Goal: Task Accomplishment & Management: Manage account settings

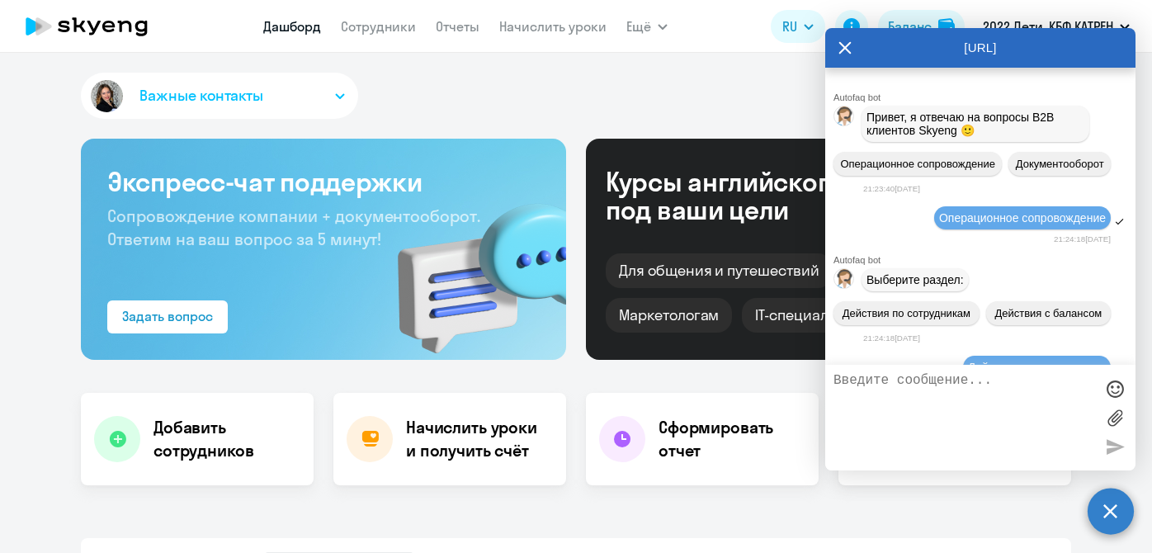
select select "30"
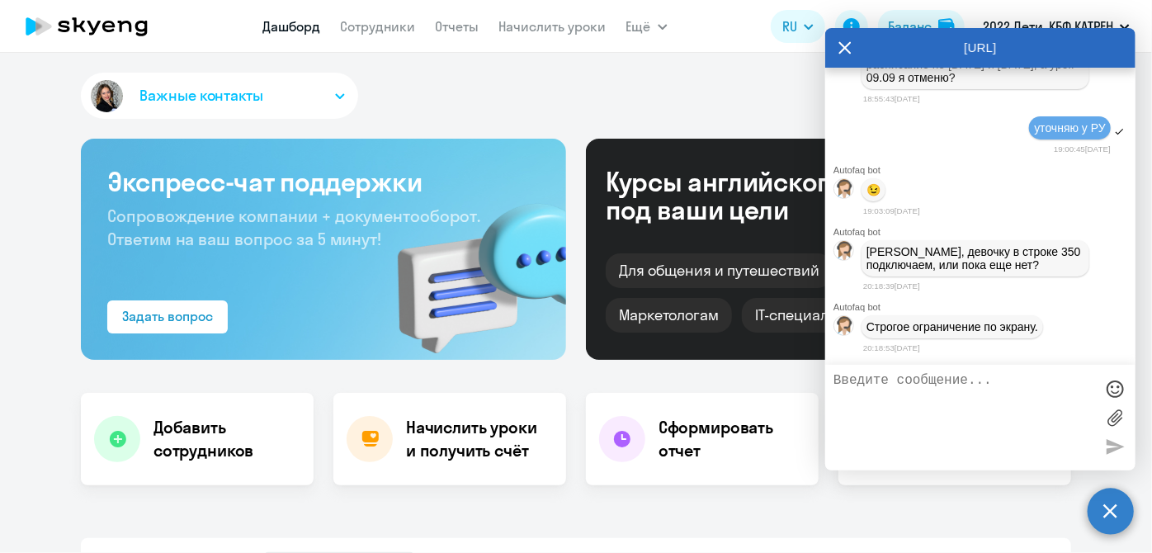
click at [957, 402] on textarea at bounding box center [963, 417] width 261 height 89
type textarea "N"
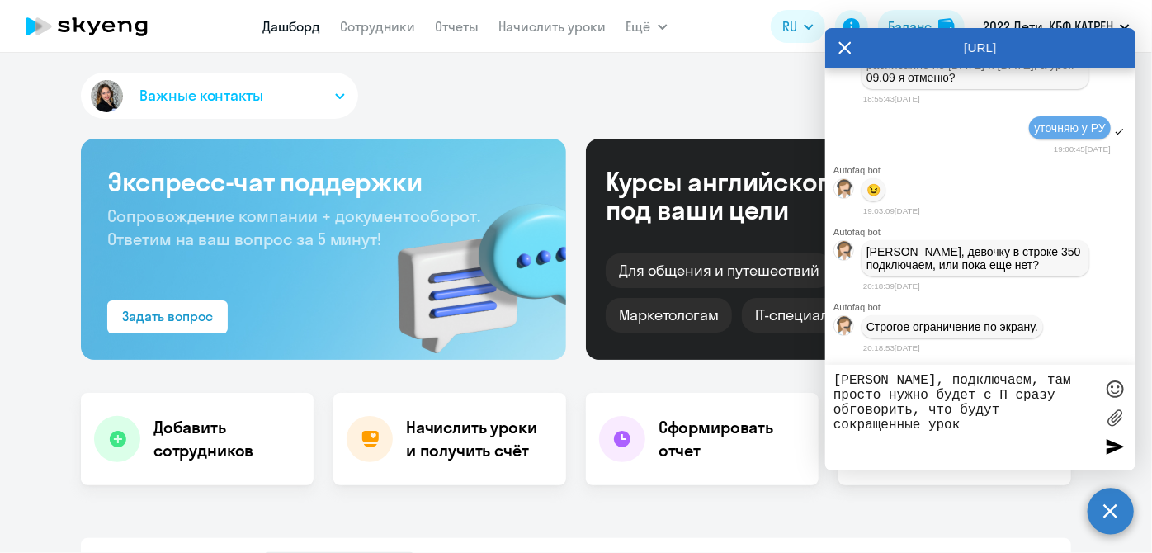
type textarea "[PERSON_NAME], подключаем, там просто нужно будет с П сразу обговорить, что буд…"
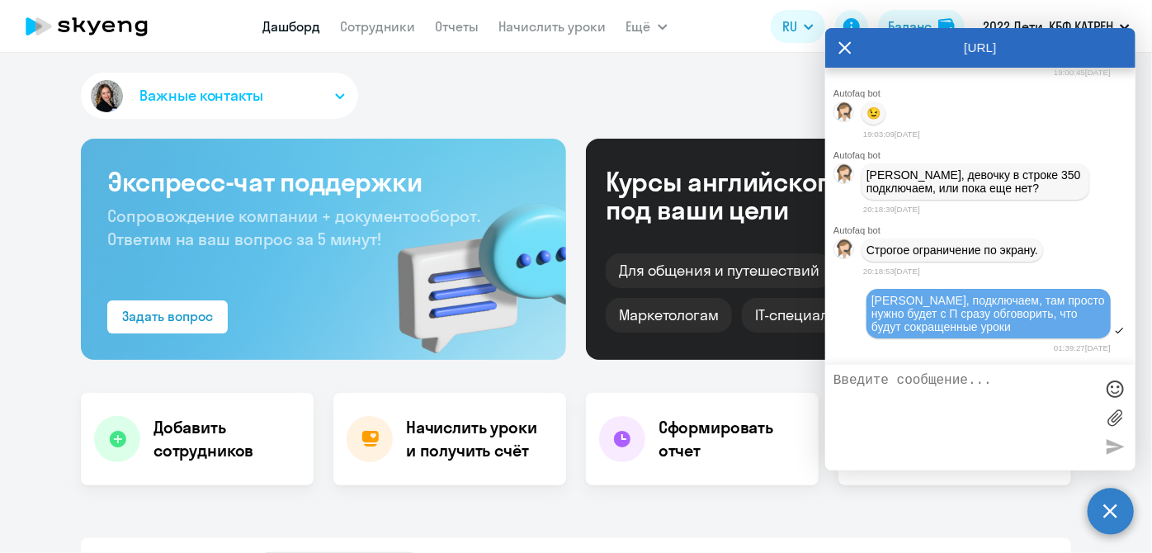
scroll to position [223046, 0]
click at [541, 29] on link "Начислить уроки" at bounding box center [552, 26] width 107 height 17
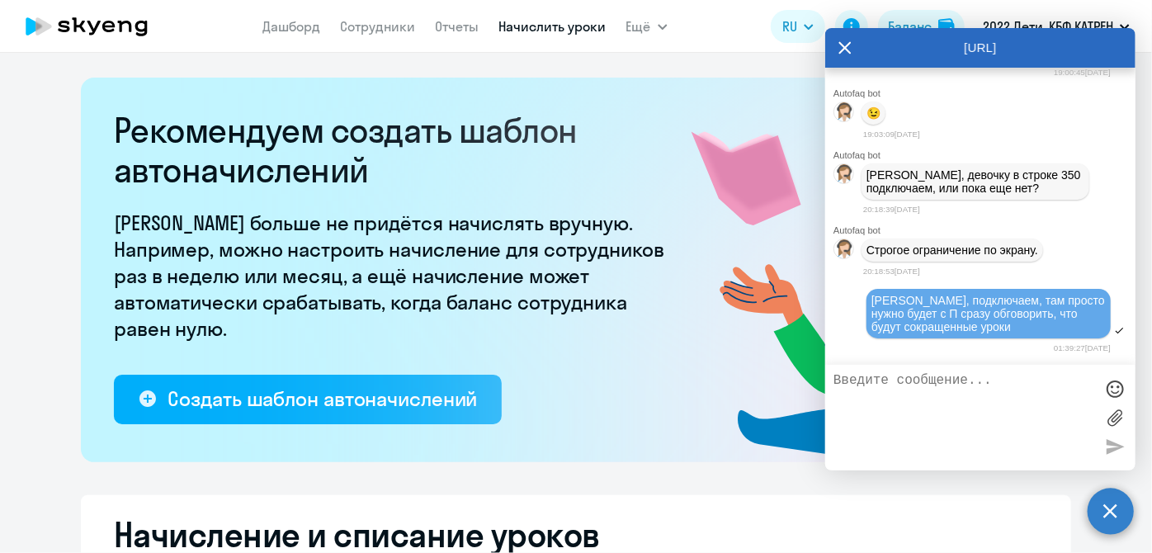
click at [845, 46] on icon at bounding box center [845, 47] width 12 height 12
click at [842, 48] on app-header "[PERSON_NAME] Отчеты Начислить уроки Ещё Документооборот Все продукты Дашборд С…" at bounding box center [576, 26] width 1152 height 53
select select "10"
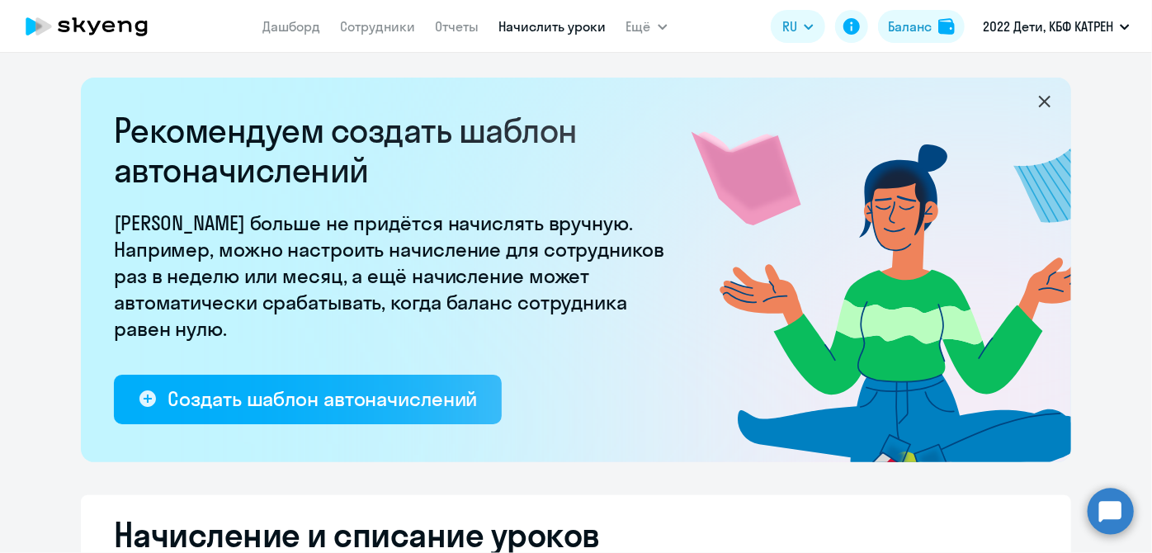
click at [1117, 516] on circle at bounding box center [1110, 511] width 46 height 46
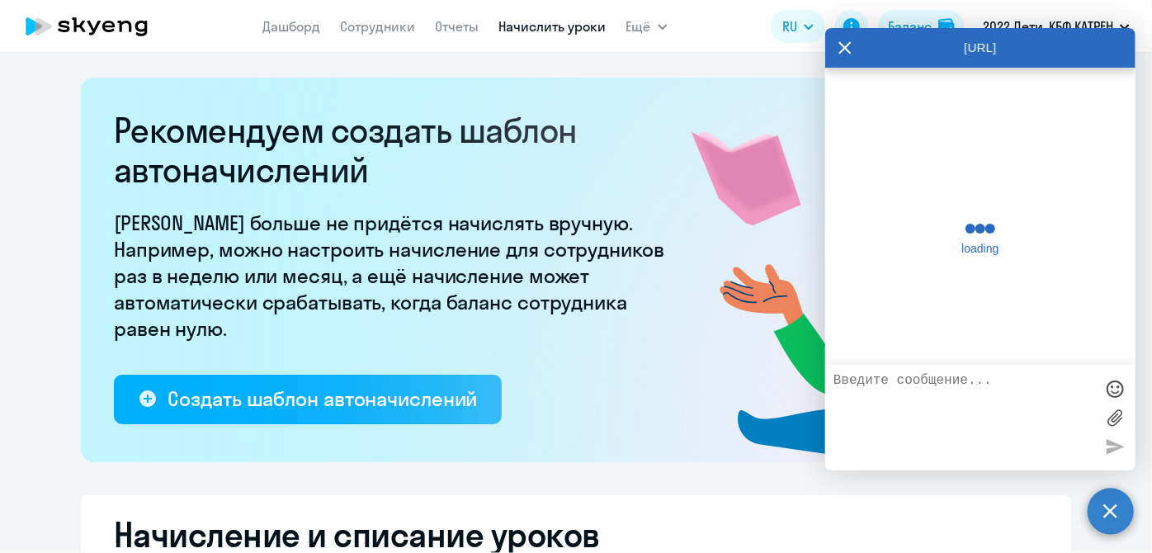
scroll to position [223039, 0]
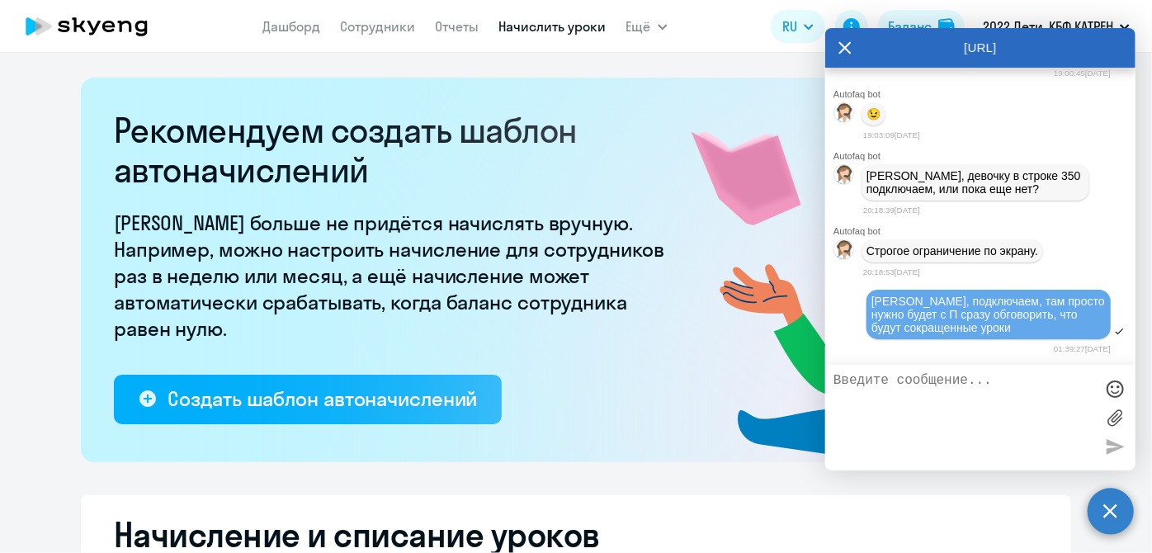
click at [1111, 516] on circle at bounding box center [1110, 511] width 46 height 46
click at [846, 45] on app-header-actions "RU English Русский Баланс 2022 Дети, КБФ КАТРЕН" at bounding box center [954, 27] width 367 height 40
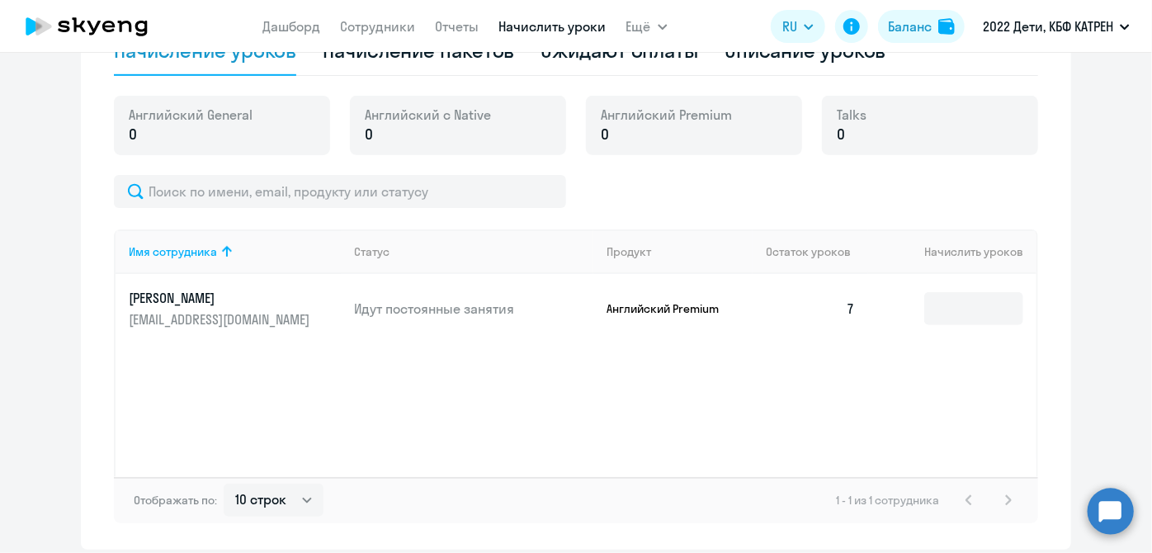
scroll to position [407, 0]
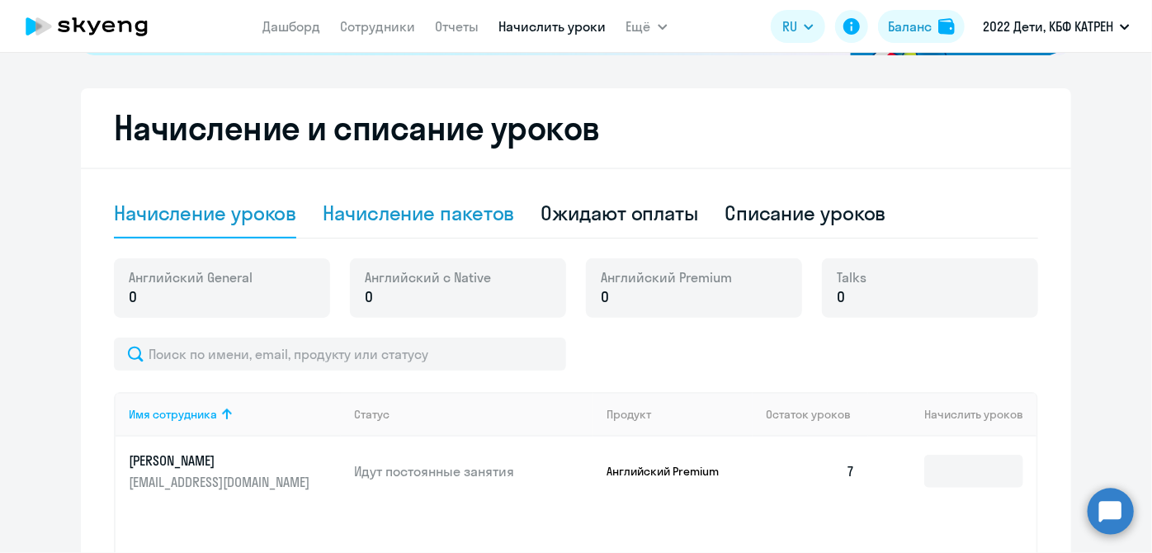
click at [464, 210] on div "Начисление пакетов" at bounding box center [418, 213] width 191 height 26
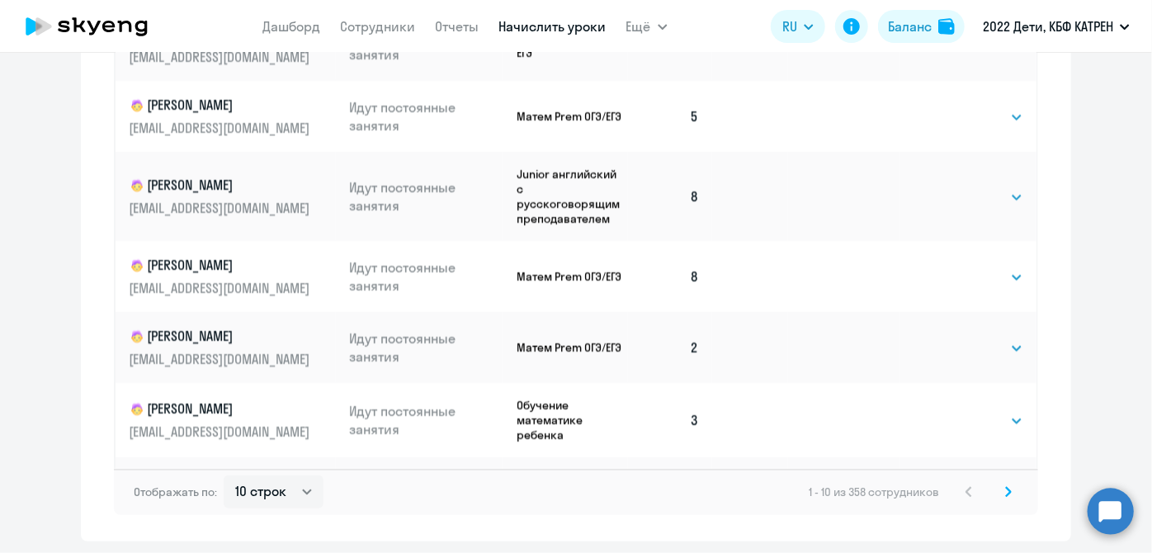
scroll to position [1189, 0]
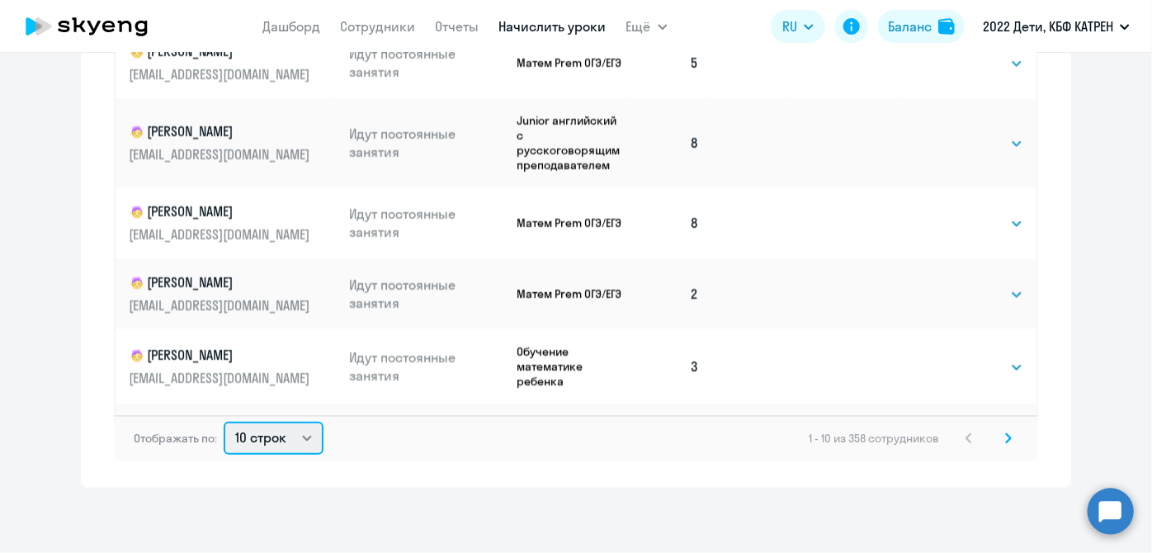
click at [302, 442] on select "10 строк 30 строк 50 строк" at bounding box center [274, 438] width 100 height 33
select select "50"
click at [224, 422] on select "10 строк 30 строк 50 строк" at bounding box center [274, 438] width 100 height 33
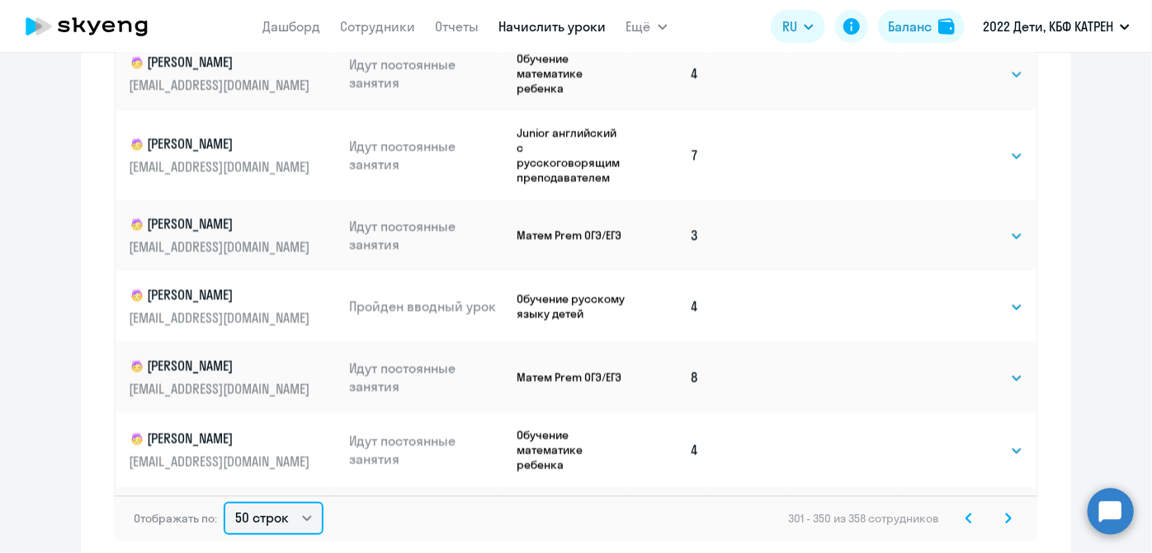
scroll to position [1184, 0]
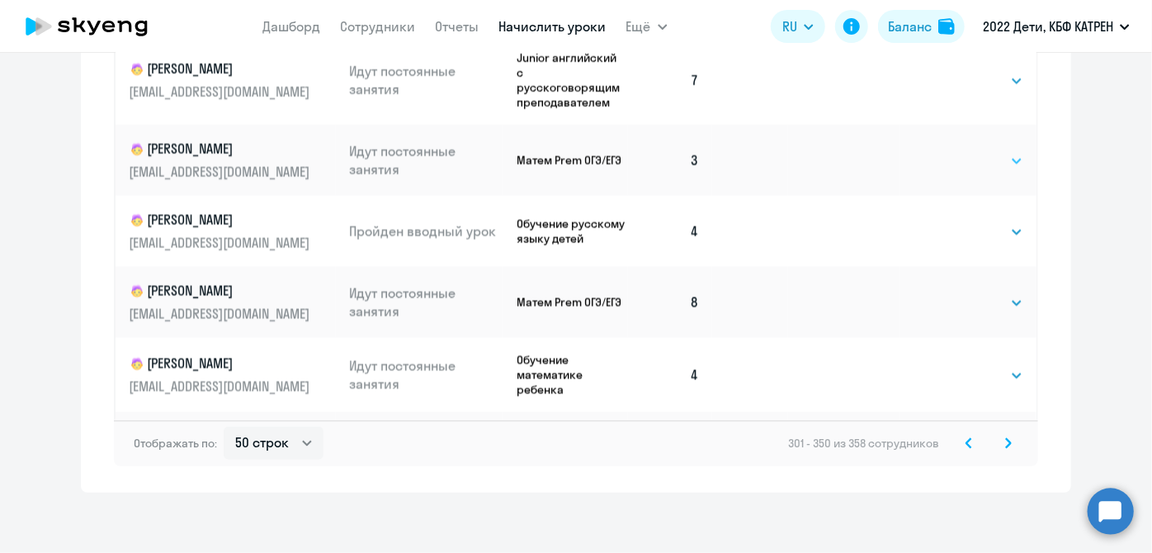
click at [999, 160] on select "Выбрать 4 8 16 32 64 128" at bounding box center [989, 161] width 68 height 20
click at [966, 444] on icon at bounding box center [968, 442] width 5 height 9
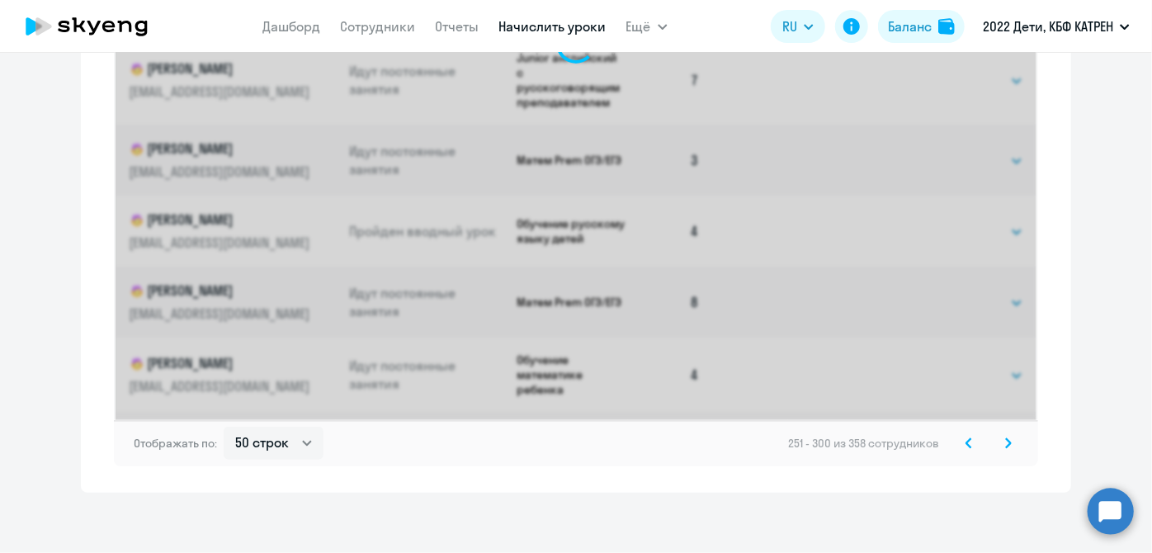
click at [966, 444] on icon at bounding box center [968, 442] width 5 height 9
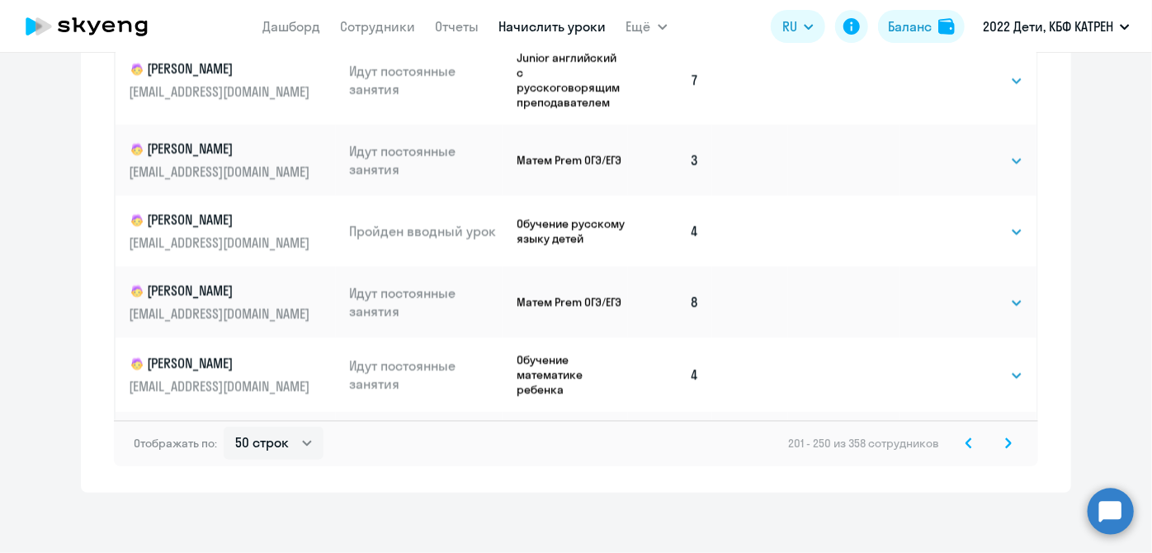
click at [966, 444] on icon at bounding box center [968, 442] width 5 height 9
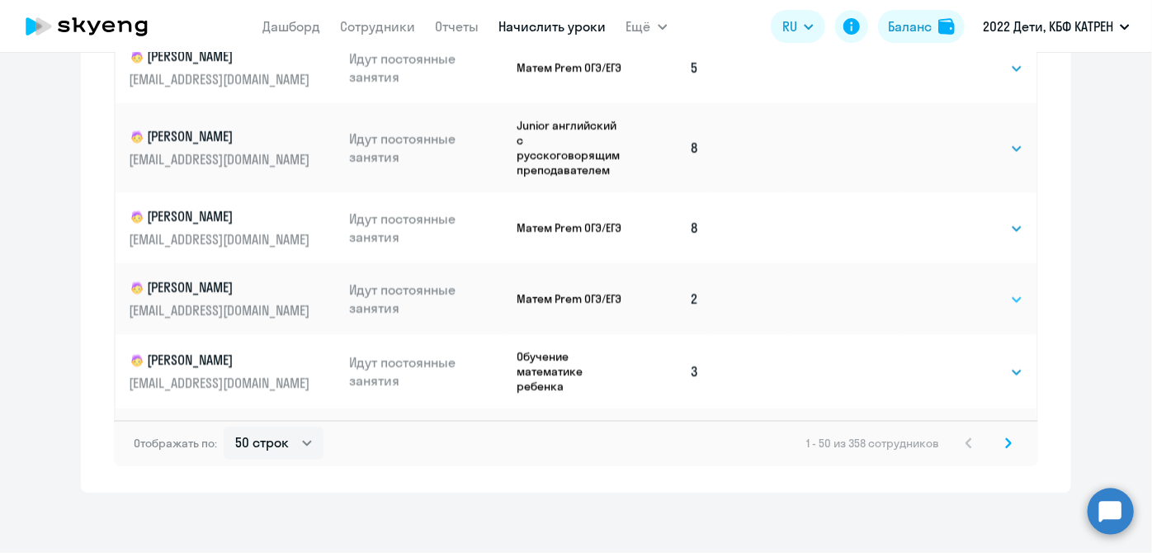
click at [1003, 290] on select "Выбрать 4 8 16 32 64 128" at bounding box center [989, 300] width 68 height 20
select select "4"
click at [955, 290] on select "Выбрать 4 8 16 32 64 128" at bounding box center [989, 300] width 68 height 20
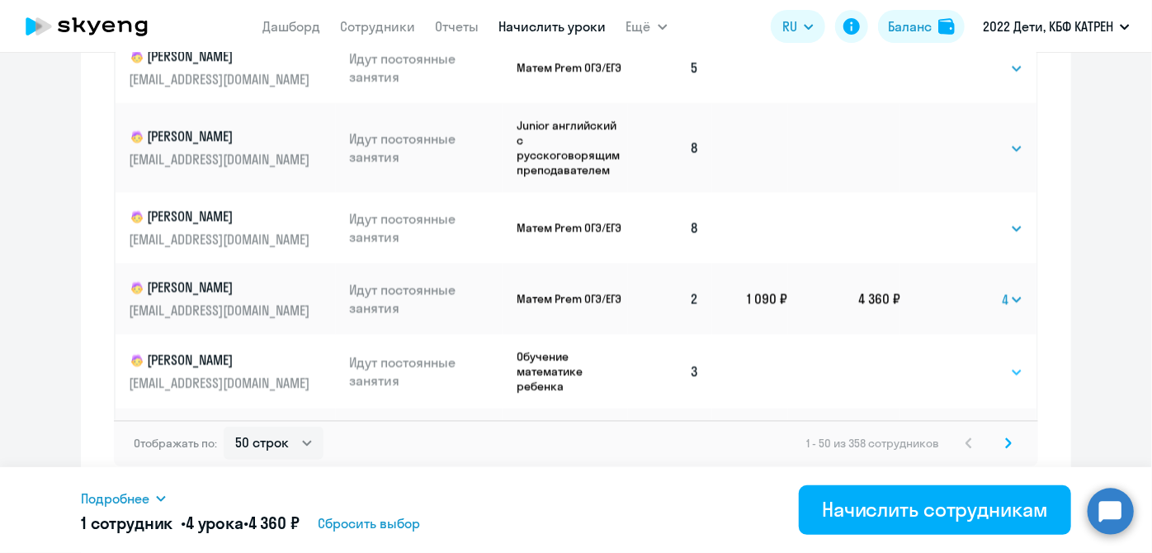
click at [994, 362] on select "Выбрать 4 8 16 32 64 128" at bounding box center [989, 372] width 68 height 20
select select "4"
click at [955, 362] on select "Выбрать 4 8 16 32 64 128" at bounding box center [989, 372] width 68 height 20
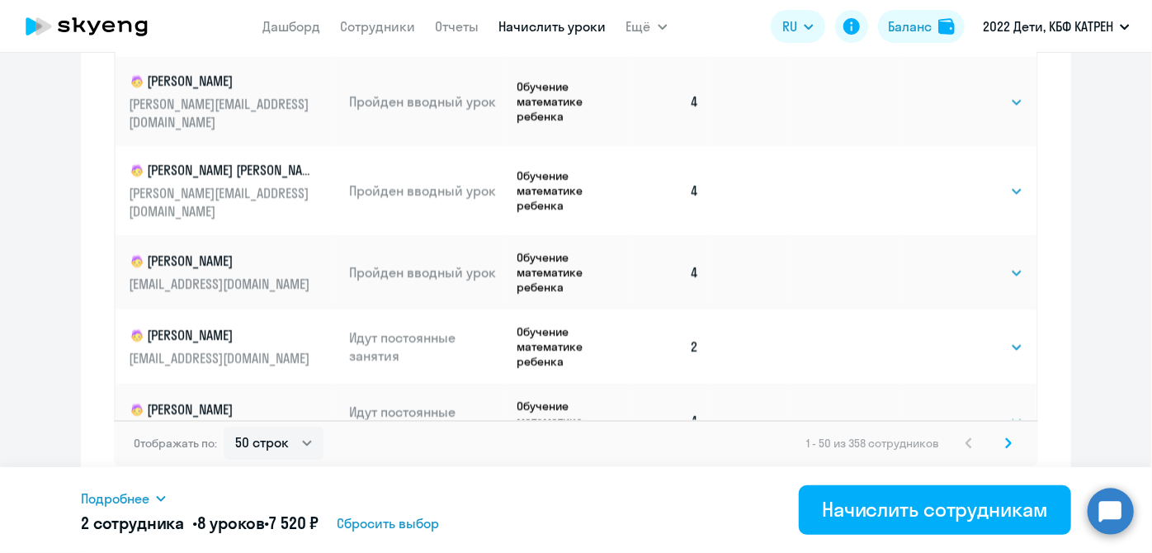
scroll to position [750, 0]
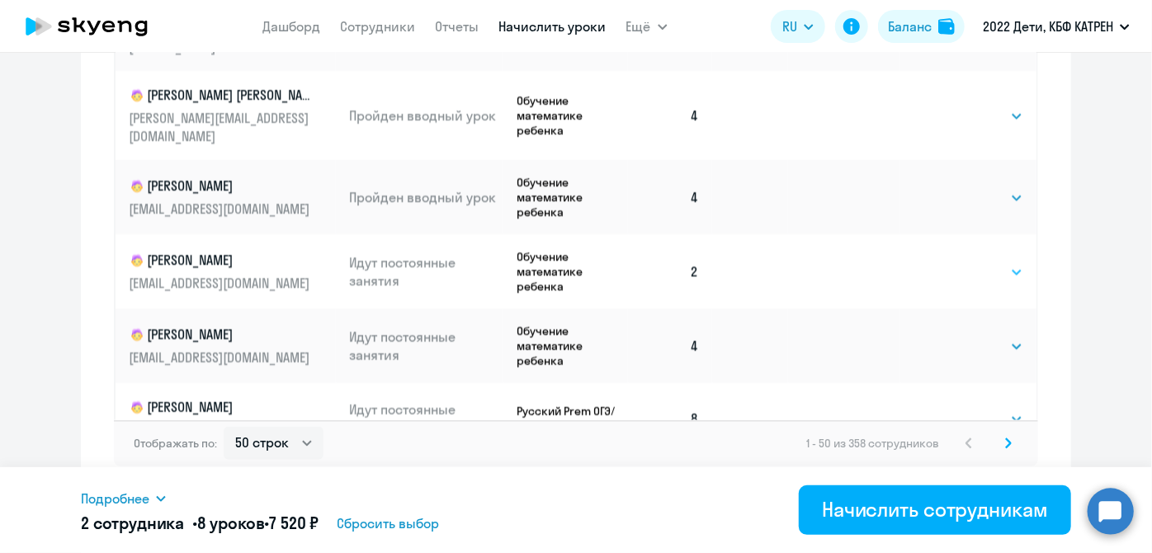
click at [996, 262] on select "Выбрать 4 8 16 32 64 128" at bounding box center [989, 272] width 68 height 20
select select "4"
click at [955, 262] on select "Выбрать 4 8 16 32 64 128" at bounding box center [989, 272] width 68 height 20
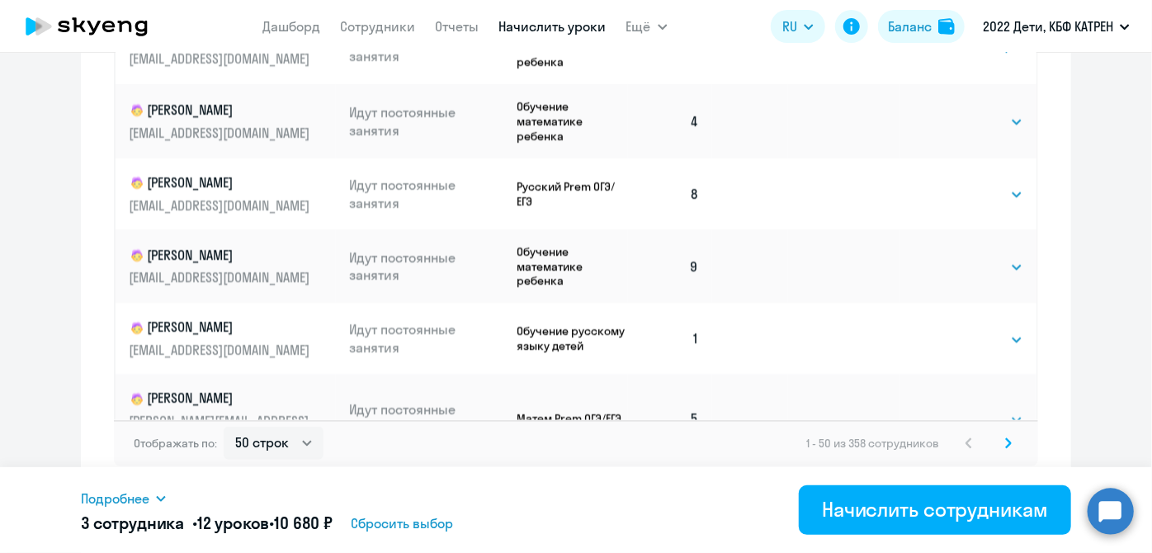
scroll to position [974, 0]
click at [1003, 330] on select "Выбрать 4 8 16 32 64 128" at bounding box center [989, 340] width 68 height 20
select select "4"
click at [955, 330] on select "Выбрать 4 8 16 32 64 128" at bounding box center [989, 340] width 68 height 20
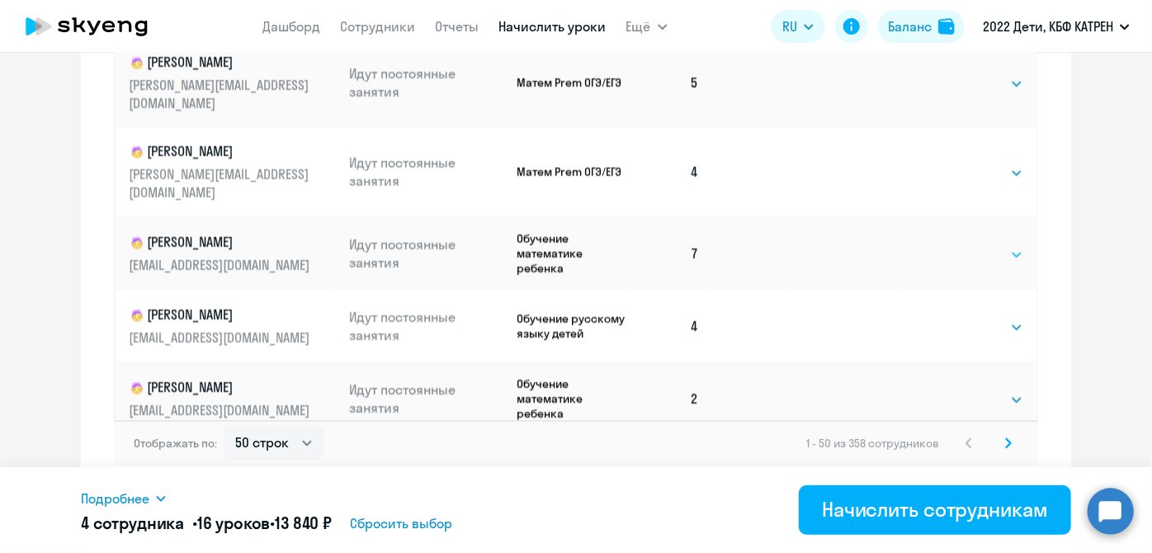
scroll to position [1350, 0]
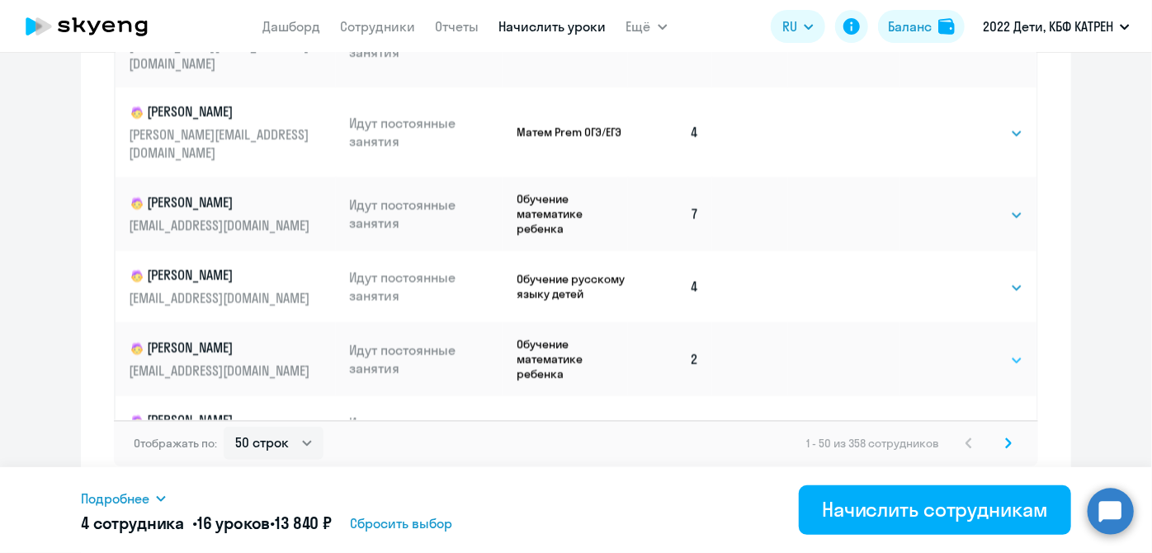
click at [1000, 351] on select "Выбрать 4 8 16 32 64 128" at bounding box center [989, 361] width 68 height 20
select select "4"
click at [955, 351] on select "Выбрать 4 8 16 32 64 128" at bounding box center [989, 361] width 68 height 20
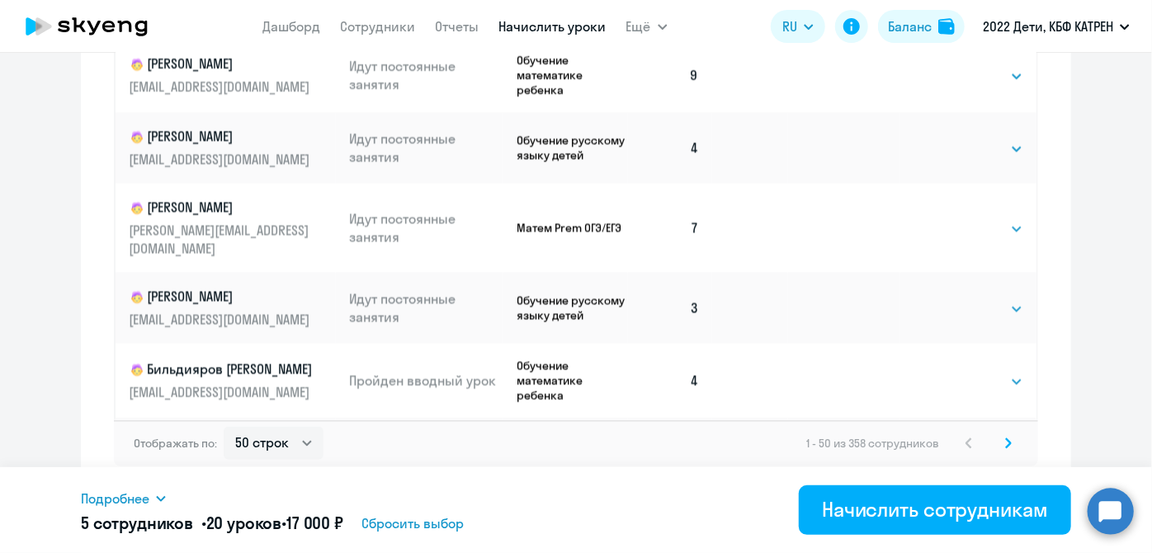
scroll to position [2025, 0]
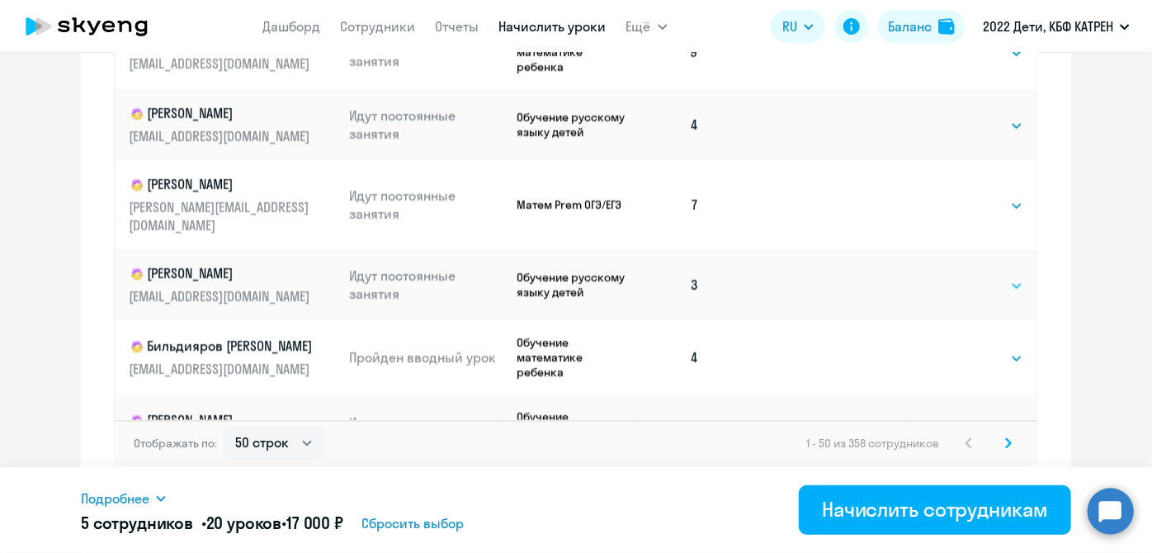
click at [1004, 276] on select "Выбрать 4 8 16 32 64 128" at bounding box center [989, 286] width 68 height 20
select select "4"
click at [955, 276] on select "Выбрать 4 8 16 32 64 128" at bounding box center [989, 286] width 68 height 20
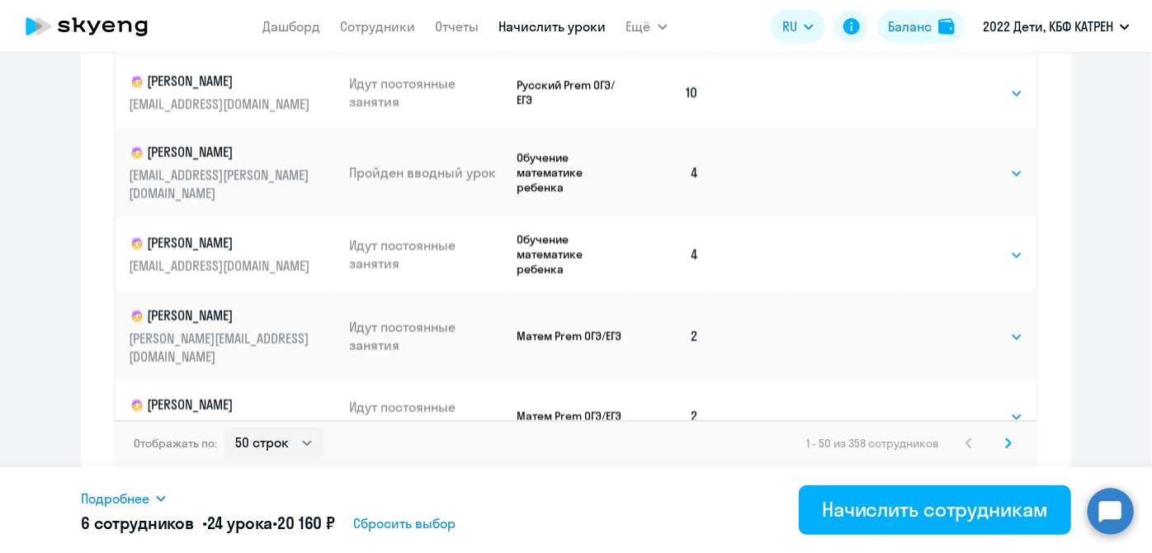
scroll to position [2925, 0]
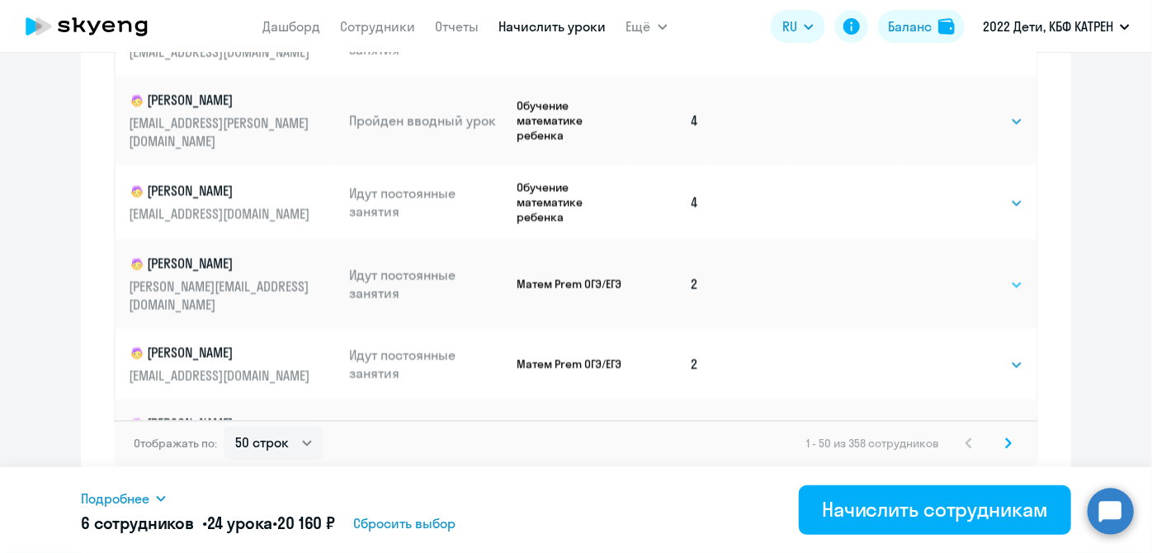
click at [998, 275] on select "Выбрать 4 8 16 32 64 128" at bounding box center [989, 285] width 68 height 20
select select "4"
click at [955, 275] on select "Выбрать 4 8 16 32 64 128" at bounding box center [989, 285] width 68 height 20
click at [1000, 355] on select "Выбрать 4 8 16 32 64 128" at bounding box center [989, 365] width 68 height 20
select select "4"
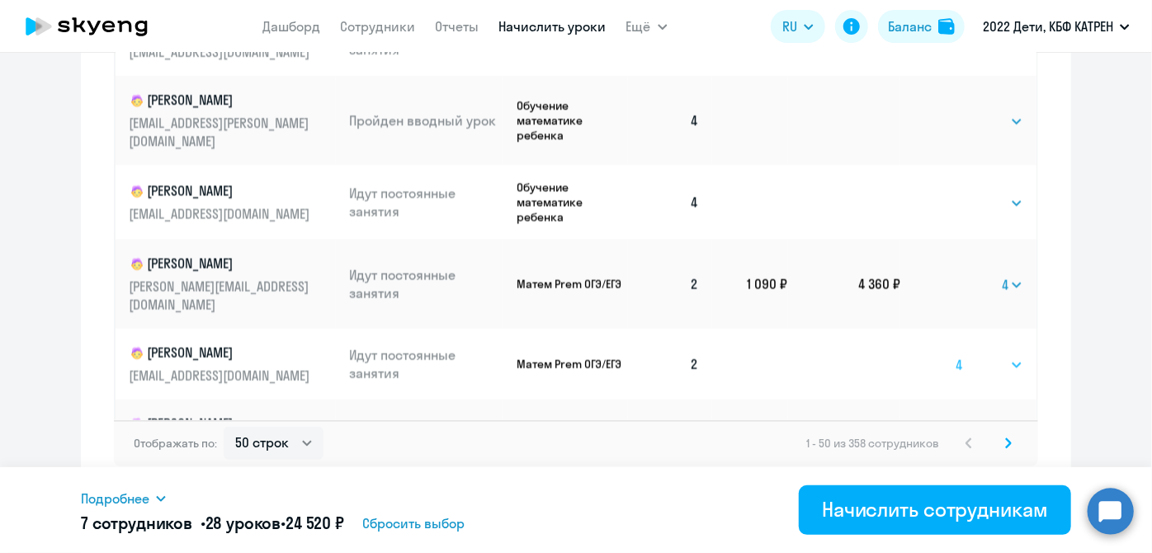
click at [955, 355] on select "Выбрать 4 8 16 32 64 128" at bounding box center [989, 365] width 68 height 20
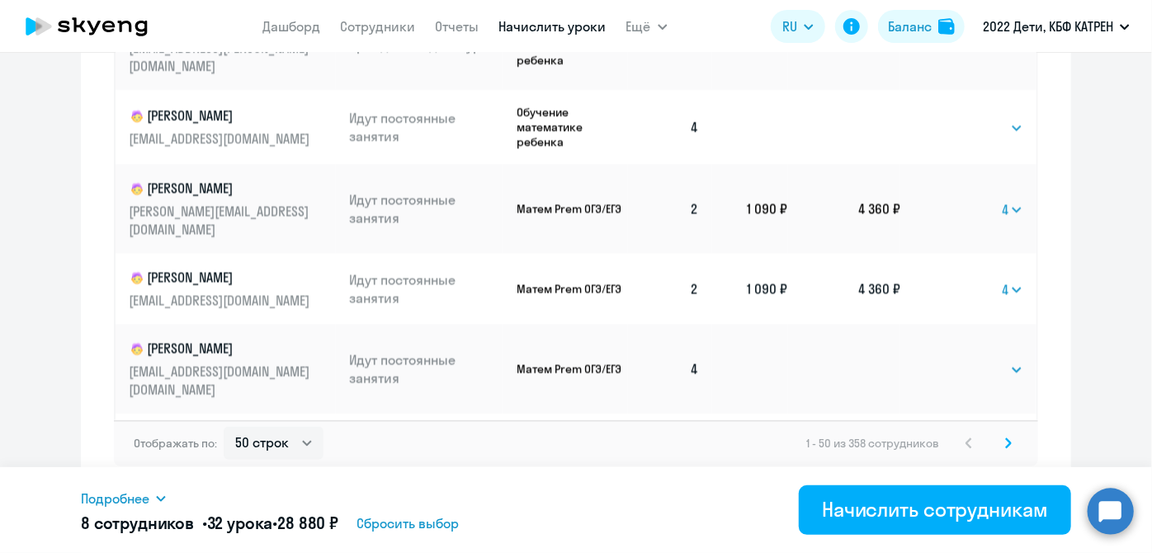
scroll to position [3023, 0]
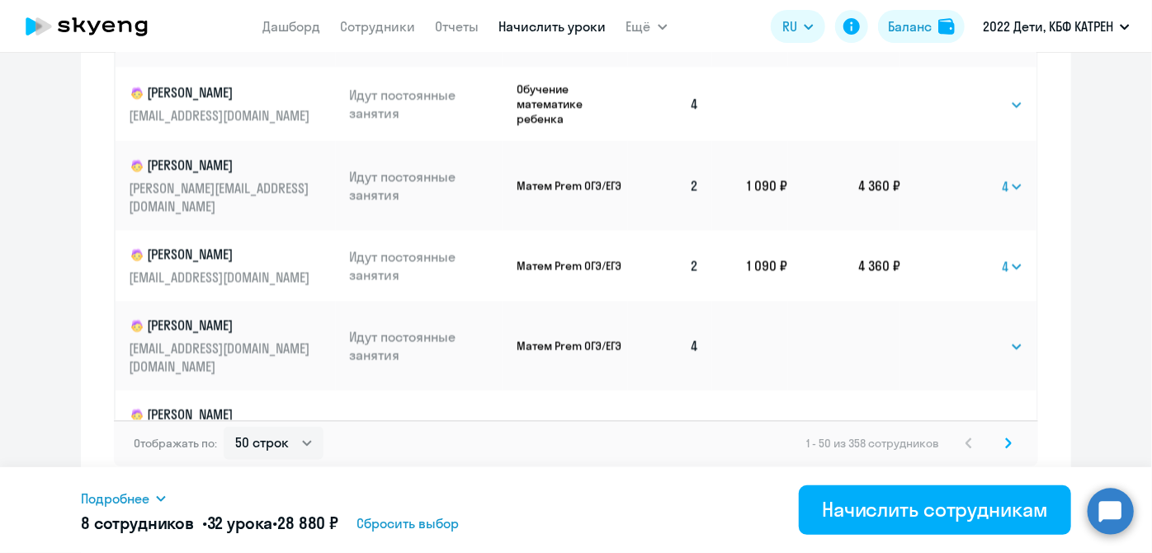
click at [998, 442] on svg-icon at bounding box center [1008, 443] width 20 height 20
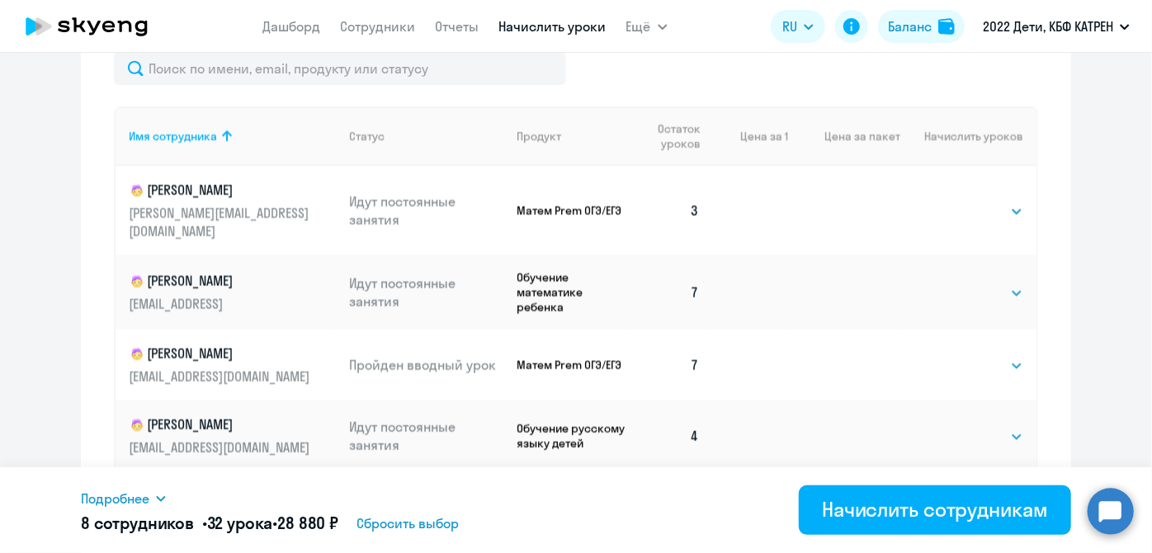
scroll to position [734, 0]
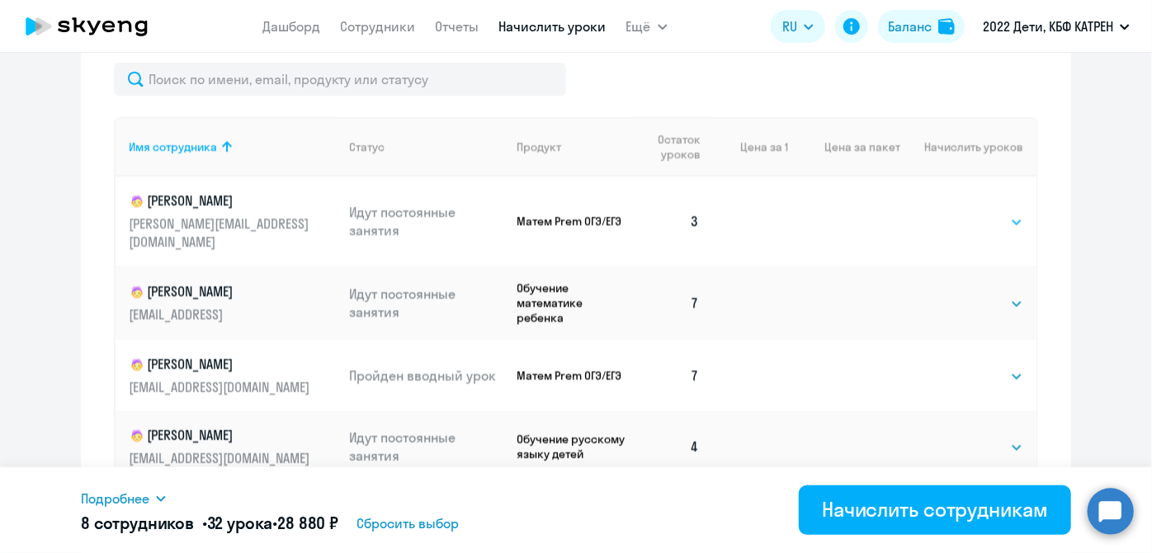
click at [994, 216] on select "Выбрать 4 8 16 32 64 128" at bounding box center [989, 222] width 68 height 20
select select "4"
click at [955, 212] on select "Выбрать 4 8 16 32 64 128" at bounding box center [989, 222] width 68 height 20
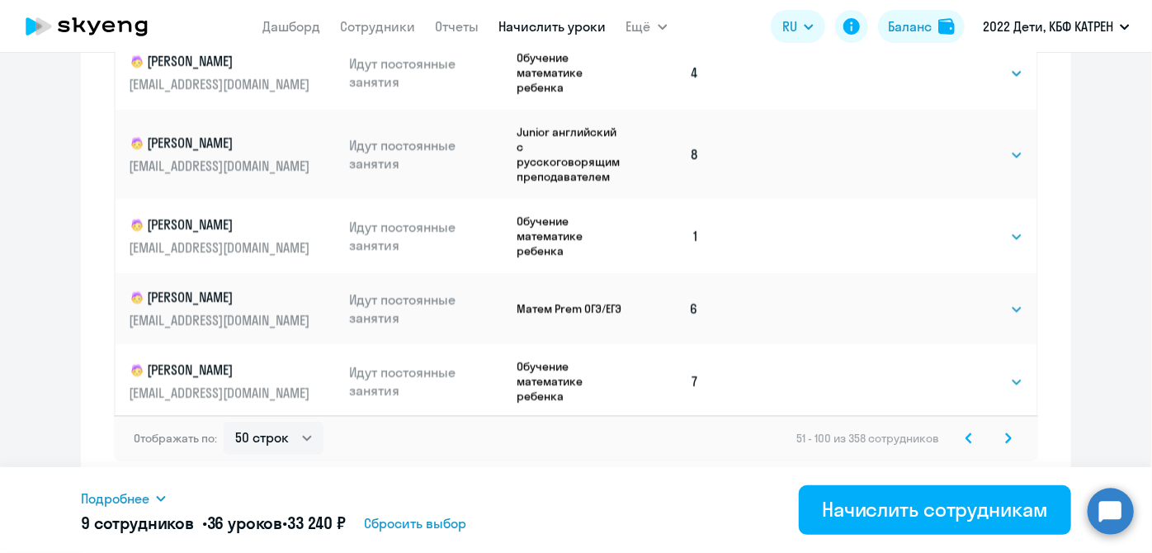
scroll to position [450, 0]
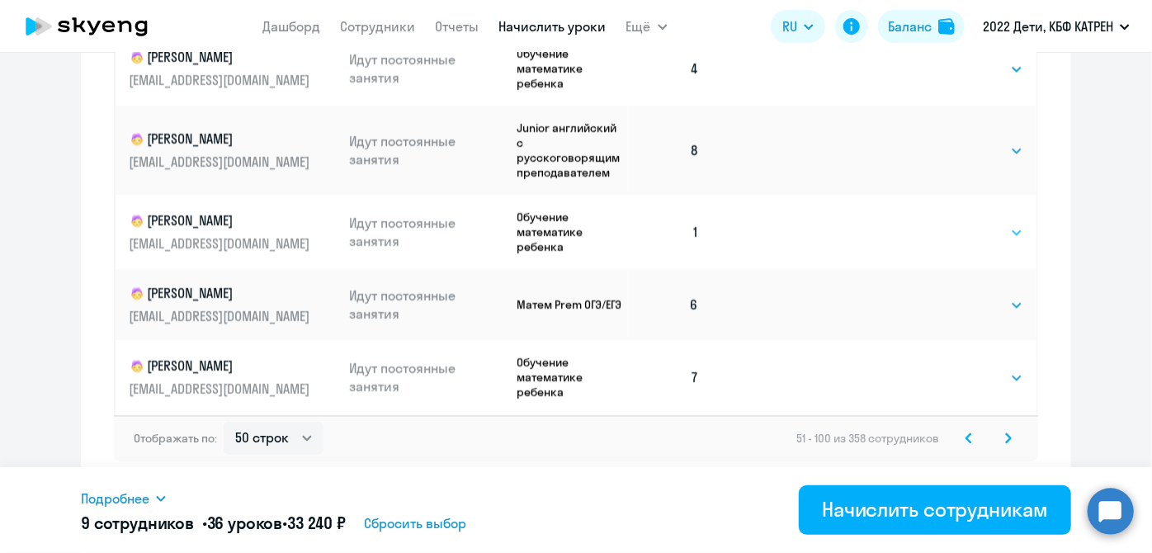
click at [1001, 224] on select "Выбрать 4 8 16 32 64 128" at bounding box center [989, 233] width 68 height 20
select select "4"
click at [955, 223] on select "Выбрать 4 8 16 32 64 128" at bounding box center [989, 233] width 68 height 20
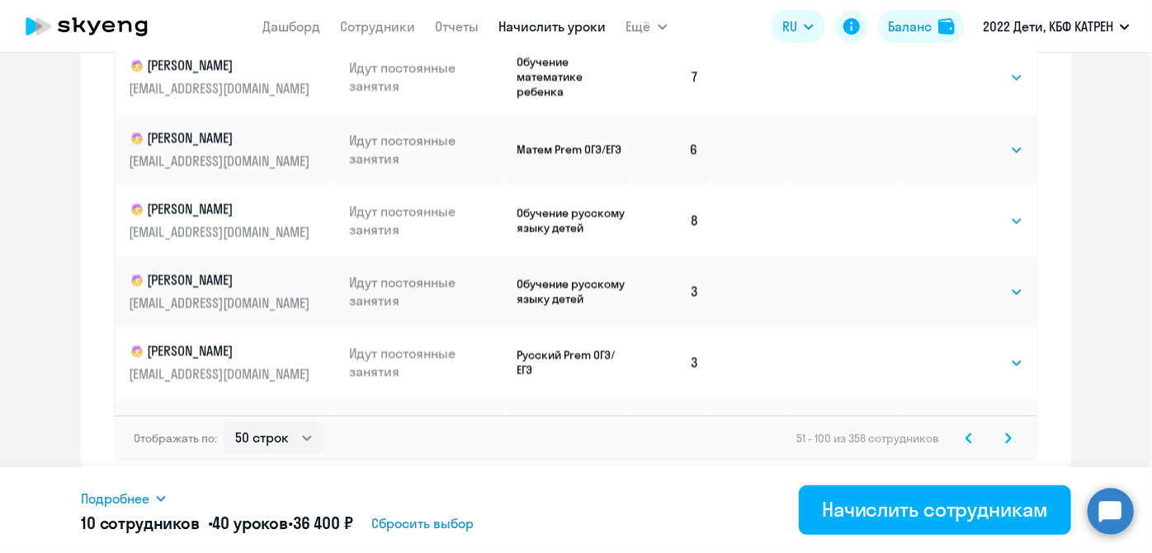
scroll to position [825, 0]
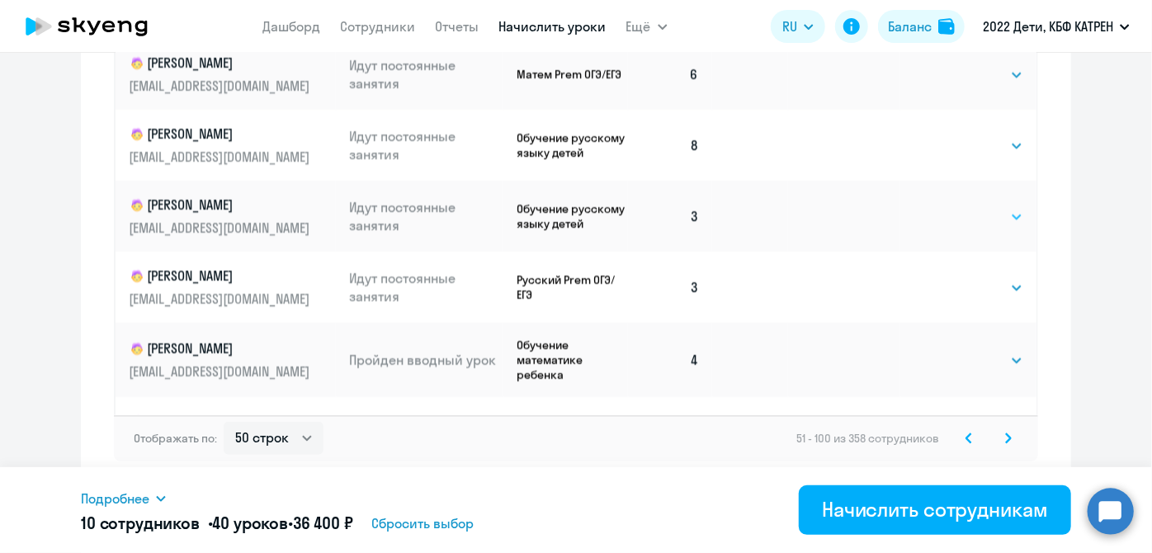
click at [1002, 215] on select "Выбрать 4 8 16 32 64 128" at bounding box center [989, 217] width 68 height 20
select select "4"
click at [955, 207] on select "Выбрать 4 8 16 32 64 128" at bounding box center [989, 217] width 68 height 20
click at [998, 284] on select "Выбрать 4 8 16 32 64 128" at bounding box center [989, 288] width 68 height 20
select select "4"
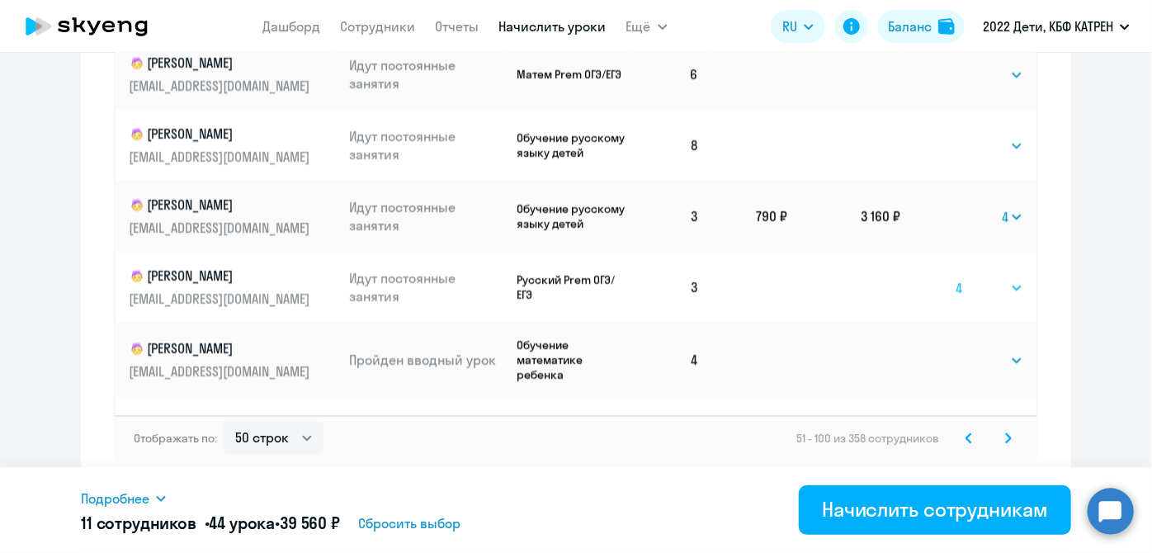
click at [955, 278] on select "Выбрать 4 8 16 32 64 128" at bounding box center [989, 288] width 68 height 20
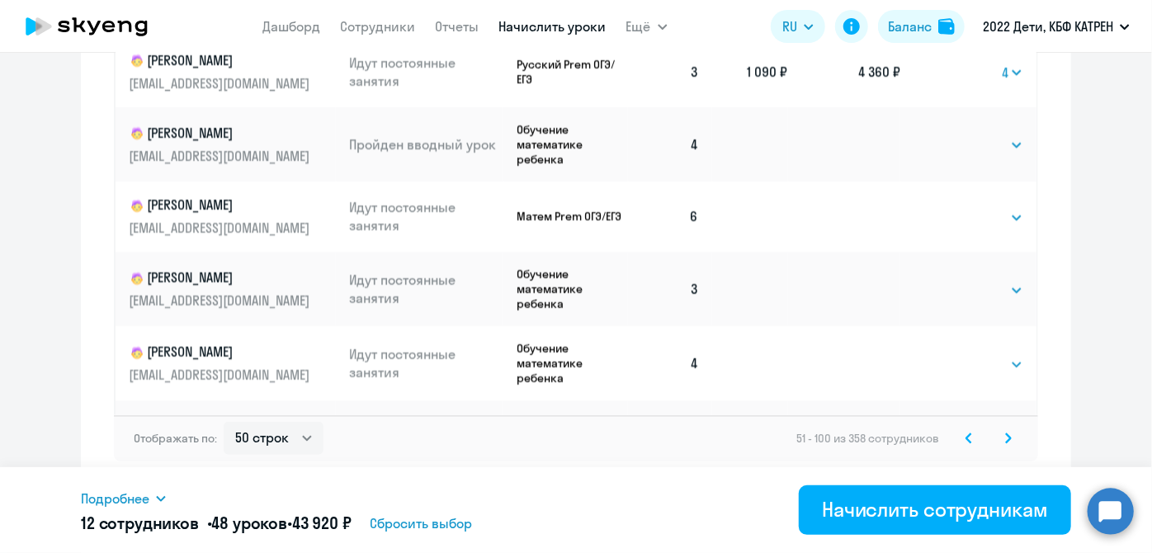
scroll to position [1049, 0]
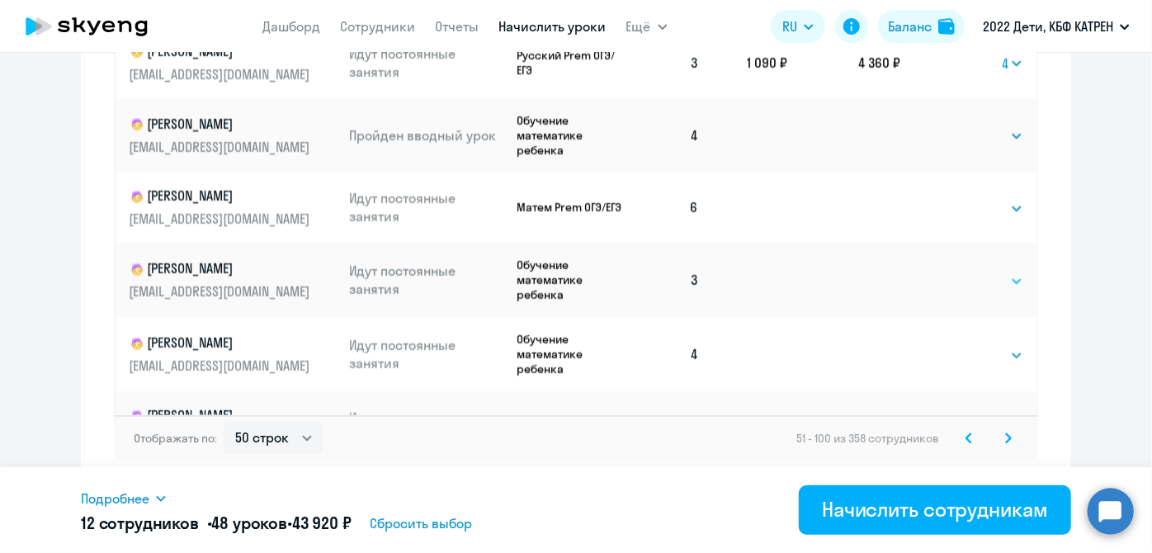
click at [1003, 273] on select "Выбрать 4 8 16 32 64 128" at bounding box center [989, 281] width 68 height 20
select select "4"
click at [955, 271] on select "Выбрать 4 8 16 32 64 128" at bounding box center [989, 281] width 68 height 20
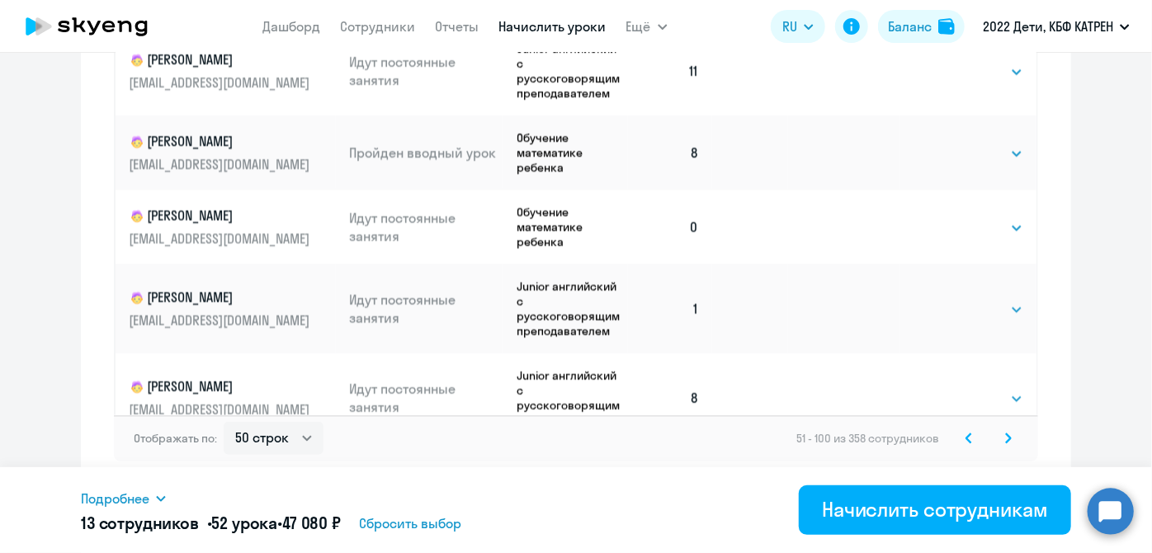
scroll to position [2699, 0]
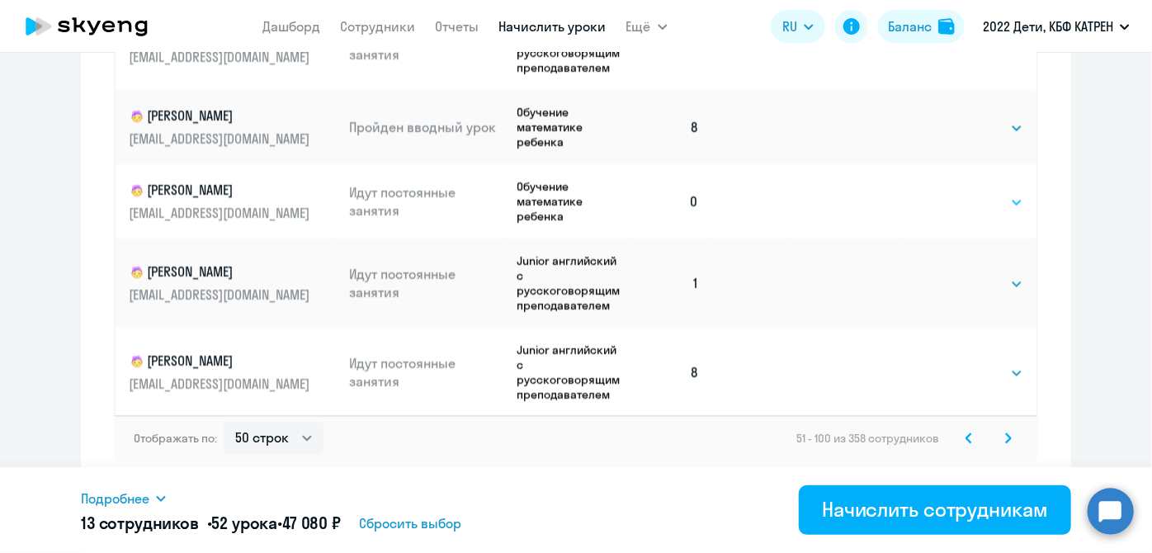
click at [997, 210] on select "Выбрать 4 8 16 32 64 128" at bounding box center [989, 202] width 68 height 20
select select "4"
click at [955, 200] on select "Выбрать 4 8 16 32 64 128" at bounding box center [989, 202] width 68 height 20
click at [1000, 294] on select "Выбрать 4 8 16 32 64 128" at bounding box center [989, 284] width 68 height 20
select select "4"
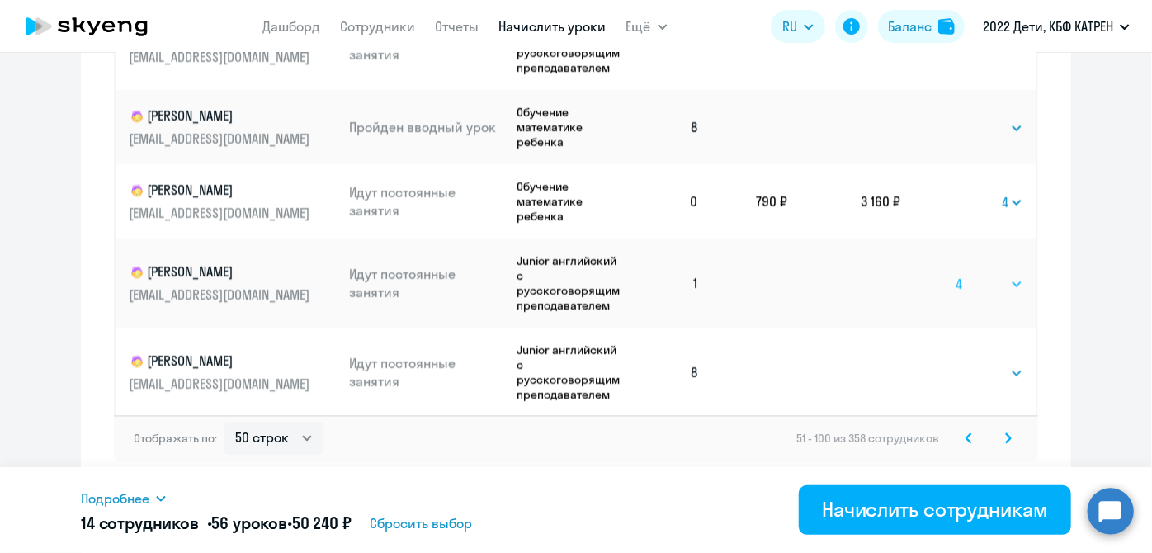
click at [955, 281] on select "Выбрать 4 8 16 32 64 128" at bounding box center [989, 284] width 68 height 20
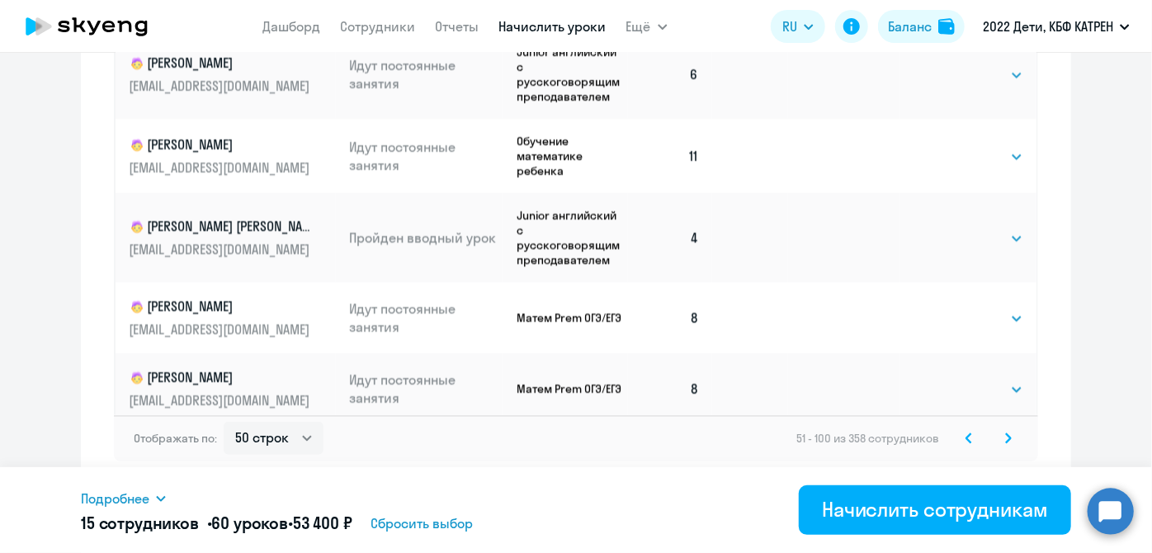
scroll to position [3104, 0]
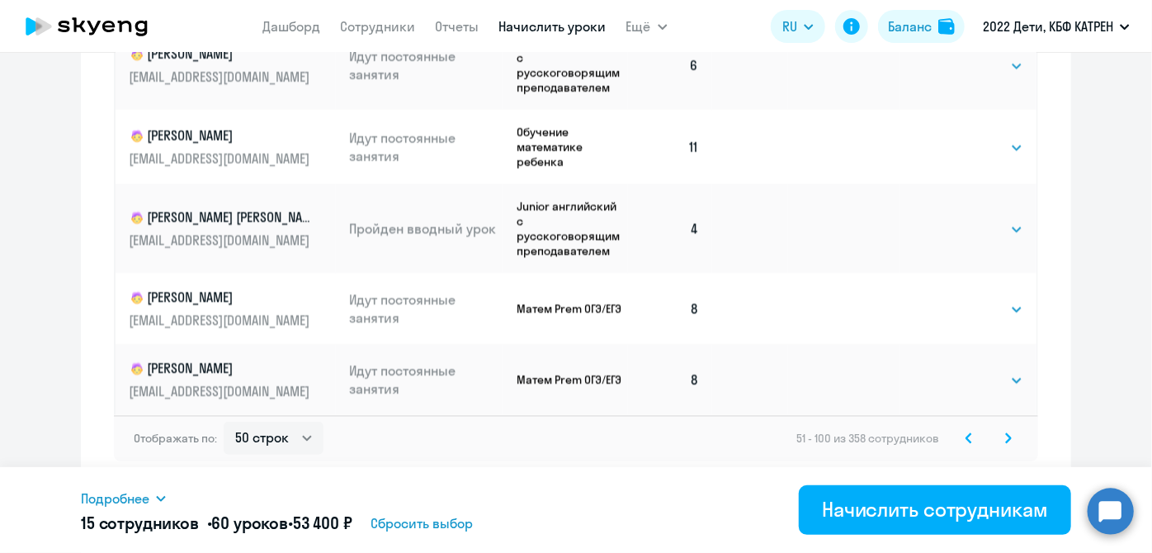
click at [1005, 436] on icon at bounding box center [1008, 438] width 7 height 12
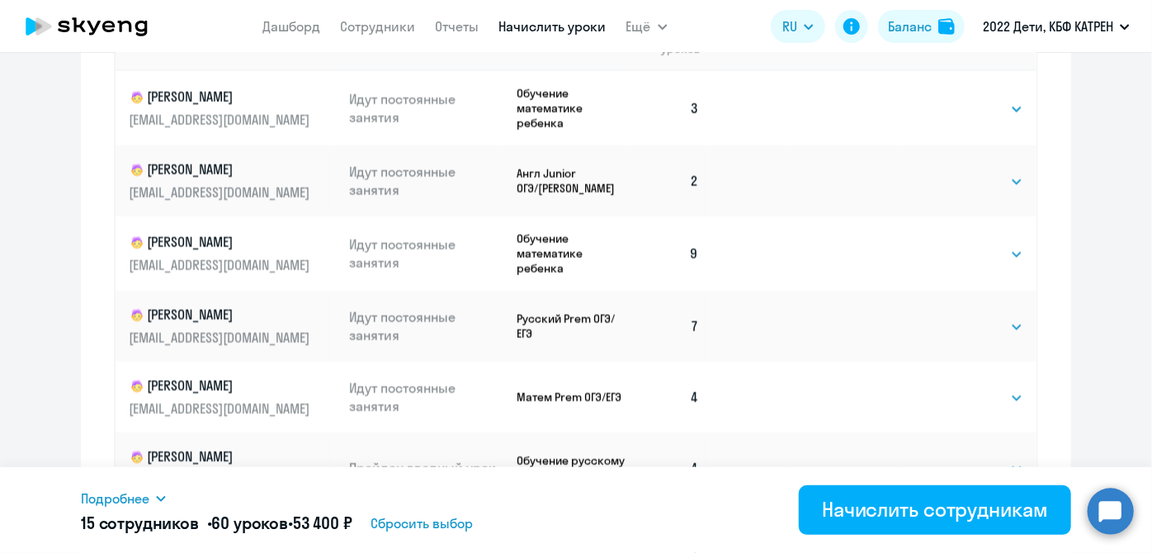
scroll to position [813, 0]
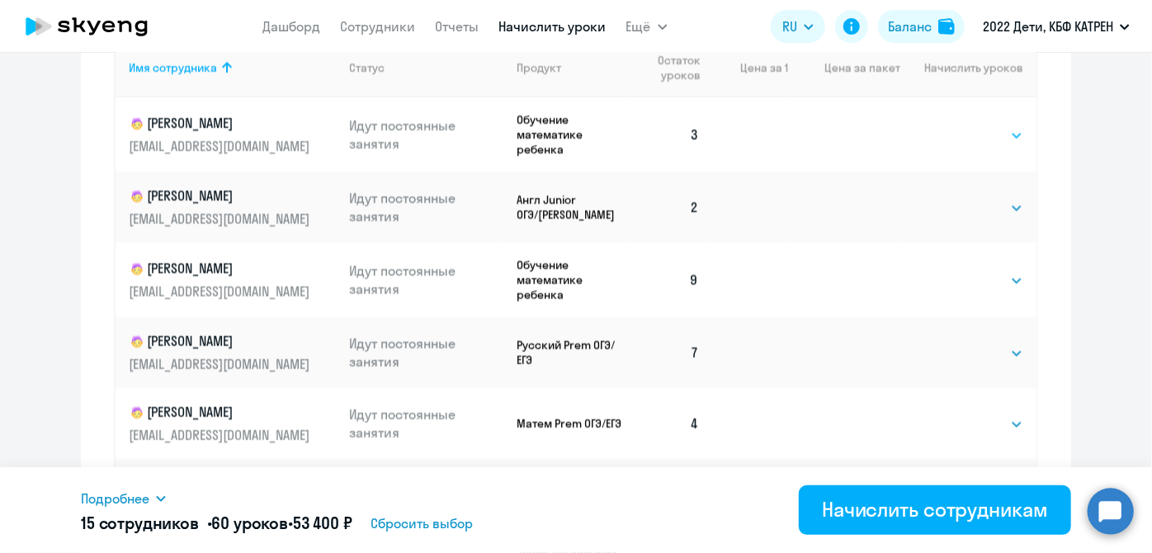
click at [1003, 130] on select "Выбрать 4 8 16 32 64 128" at bounding box center [989, 135] width 68 height 20
select select "4"
click at [955, 125] on select "Выбрать 4 8 16 32 64 128" at bounding box center [989, 135] width 68 height 20
click at [997, 204] on select "Выбрать 4 8 16 32 64 128" at bounding box center [989, 208] width 68 height 20
select select "4"
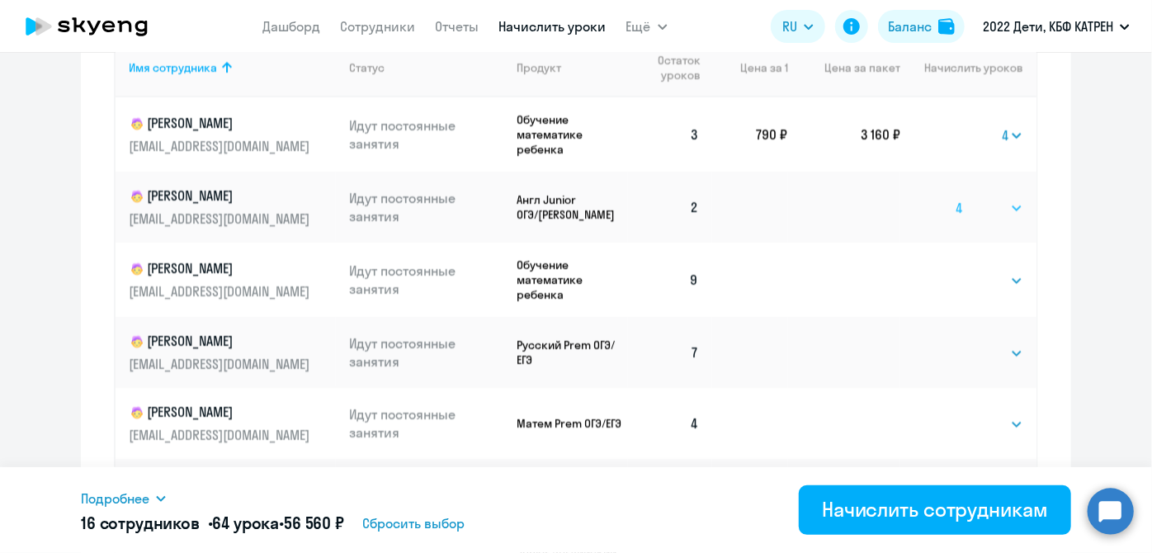
click at [955, 198] on select "Выбрать 4 8 16 32 64 128" at bounding box center [989, 208] width 68 height 20
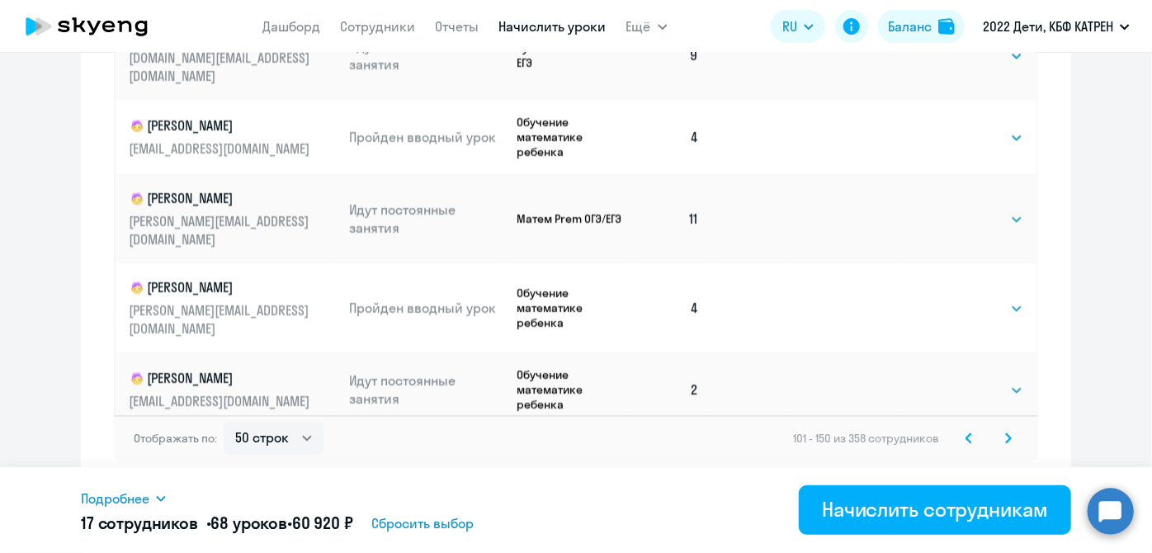
scroll to position [450, 0]
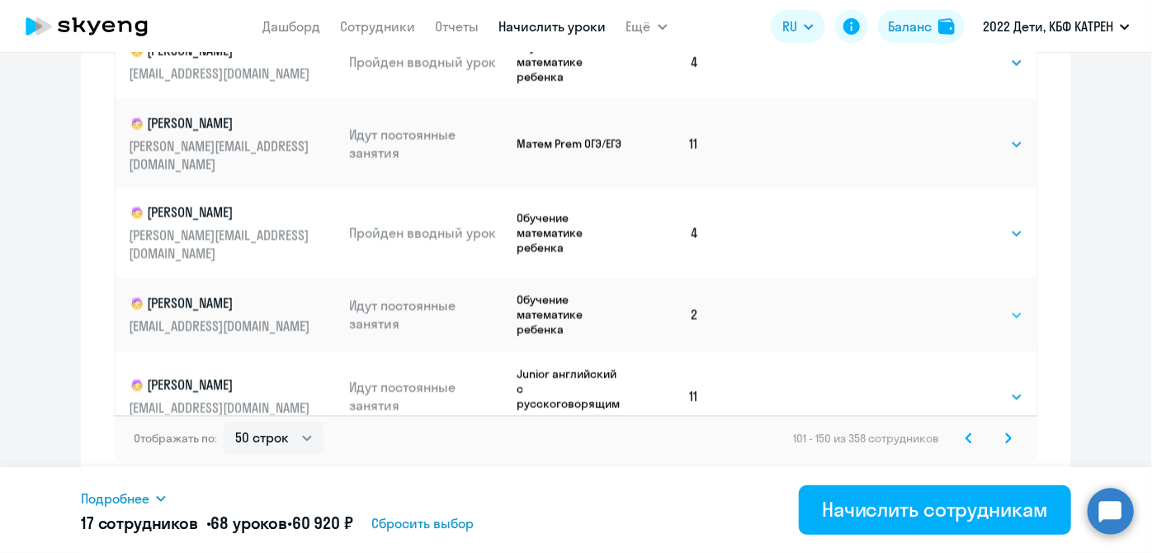
click at [1001, 305] on select "Выбрать 4 8 16 32 64 128" at bounding box center [989, 315] width 68 height 20
select select "4"
click at [955, 305] on select "Выбрать 4 8 16 32 64 128" at bounding box center [989, 315] width 68 height 20
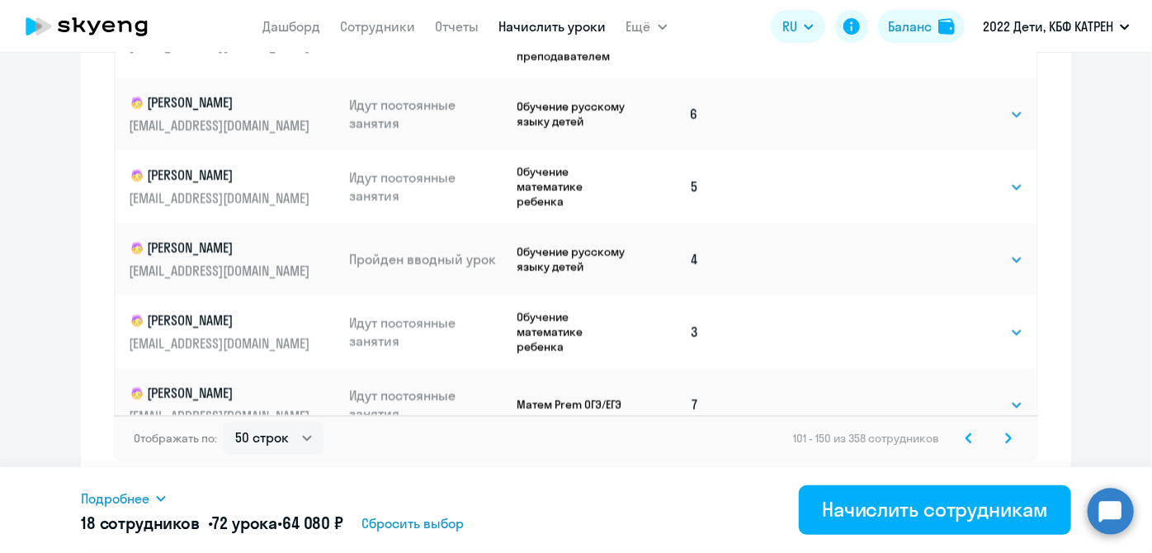
scroll to position [899, 0]
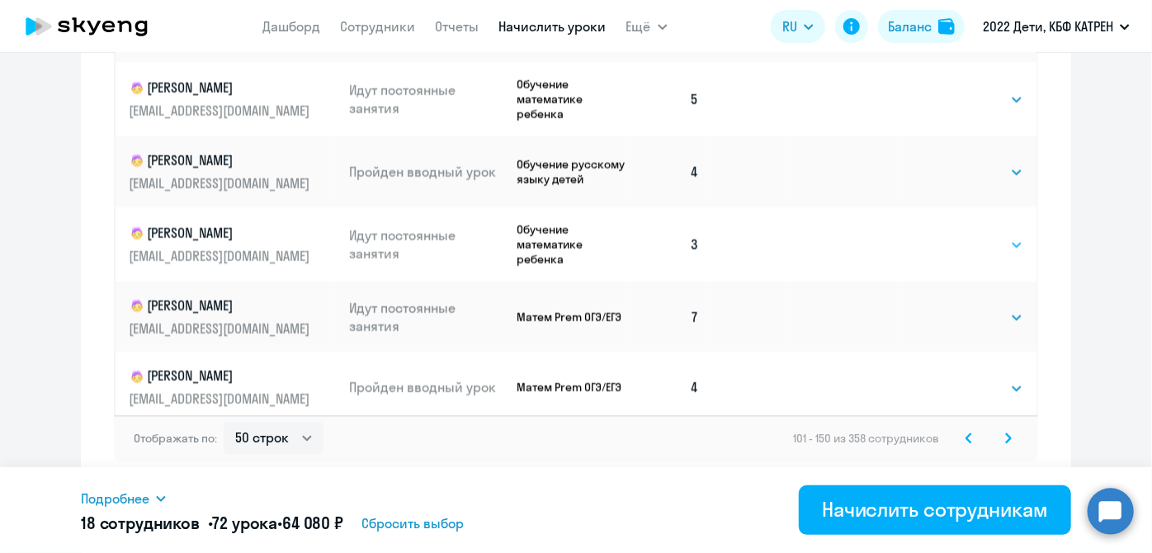
click at [995, 235] on select "Выбрать 4 8 16 32 64 128" at bounding box center [989, 245] width 68 height 20
select select "4"
click at [955, 235] on select "Выбрать 4 8 16 32 64 128" at bounding box center [989, 245] width 68 height 20
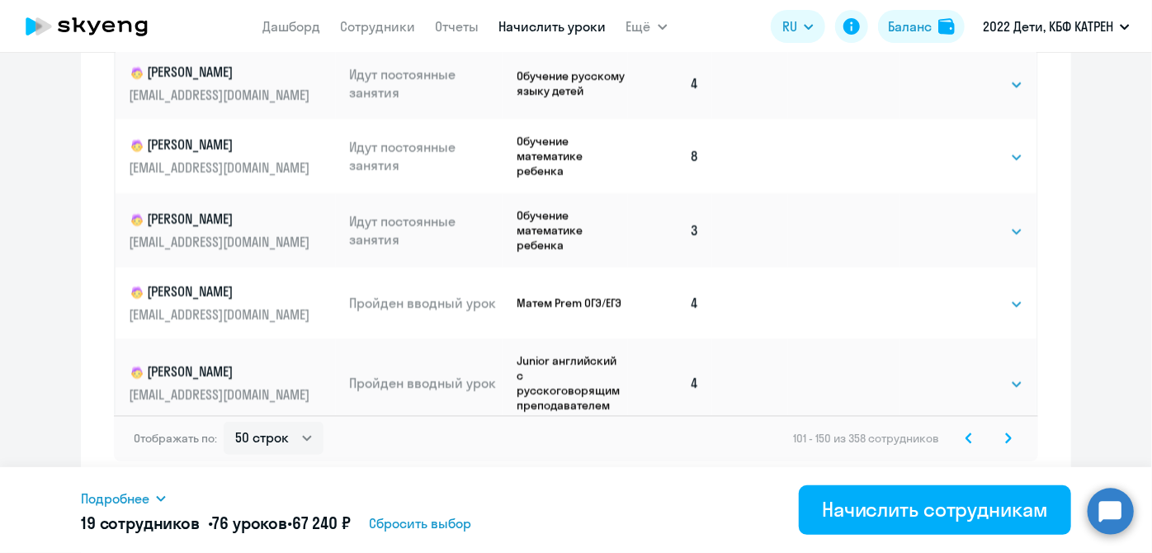
scroll to position [1275, 0]
click at [995, 221] on select "Выбрать 4 8 16 32 64 128" at bounding box center [989, 231] width 68 height 20
select select "4"
click at [955, 221] on select "Выбрать 4 8 16 32 64 128" at bounding box center [989, 231] width 68 height 20
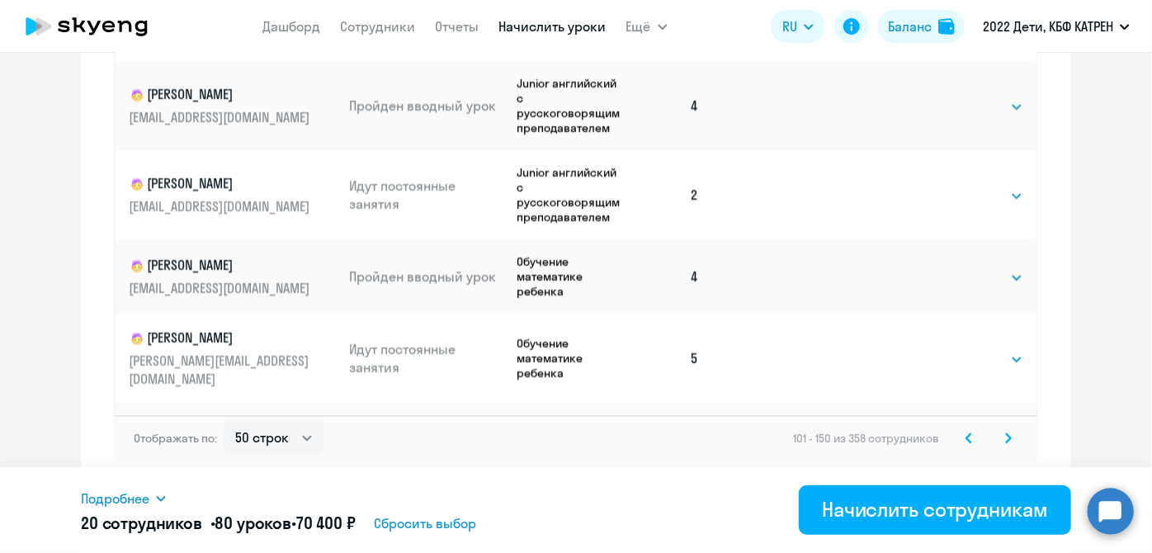
scroll to position [1575, 0]
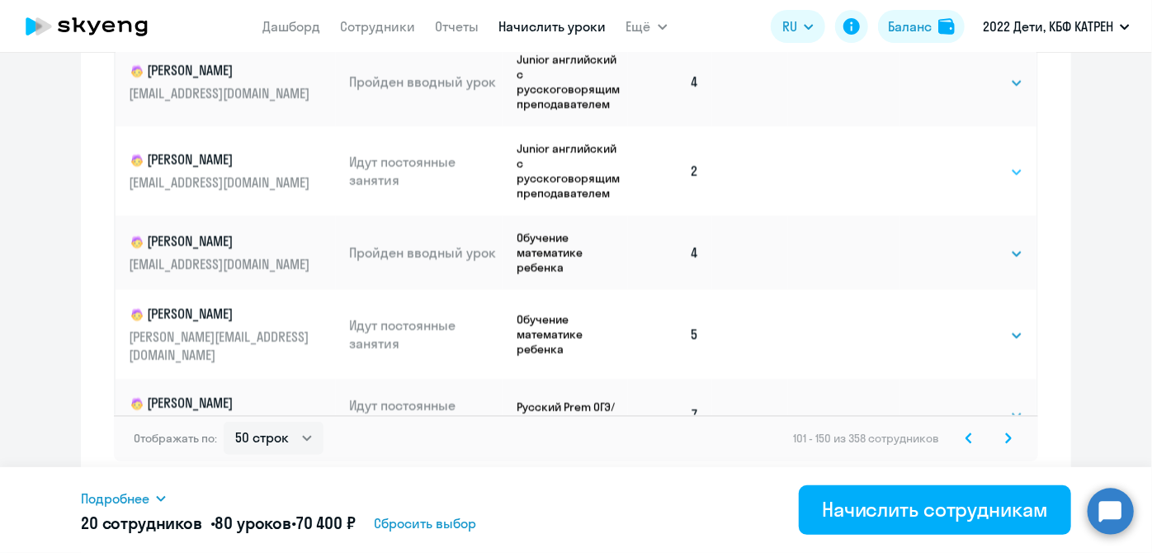
click at [1003, 163] on select "Выбрать 4 8 16 32 64 128" at bounding box center [989, 173] width 68 height 20
select select "4"
click at [955, 163] on select "Выбрать 4 8 16 32 64 128" at bounding box center [989, 173] width 68 height 20
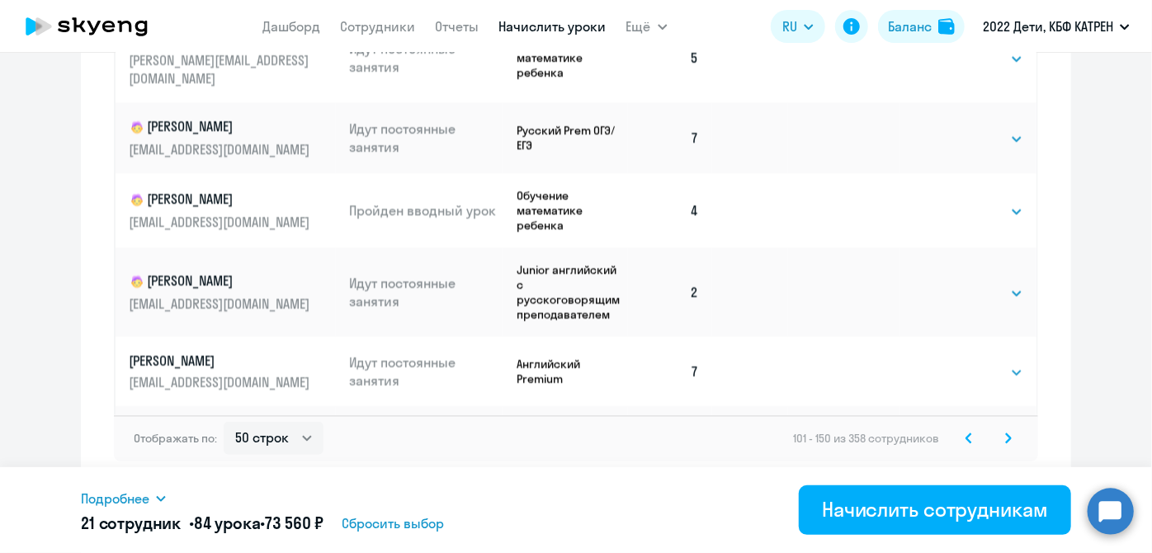
scroll to position [1874, 0]
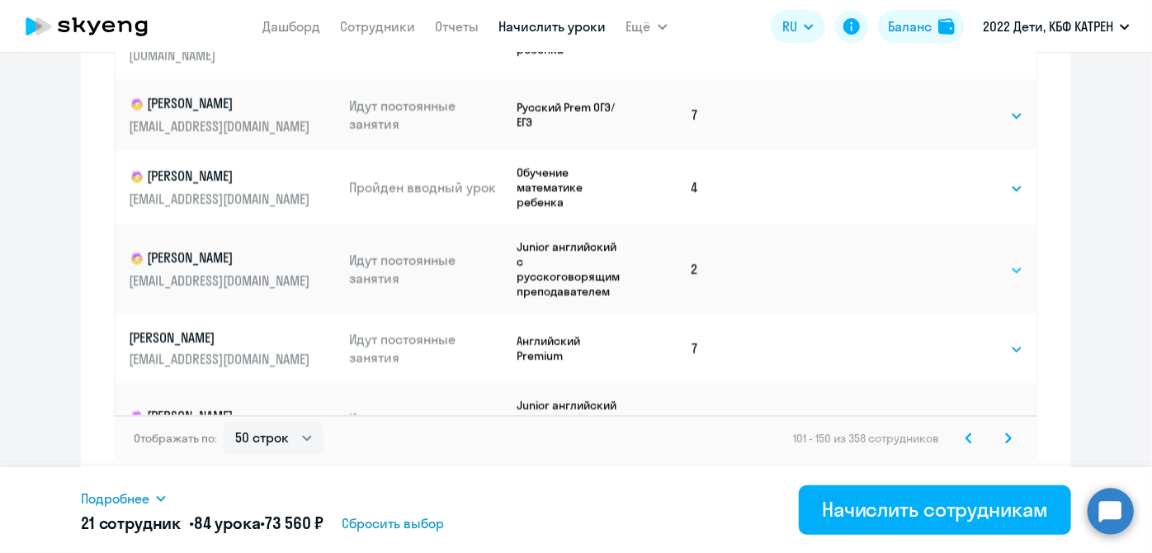
click at [993, 261] on select "Выбрать 4 8 16 32 64 128" at bounding box center [989, 271] width 68 height 20
select select "4"
click at [955, 261] on select "Выбрать 4 8 16 32 64 128" at bounding box center [989, 271] width 68 height 20
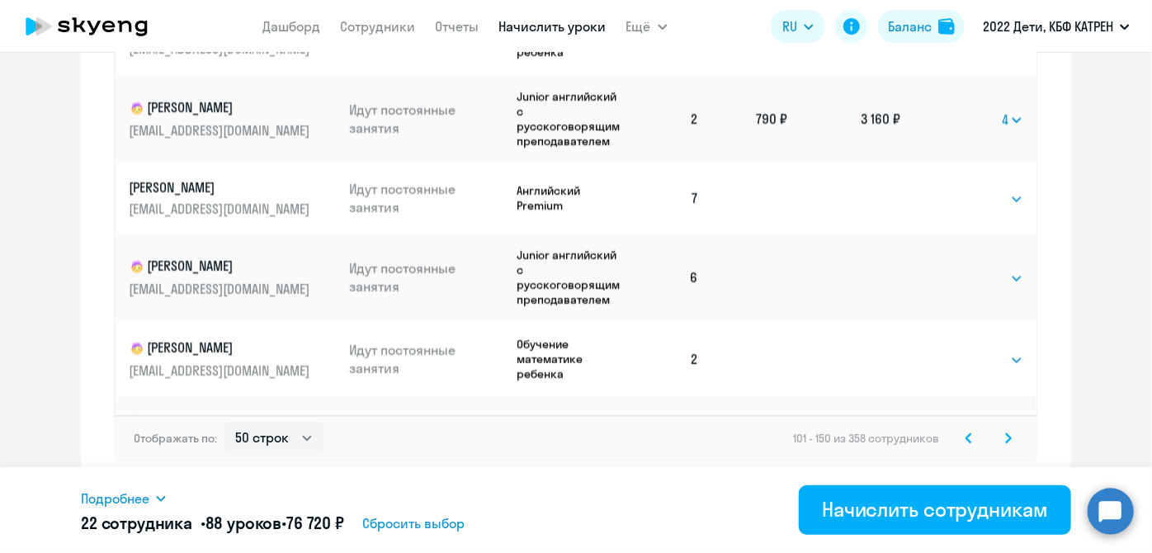
scroll to position [2100, 0]
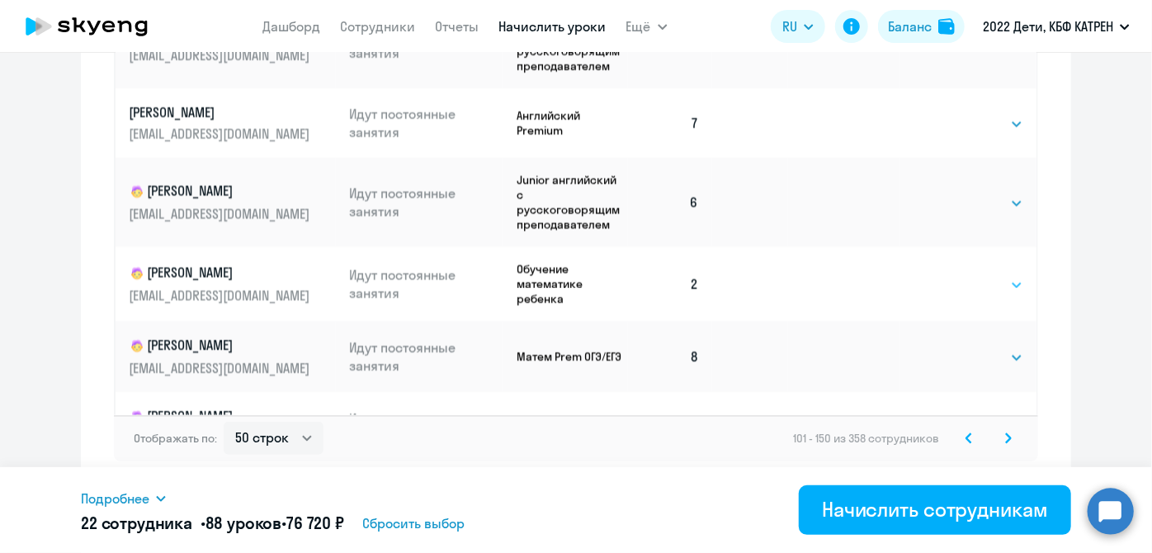
click at [998, 276] on select "Выбрать 4 8 16 32 64 128" at bounding box center [989, 286] width 68 height 20
select select "4"
click at [955, 276] on select "Выбрать 4 8 16 32 64 128" at bounding box center [989, 286] width 68 height 20
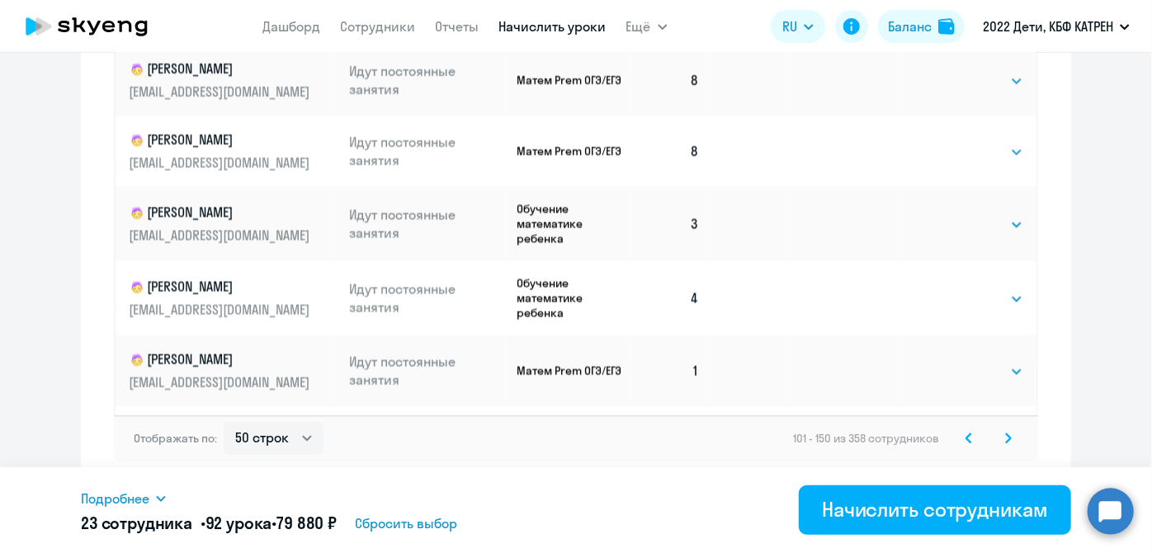
scroll to position [2400, 0]
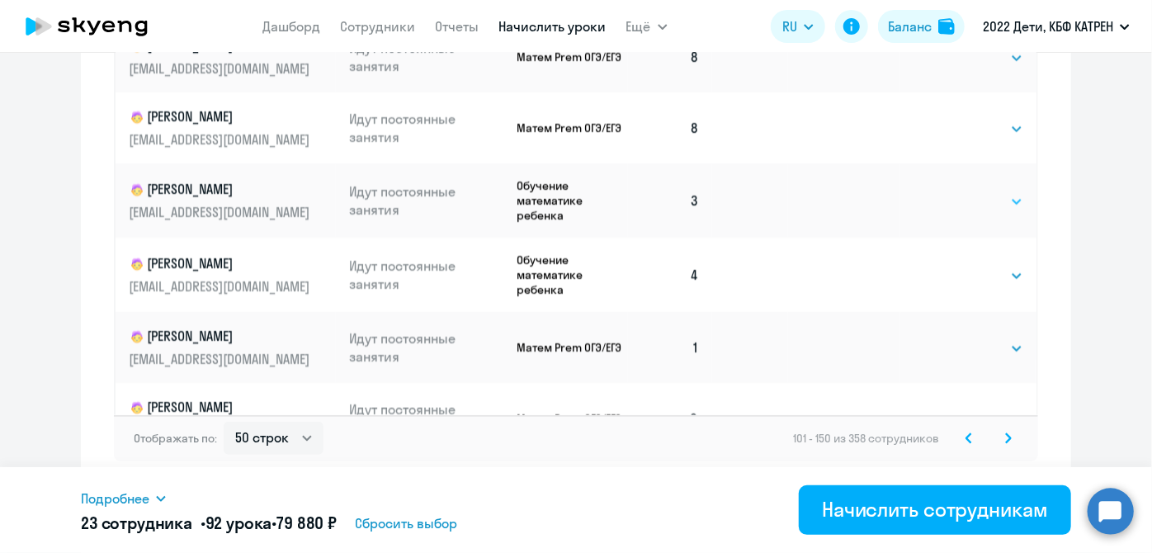
click at [994, 191] on select "Выбрать 4 8 16 32 64 128" at bounding box center [989, 201] width 68 height 20
select select "4"
click at [955, 191] on select "Выбрать 4 8 16 32 64 128" at bounding box center [989, 201] width 68 height 20
click at [1001, 338] on select "Выбрать 4 8 16 32 64 128" at bounding box center [989, 348] width 68 height 20
select select "4"
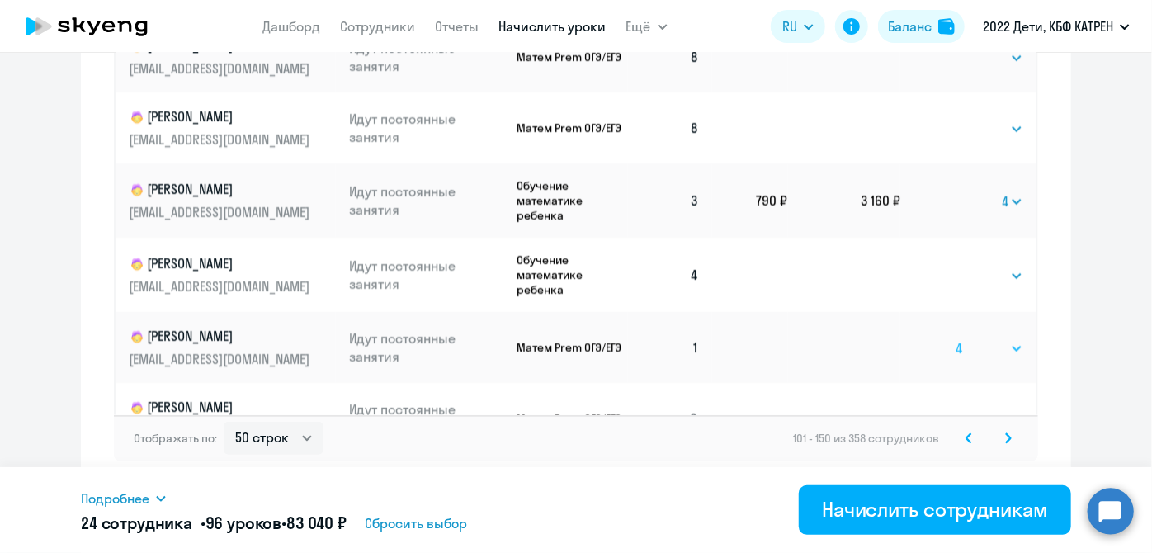
click at [955, 338] on select "Выбрать 4 8 16 32 64 128" at bounding box center [989, 348] width 68 height 20
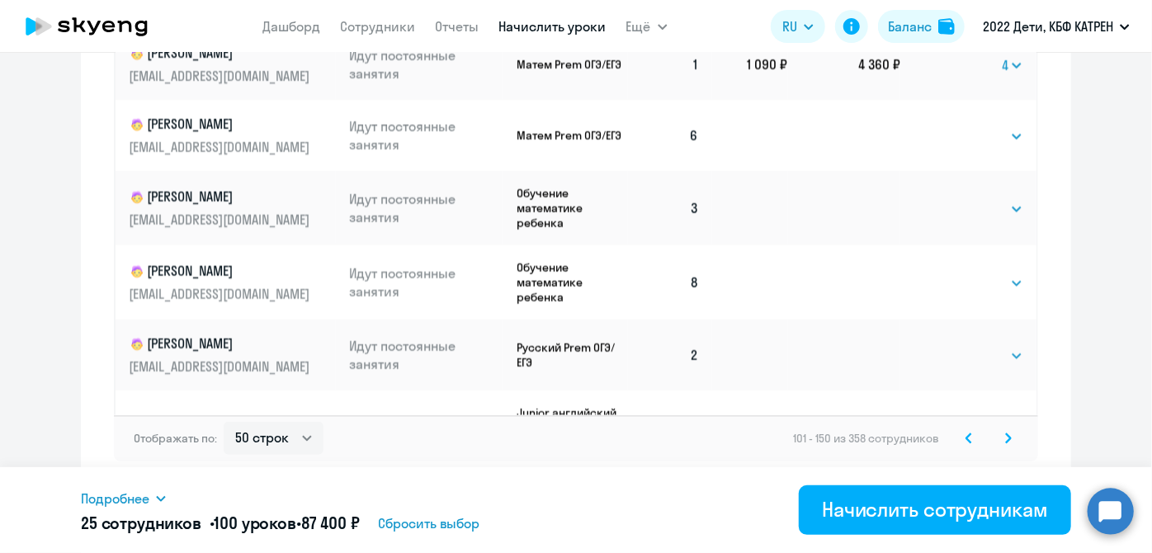
scroll to position [2699, 0]
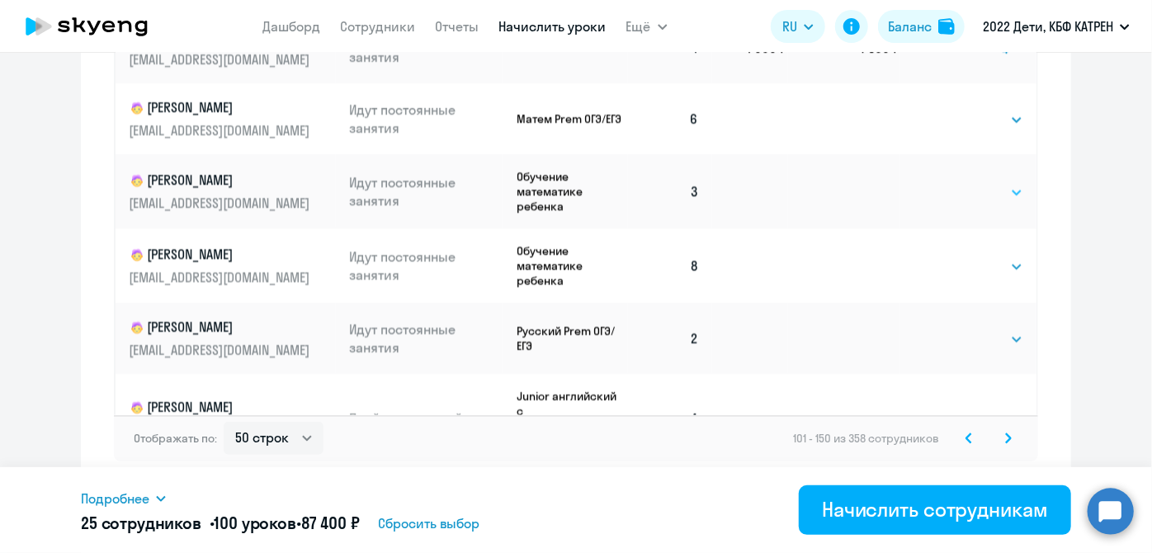
click at [998, 182] on select "Выбрать 4 8 16 32 64 128" at bounding box center [989, 192] width 68 height 20
select select "4"
click at [955, 182] on select "Выбрать 4 8 16 32 64 128" at bounding box center [989, 192] width 68 height 20
click at [1002, 329] on select "Выбрать 4 8 16 32 64 128" at bounding box center [989, 339] width 68 height 20
select select "4"
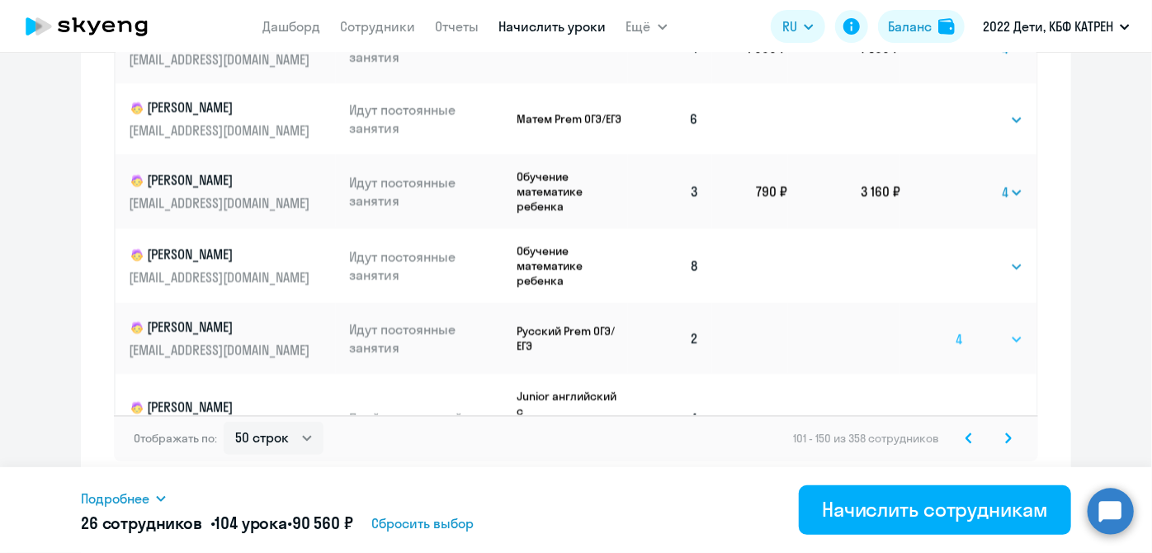
click at [955, 329] on select "Выбрать 4 8 16 32 64 128" at bounding box center [989, 339] width 68 height 20
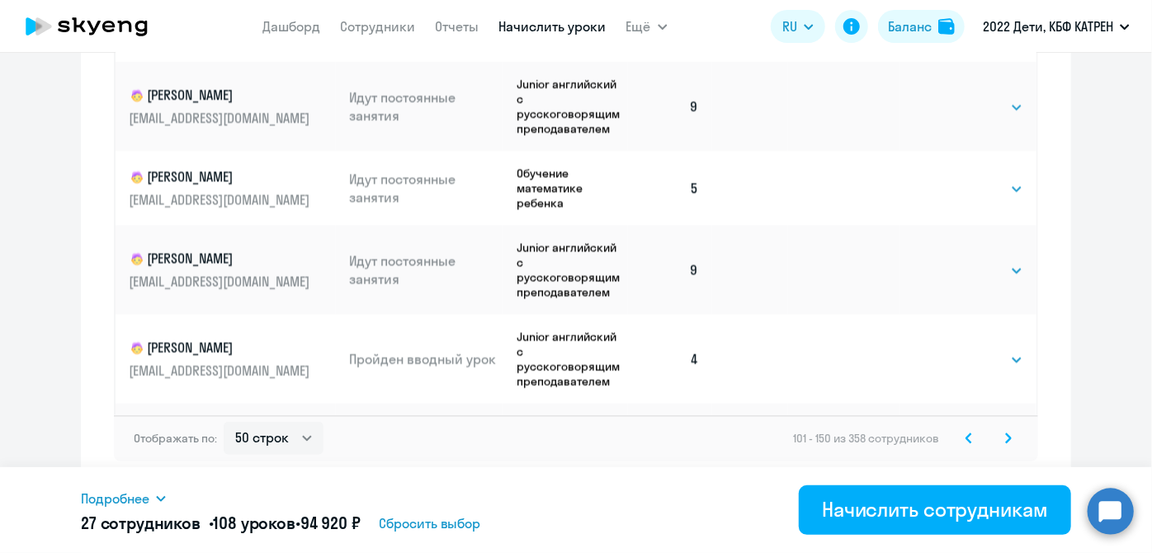
scroll to position [3110, 0]
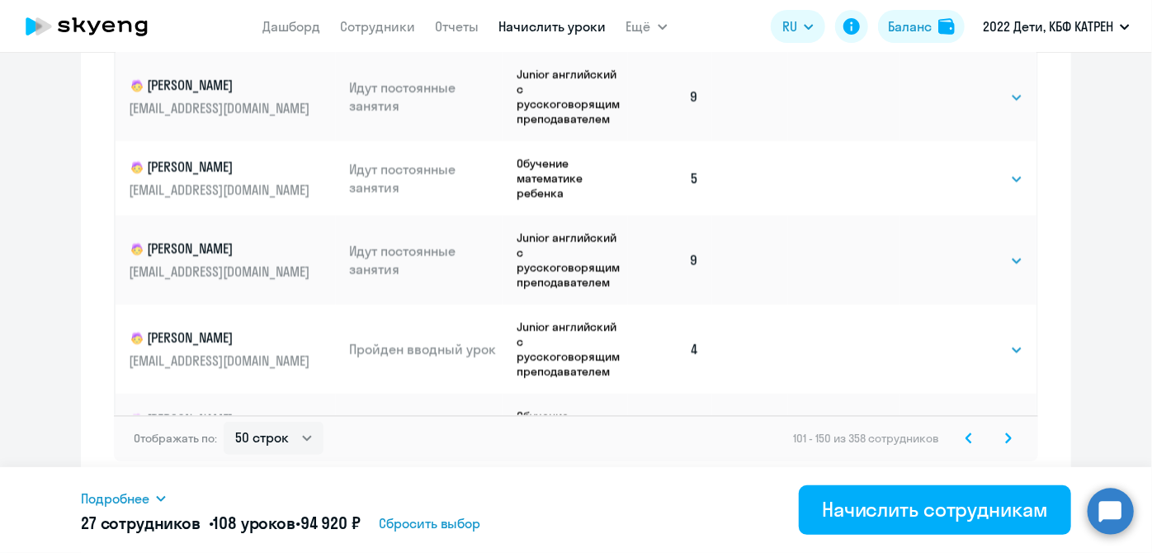
click at [1005, 434] on icon at bounding box center [1008, 438] width 7 height 12
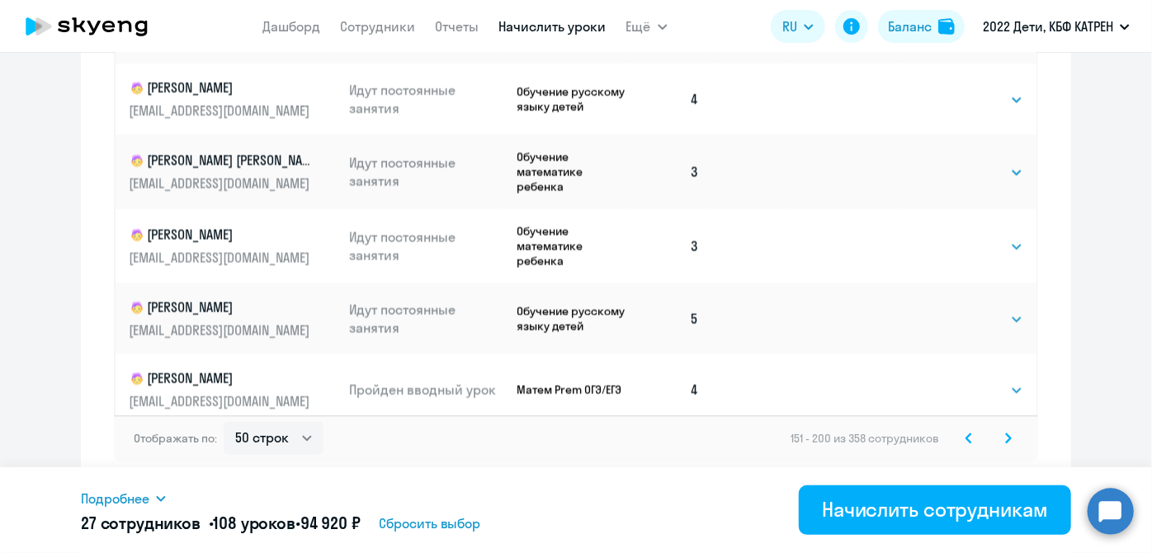
scroll to position [450, 0]
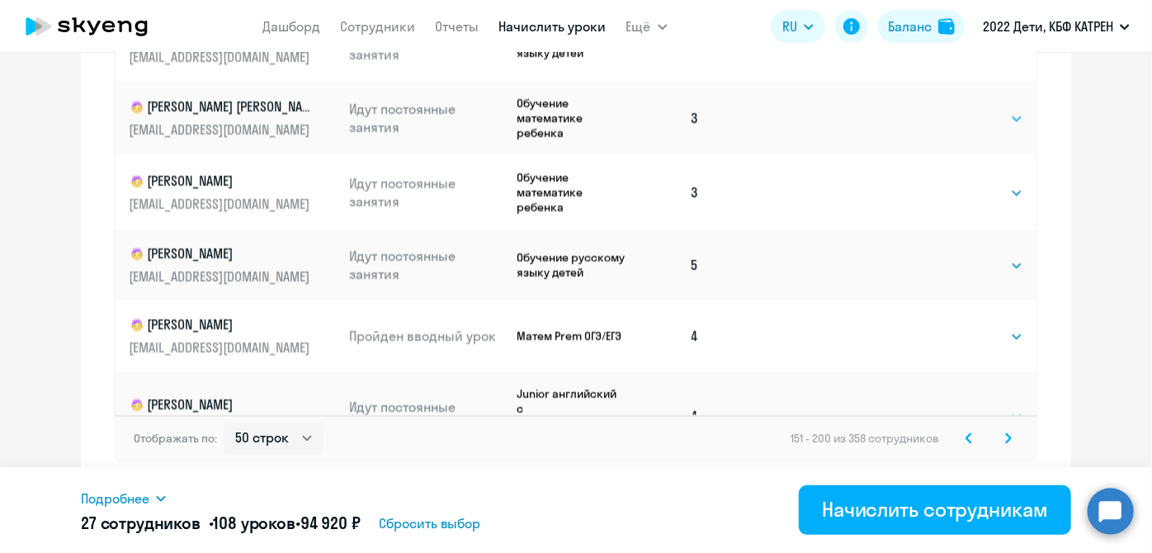
click at [1001, 123] on select "Выбрать 4 8 16 32 64 128" at bounding box center [989, 119] width 68 height 20
select select "4"
click at [955, 110] on select "Выбрать 4 8 16 32 64 128" at bounding box center [989, 119] width 68 height 20
click at [994, 194] on select "Выбрать 4 8 16 32 64 128" at bounding box center [989, 193] width 68 height 20
select select "4"
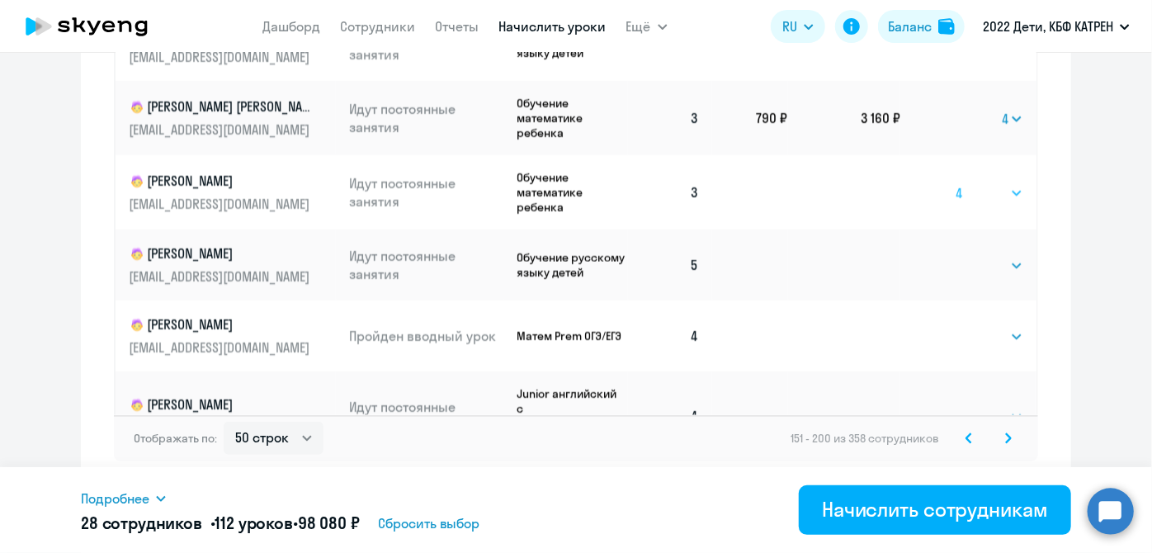
click at [955, 184] on select "Выбрать 4 8 16 32 64 128" at bounding box center [989, 193] width 68 height 20
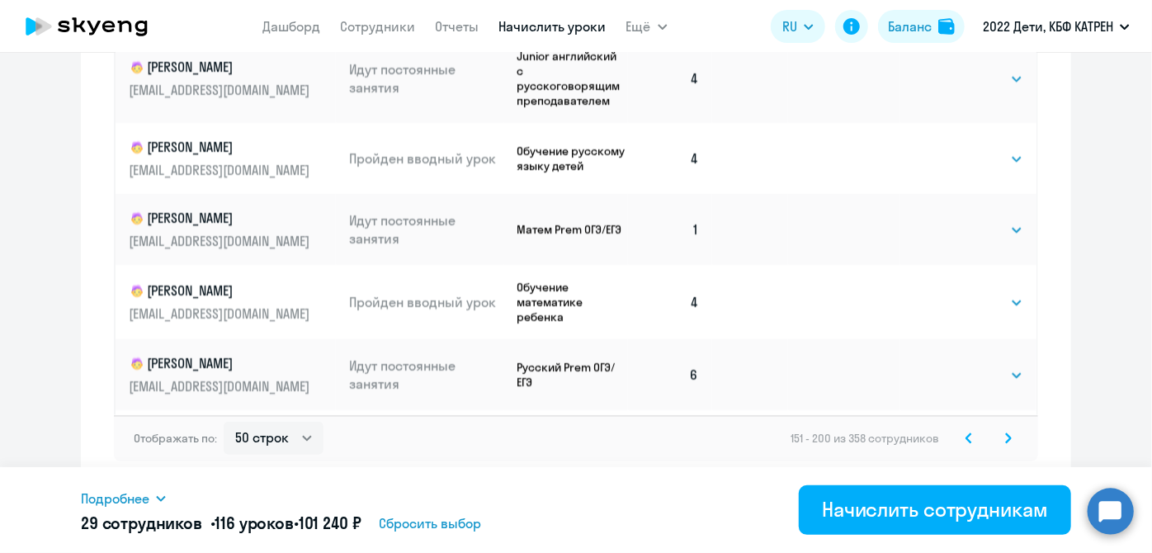
scroll to position [825, 0]
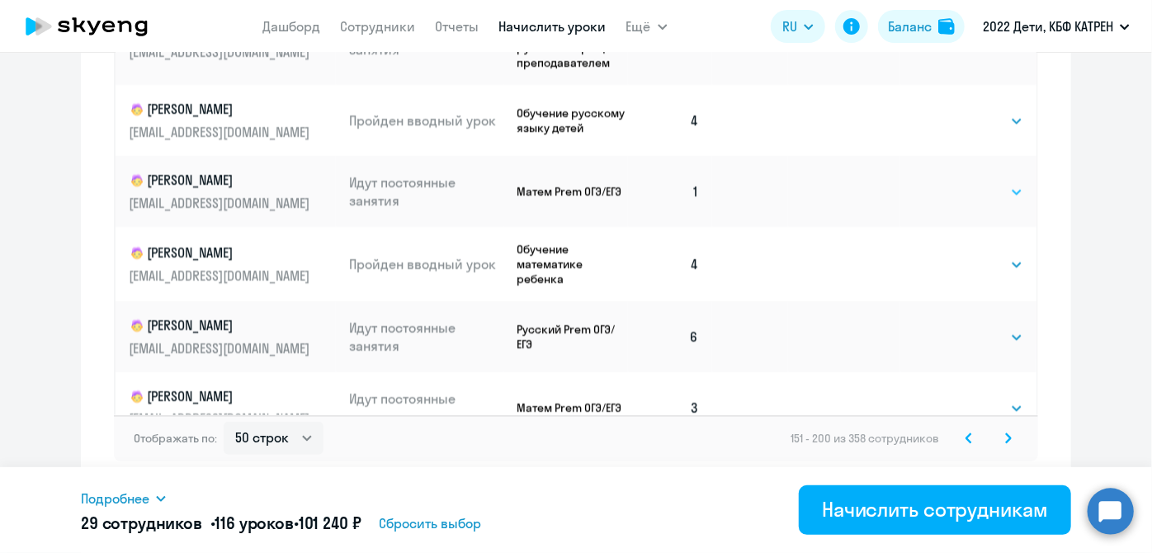
click at [1002, 201] on select "Выбрать 4 8 16 32 64 128" at bounding box center [989, 192] width 68 height 20
select select "4"
click at [955, 190] on select "Выбрать 4 8 16 32 64 128" at bounding box center [989, 192] width 68 height 20
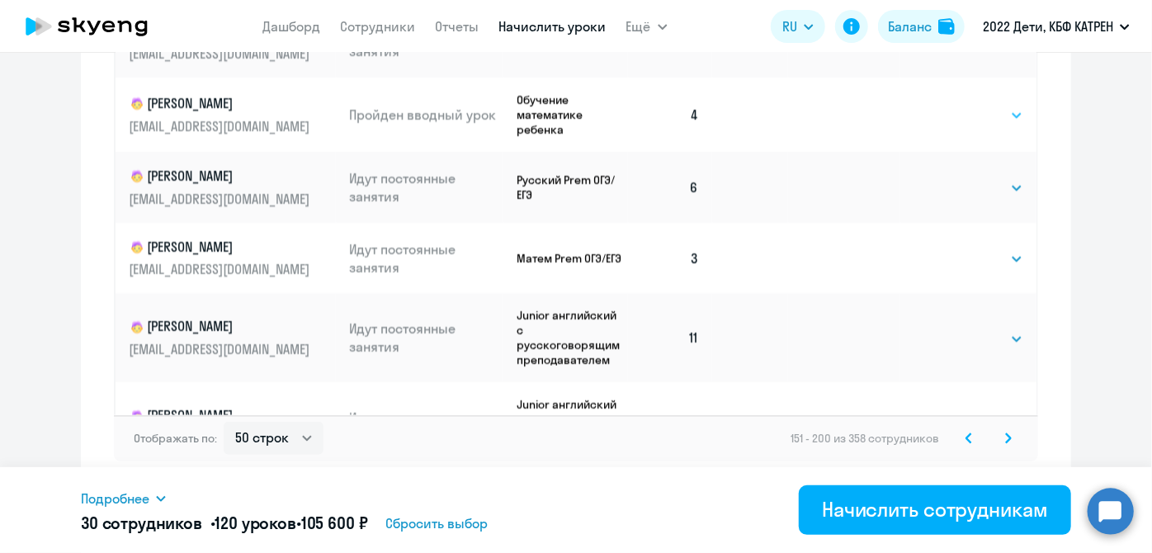
scroll to position [1049, 0]
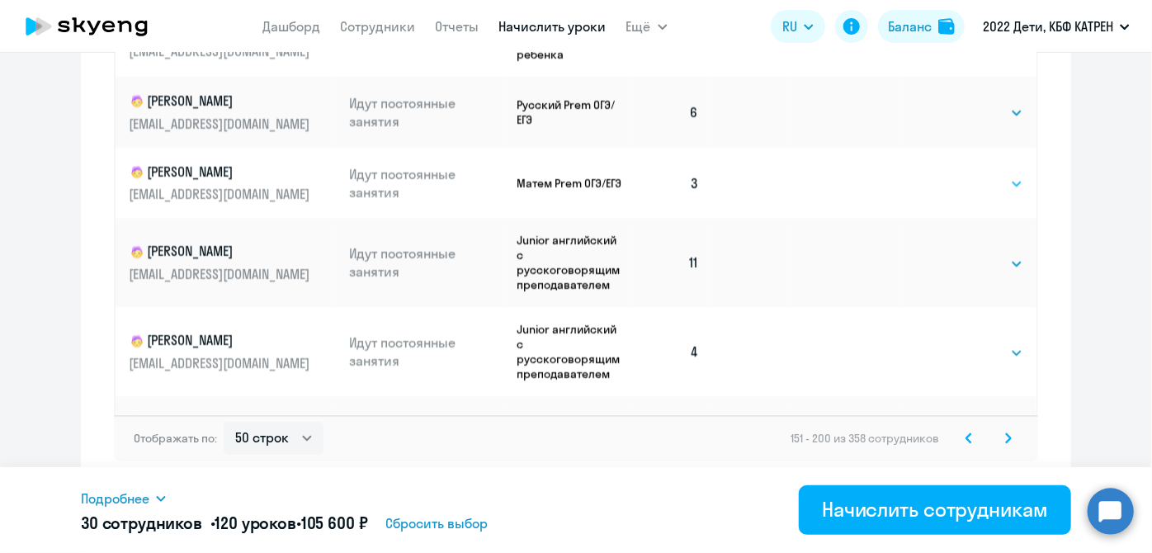
click at [1002, 188] on select "Выбрать 4 8 16 32 64 128" at bounding box center [989, 184] width 68 height 20
select select "4"
click at [955, 180] on select "Выбрать 4 8 16 32 64 128" at bounding box center [989, 184] width 68 height 20
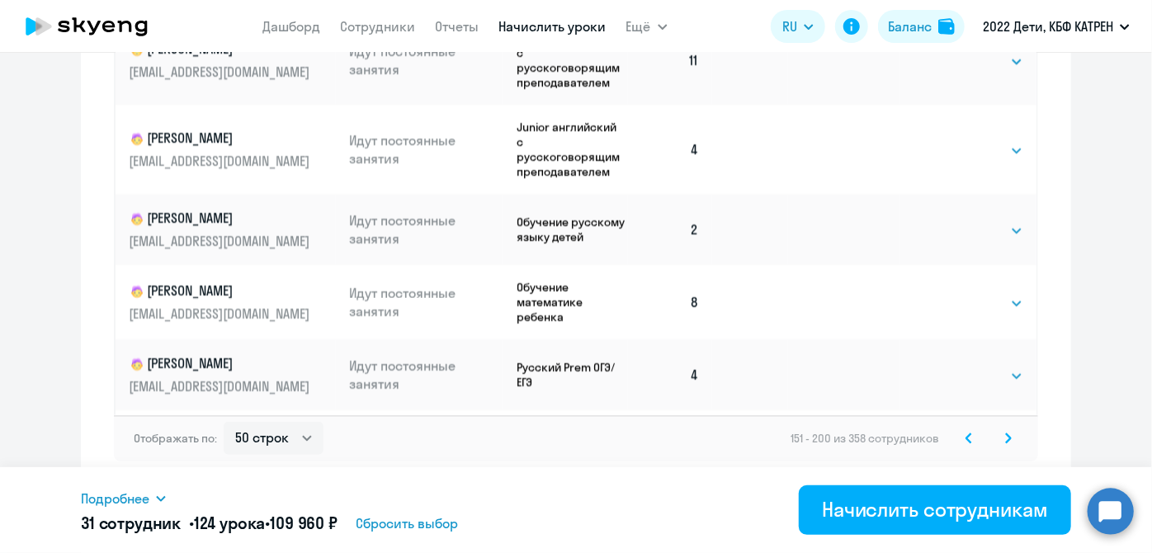
scroll to position [1275, 0]
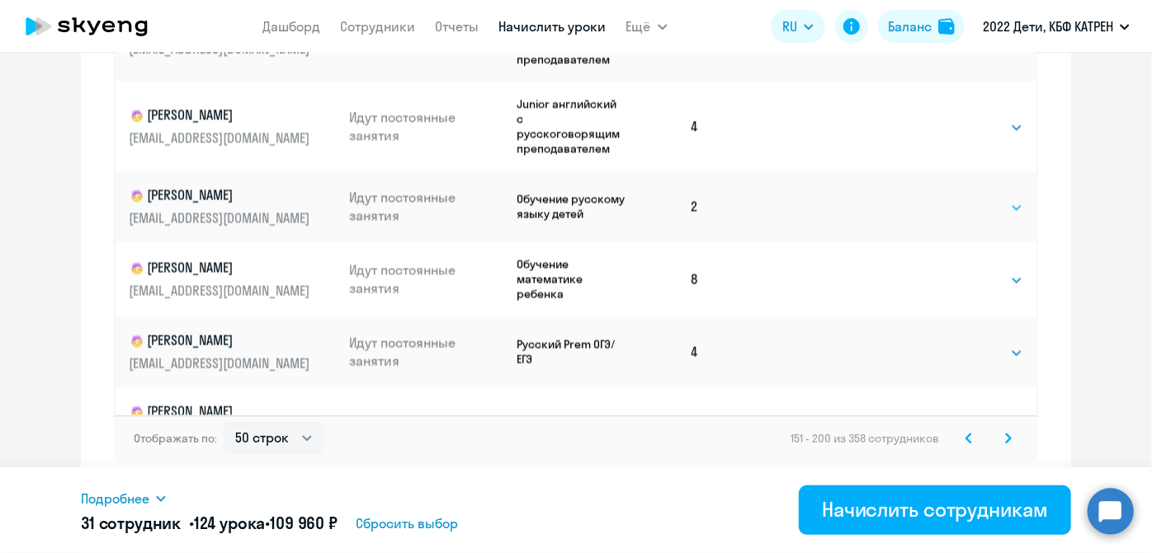
click at [998, 218] on select "Выбрать 4 8 16 32 64 128" at bounding box center [989, 208] width 68 height 20
select select "4"
click at [955, 206] on select "Выбрать 4 8 16 32 64 128" at bounding box center [989, 208] width 68 height 20
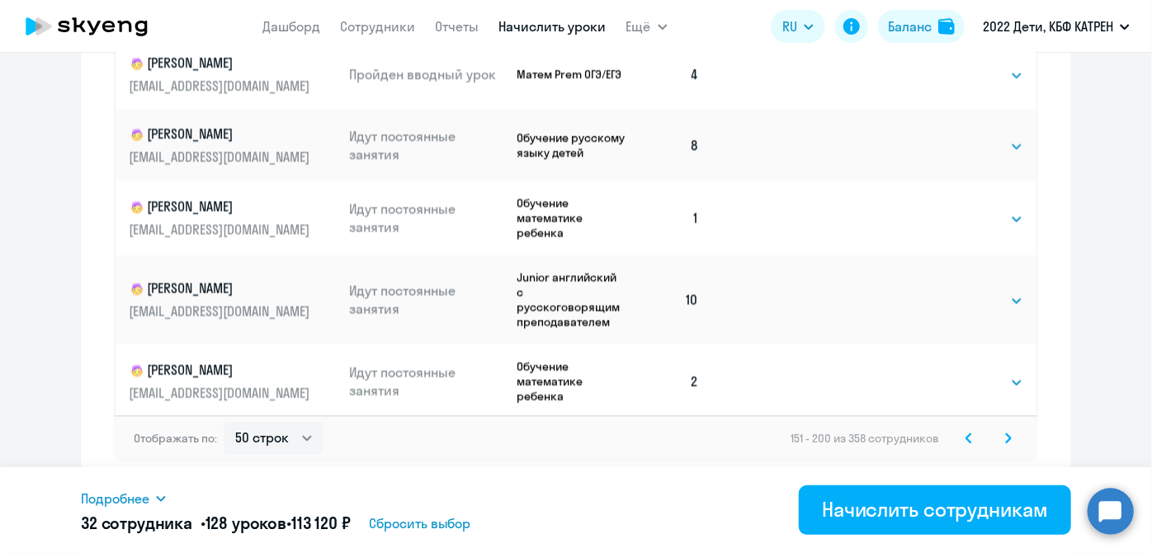
scroll to position [1650, 0]
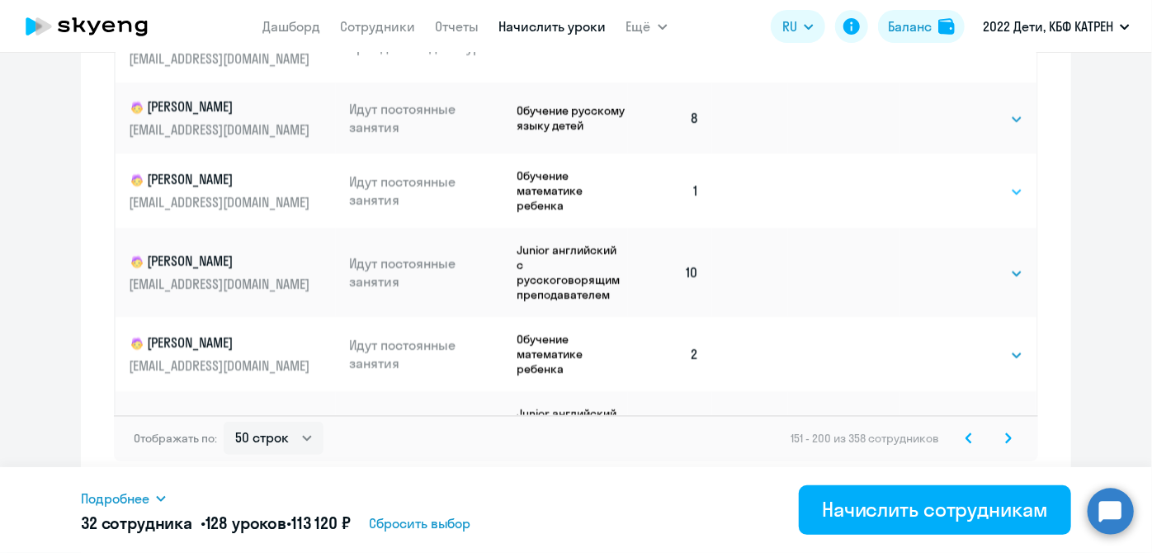
click at [997, 202] on select "Выбрать 4 8 16 32 64 128" at bounding box center [989, 192] width 68 height 20
select select "4"
click at [955, 196] on select "Выбрать 4 8 16 32 64 128" at bounding box center [989, 192] width 68 height 20
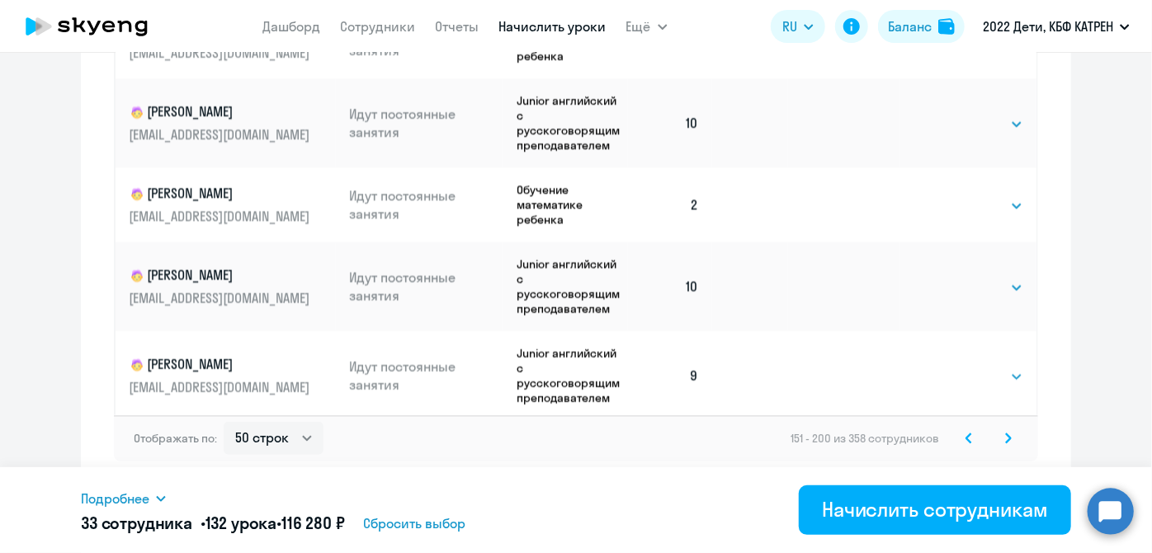
scroll to position [1874, 0]
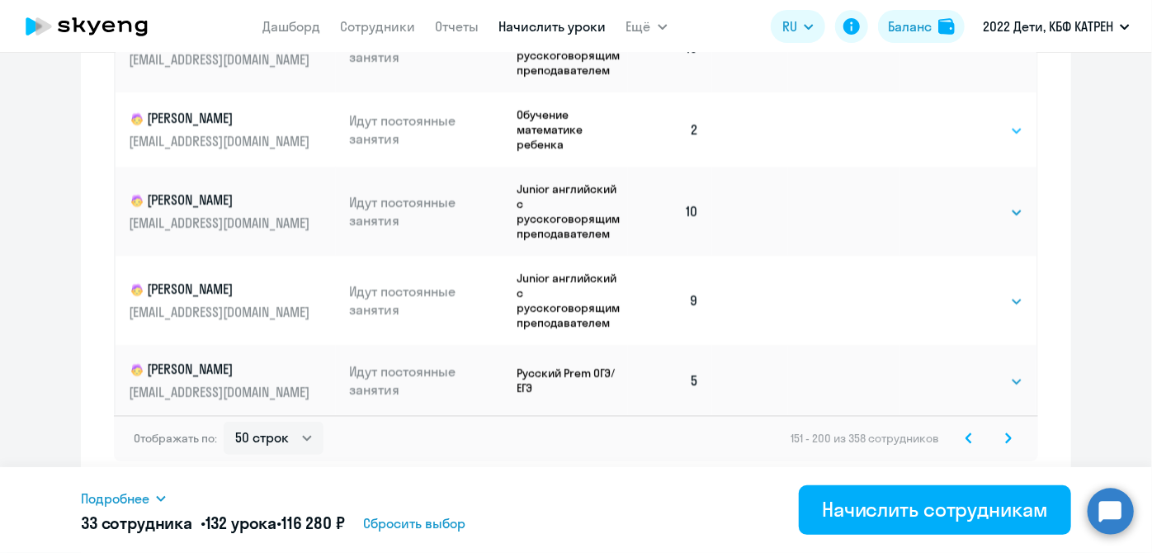
click at [994, 141] on select "Выбрать 4 8 16 32 64 128" at bounding box center [989, 131] width 68 height 20
select select "4"
click at [955, 134] on select "Выбрать 4 8 16 32 64 128" at bounding box center [989, 131] width 68 height 20
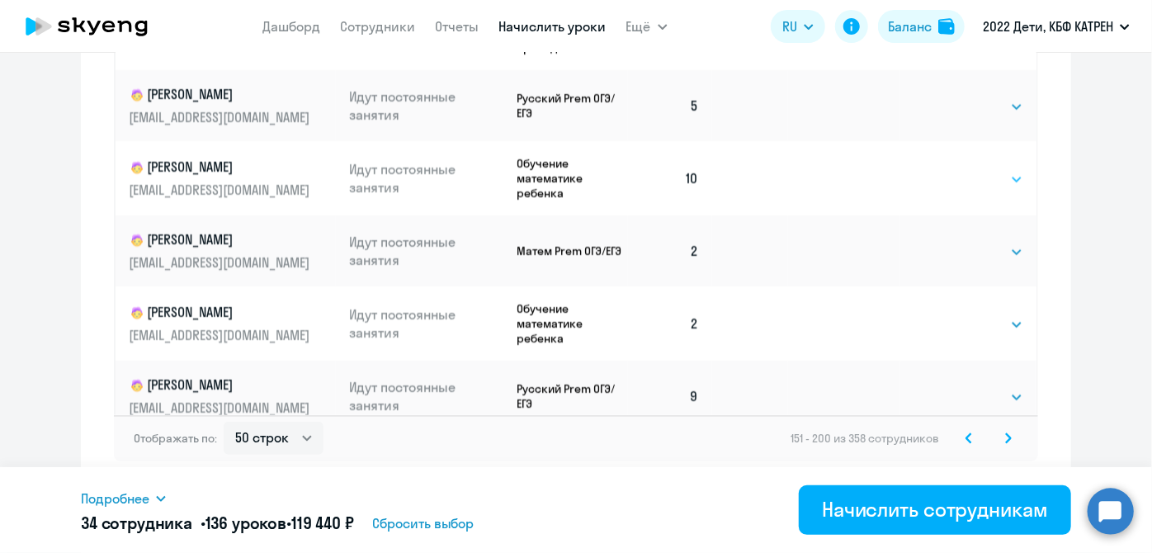
scroll to position [2250, 0]
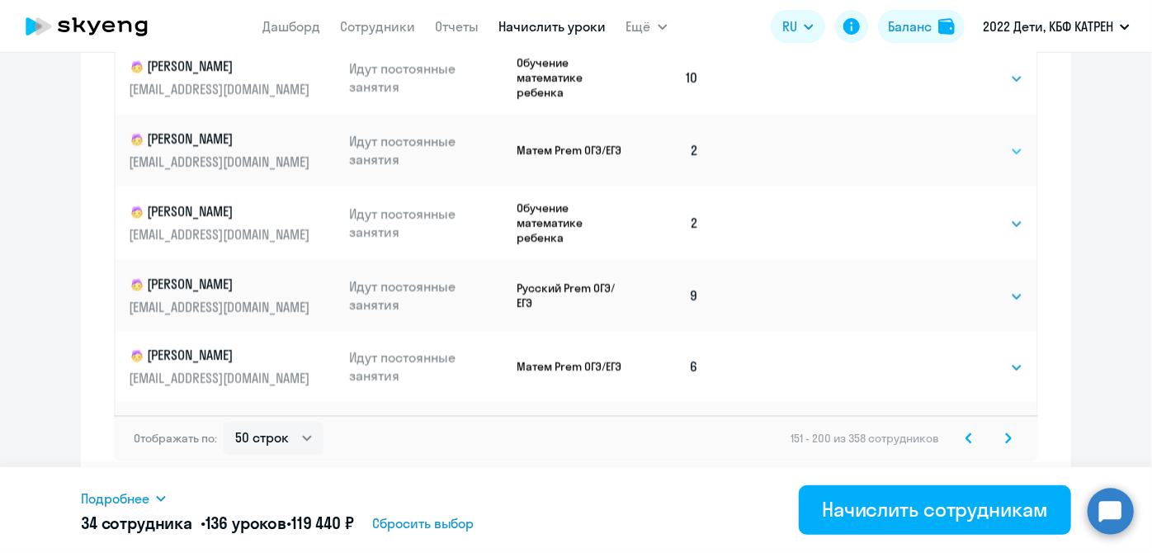
click at [996, 162] on select "Выбрать 4 8 16 32 64 128" at bounding box center [989, 152] width 68 height 20
select select "4"
click at [955, 154] on select "Выбрать 4 8 16 32 64 128" at bounding box center [989, 152] width 68 height 20
click at [998, 234] on select "Выбрать 4 8 16 32 64 128" at bounding box center [989, 225] width 68 height 20
select select "4"
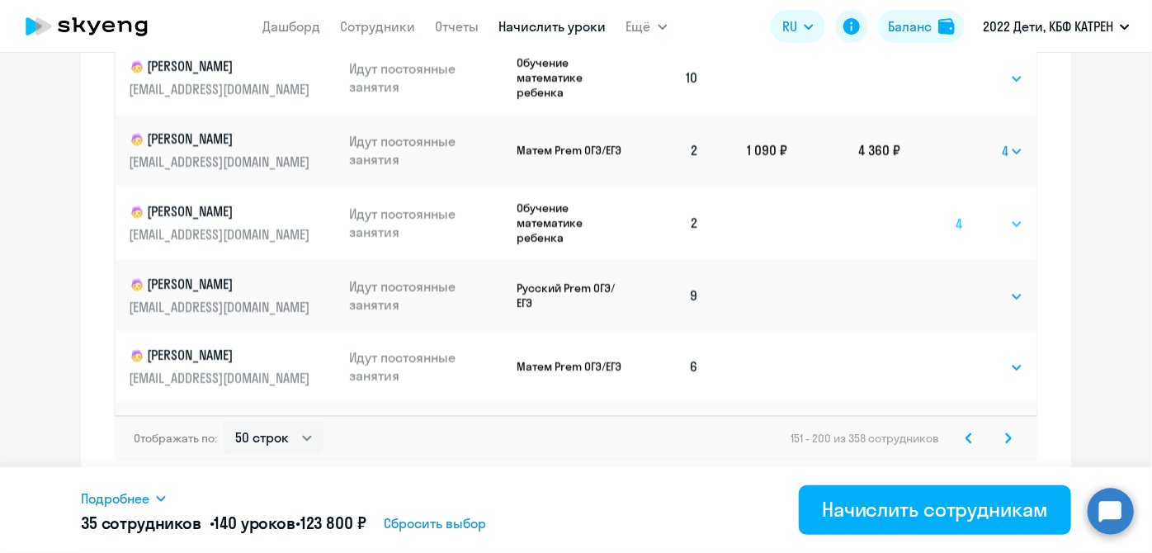
click at [955, 227] on select "Выбрать 4 8 16 32 64 128" at bounding box center [989, 225] width 68 height 20
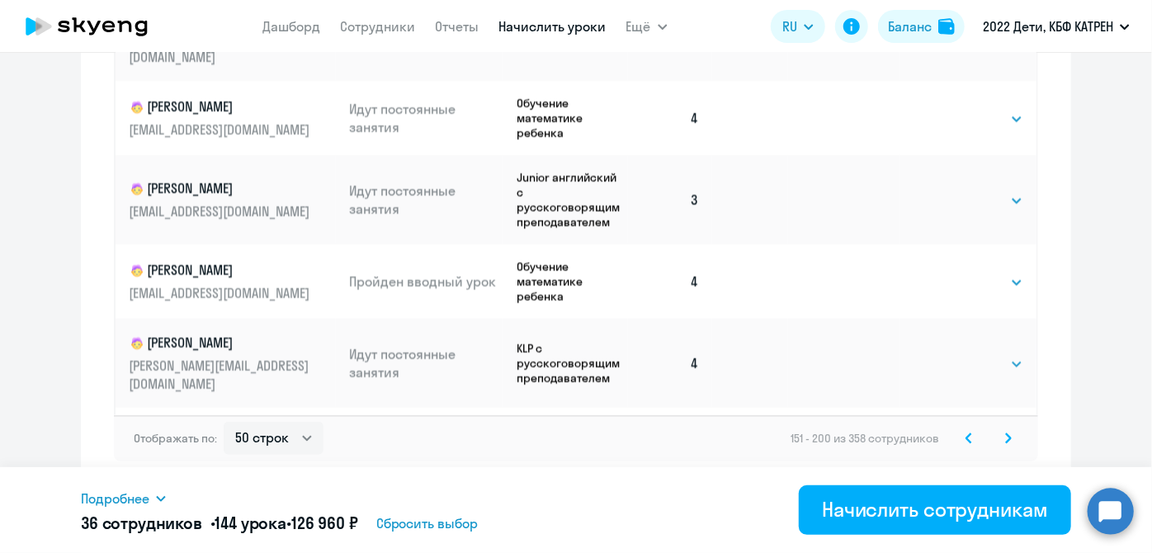
scroll to position [2699, 0]
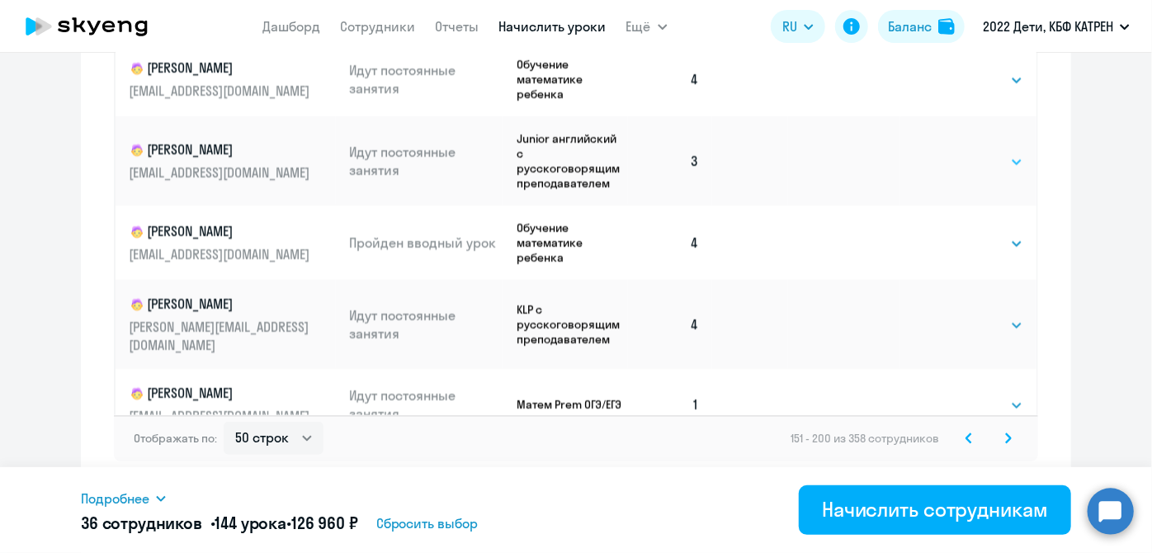
click at [1005, 157] on select "Выбрать 4 8 16 32 64 128" at bounding box center [989, 162] width 68 height 20
select select "4"
click at [955, 152] on select "Выбрать 4 8 16 32 64 128" at bounding box center [989, 162] width 68 height 20
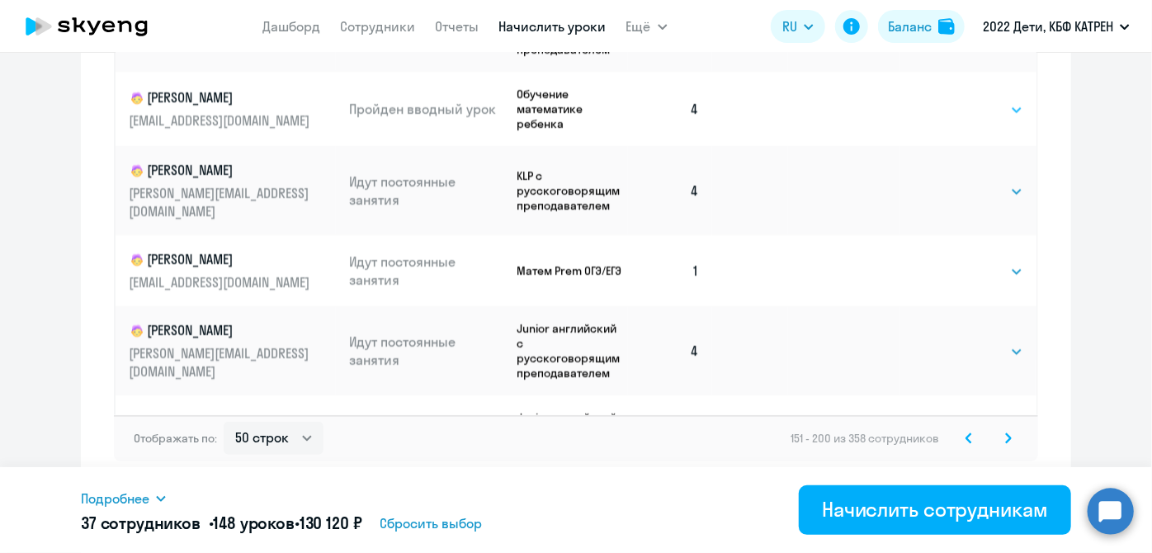
scroll to position [2850, 0]
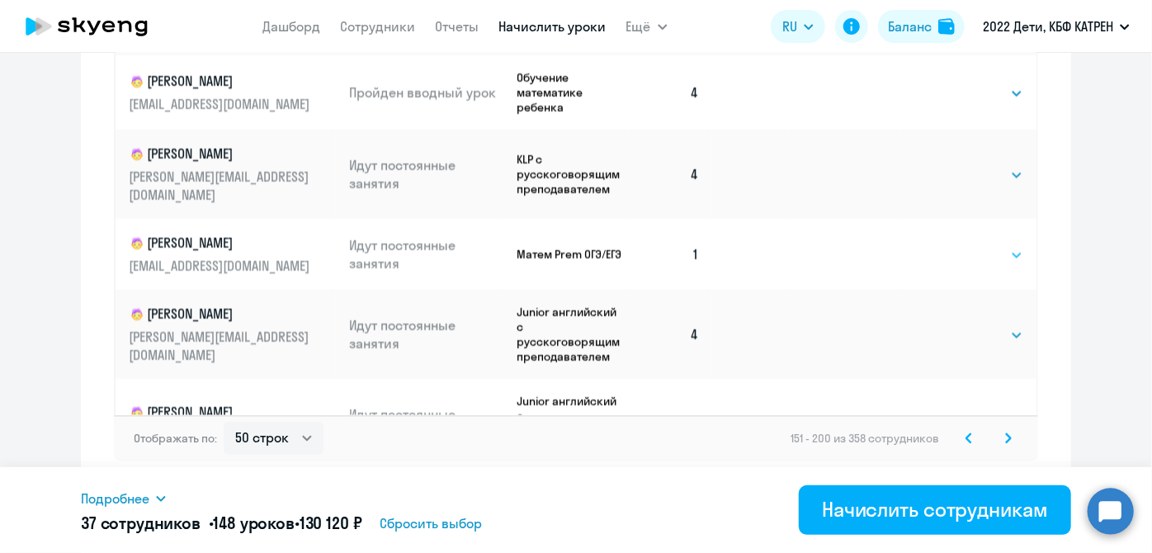
click at [997, 245] on select "Выбрать 4 8 16 32 64 128" at bounding box center [989, 255] width 68 height 20
select select "4"
click at [955, 245] on select "Выбрать 4 8 16 32 64 128" at bounding box center [989, 255] width 68 height 20
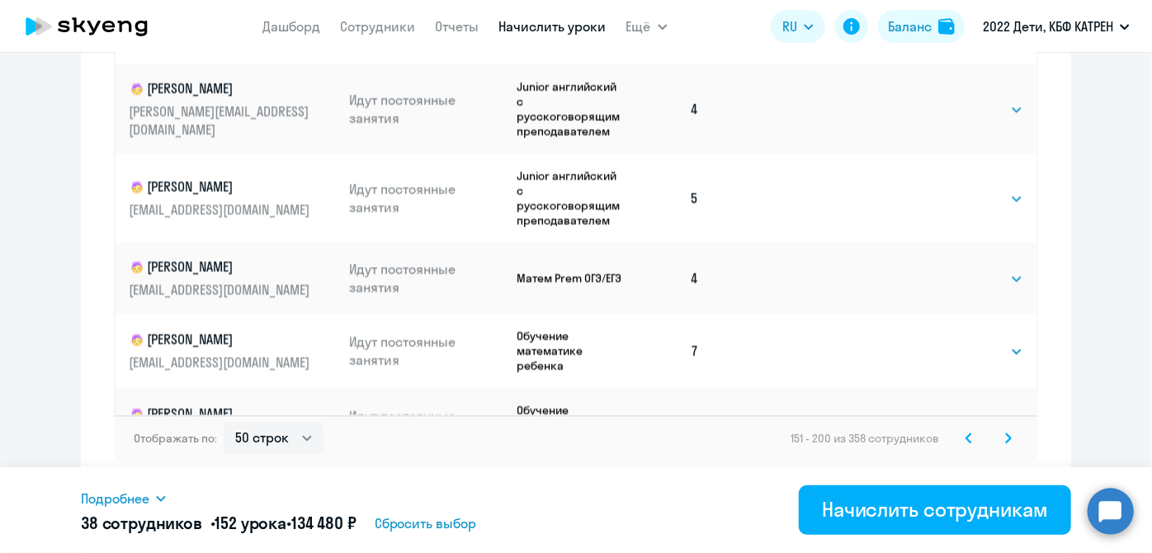
scroll to position [3100, 0]
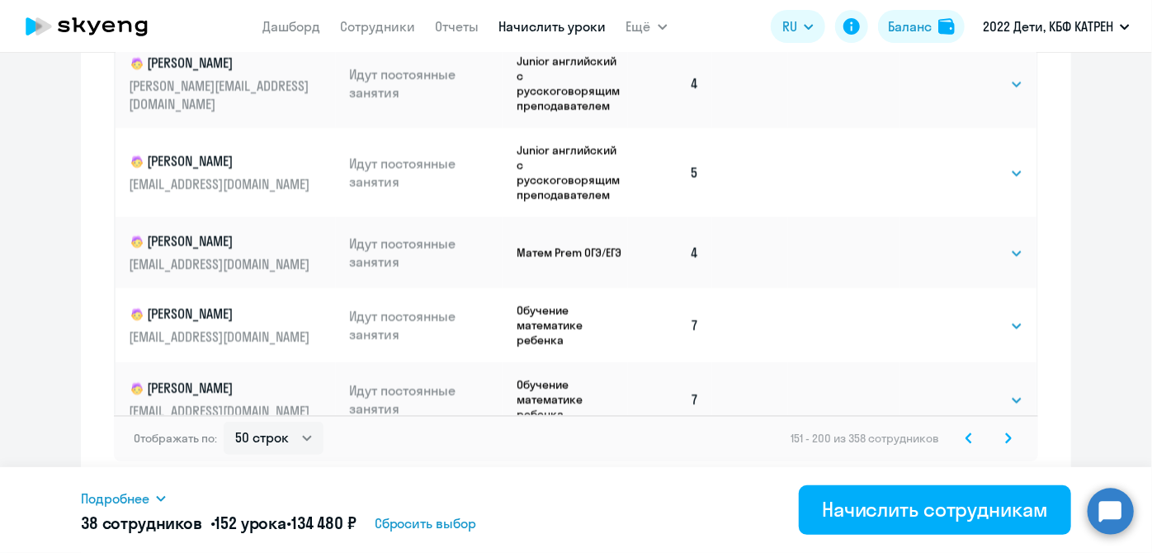
click at [1007, 436] on svg-icon at bounding box center [1008, 438] width 20 height 20
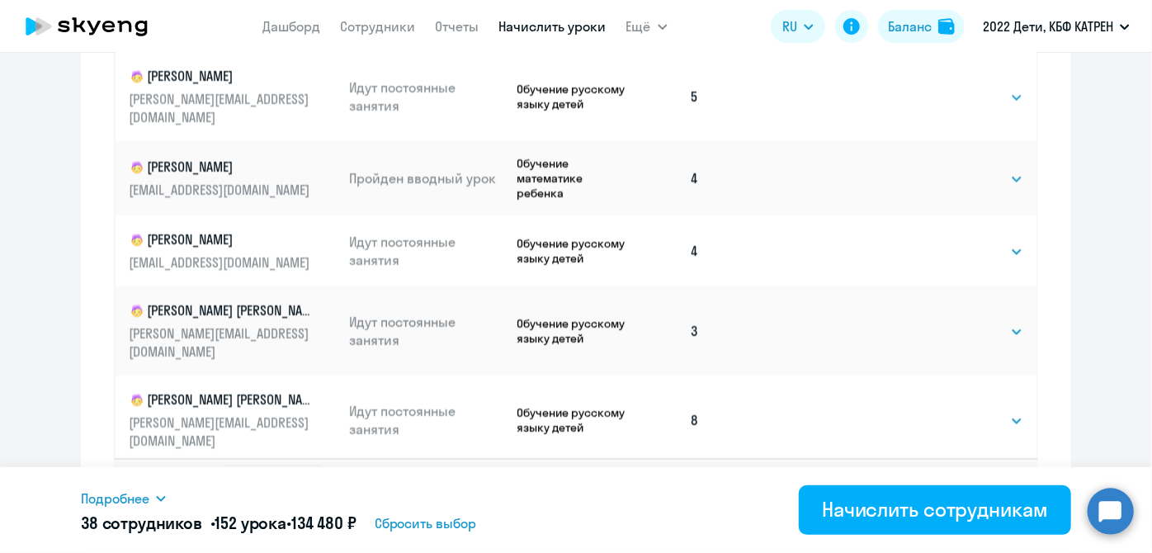
scroll to position [1189, 0]
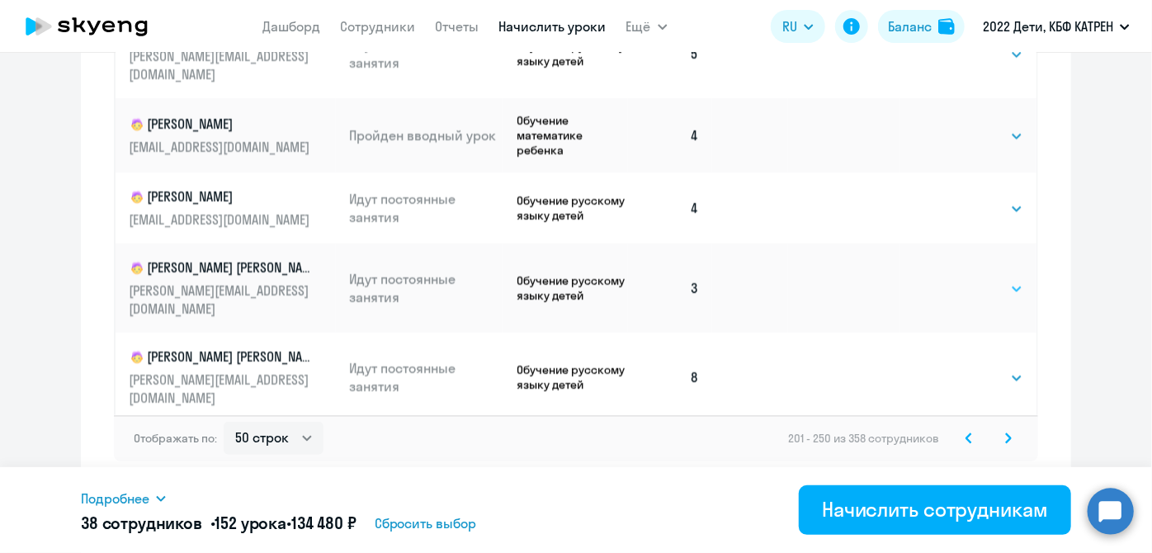
click at [1003, 279] on select "Выбрать 4 8 16 32 64 128" at bounding box center [989, 289] width 68 height 20
select select "4"
click at [955, 279] on select "Выбрать 4 8 16 32 64 128" at bounding box center [989, 289] width 68 height 20
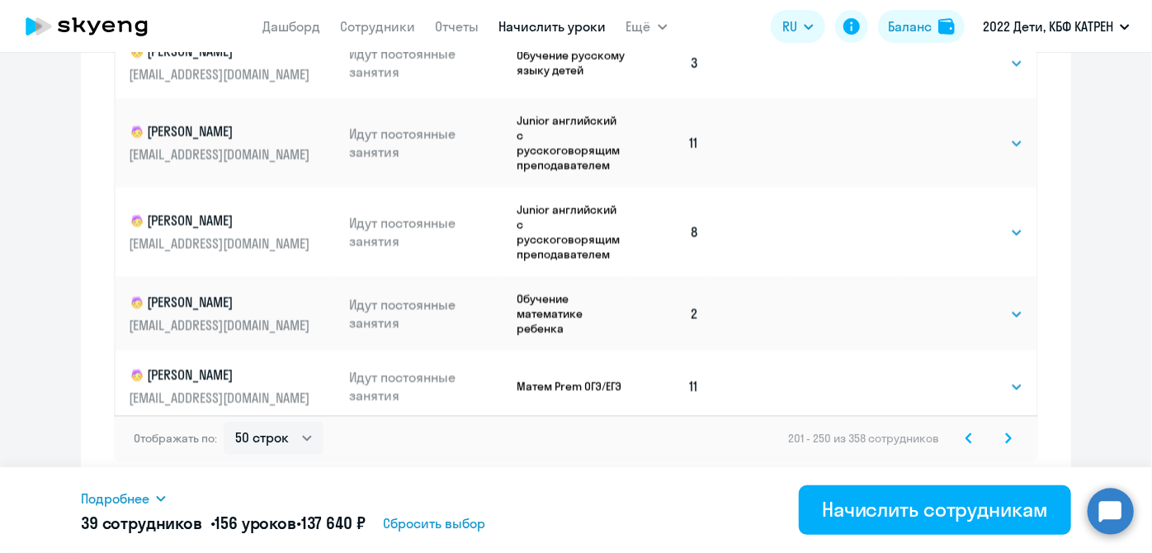
scroll to position [750, 0]
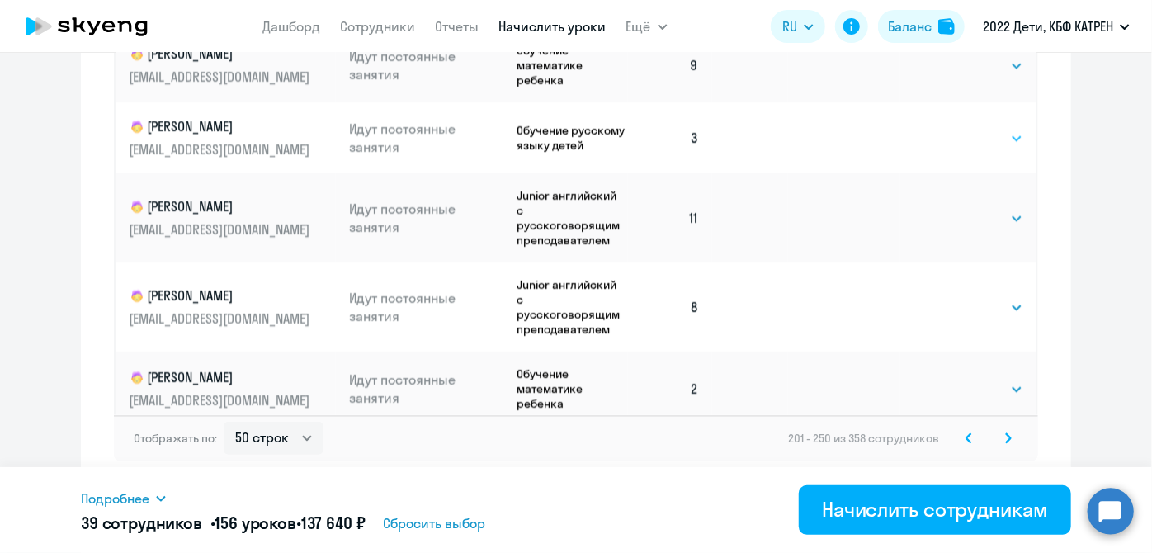
click at [1000, 129] on select "Выбрать 4 8 16 32 64 128" at bounding box center [989, 139] width 68 height 20
select select "4"
click at [955, 129] on select "Выбрать 4 8 16 32 64 128" at bounding box center [989, 139] width 68 height 20
click at [997, 380] on select "Выбрать 4 8 16 32 64 128" at bounding box center [989, 390] width 68 height 20
select select "4"
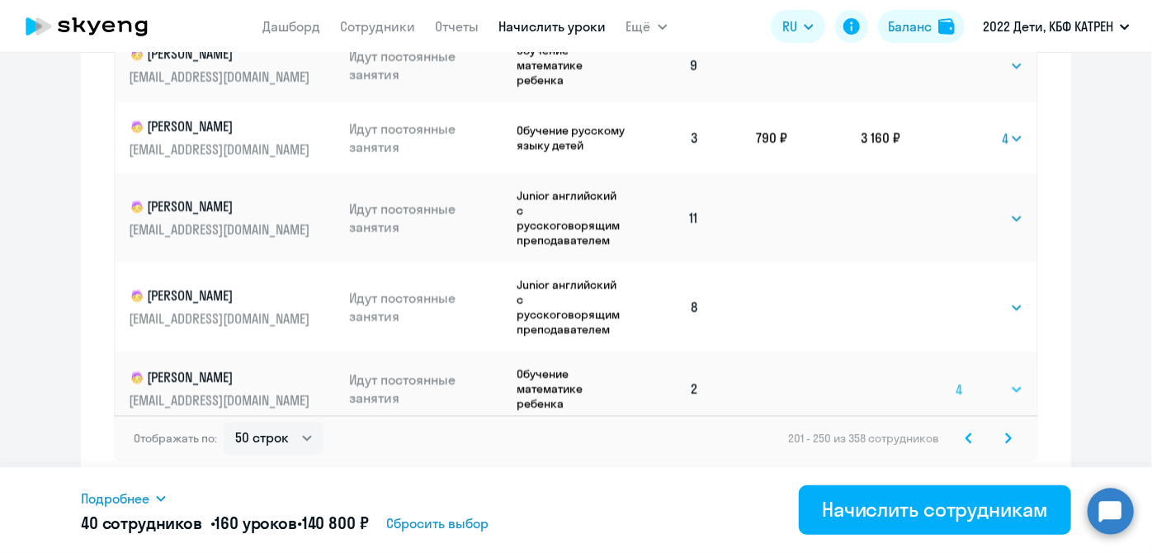
click at [955, 380] on select "Выбрать 4 8 16 32 64 128" at bounding box center [989, 390] width 68 height 20
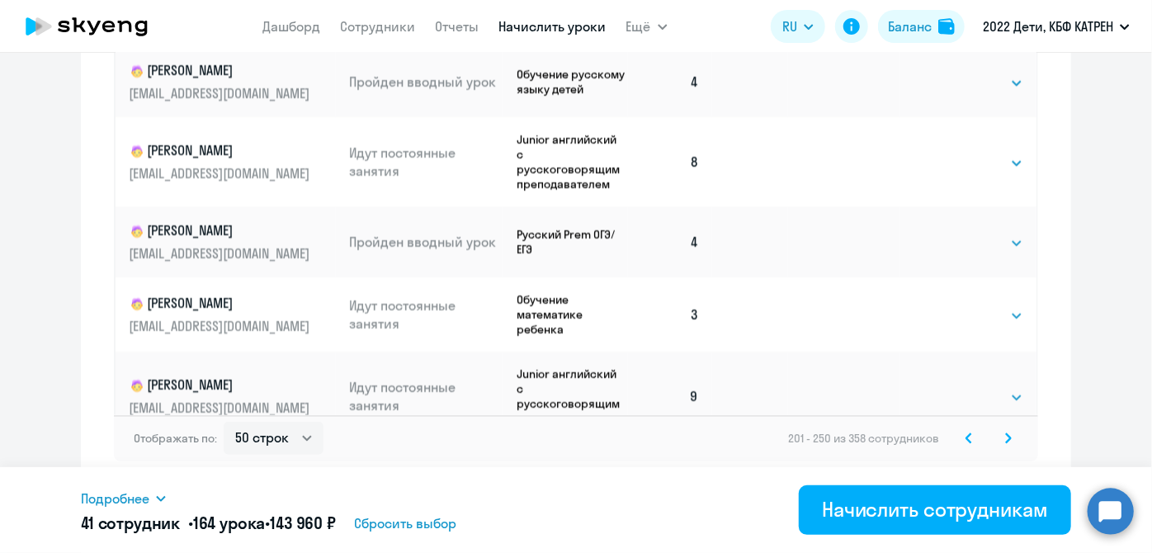
scroll to position [1275, 0]
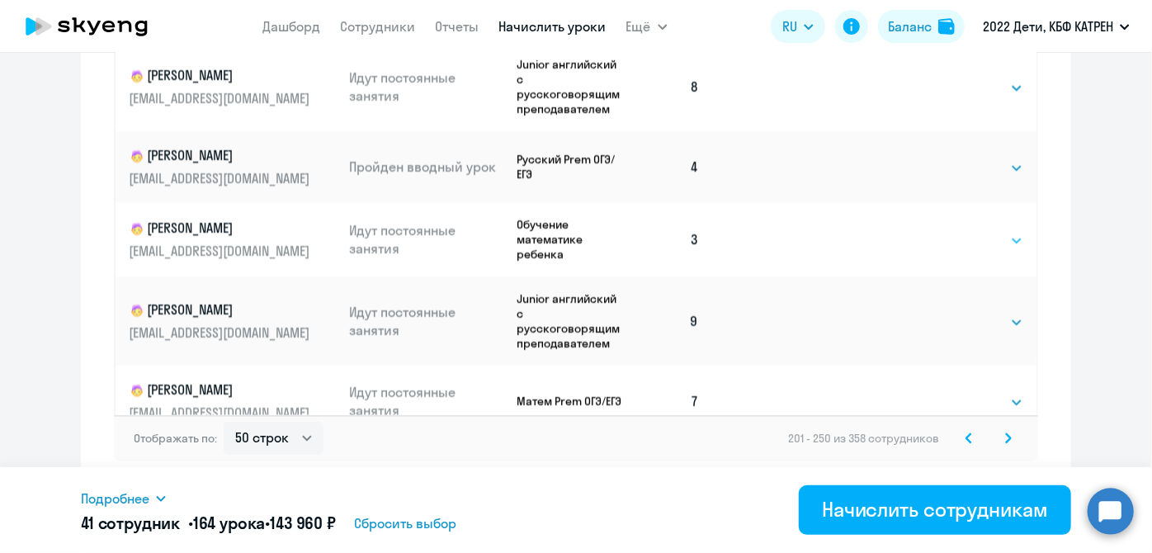
click at [992, 231] on select "Выбрать 4 8 16 32 64 128" at bounding box center [989, 241] width 68 height 20
select select "4"
click at [955, 231] on select "Выбрать 4 8 16 32 64 128" at bounding box center [989, 241] width 68 height 20
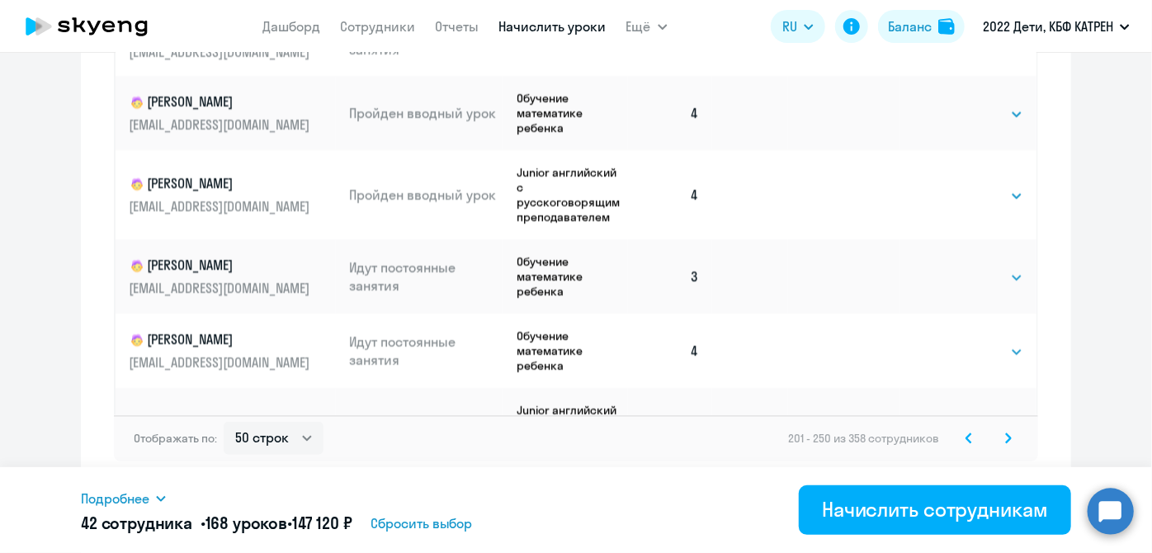
scroll to position [1950, 0]
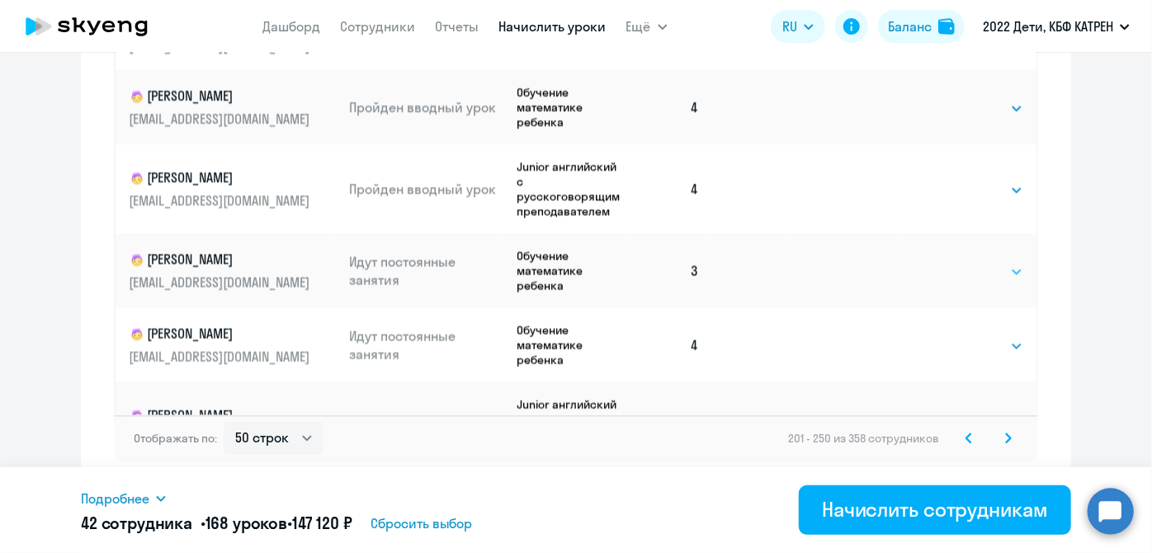
click at [991, 262] on select "Выбрать 4 8 16 32 64 128" at bounding box center [989, 272] width 68 height 20
select select "4"
click at [955, 262] on select "Выбрать 4 8 16 32 64 128" at bounding box center [989, 272] width 68 height 20
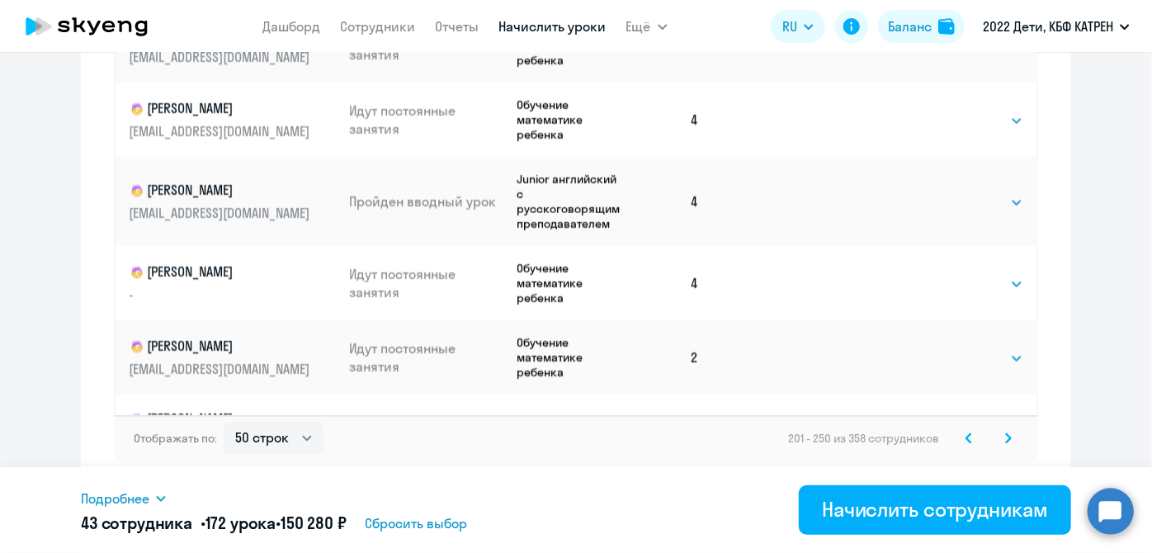
scroll to position [2250, 0]
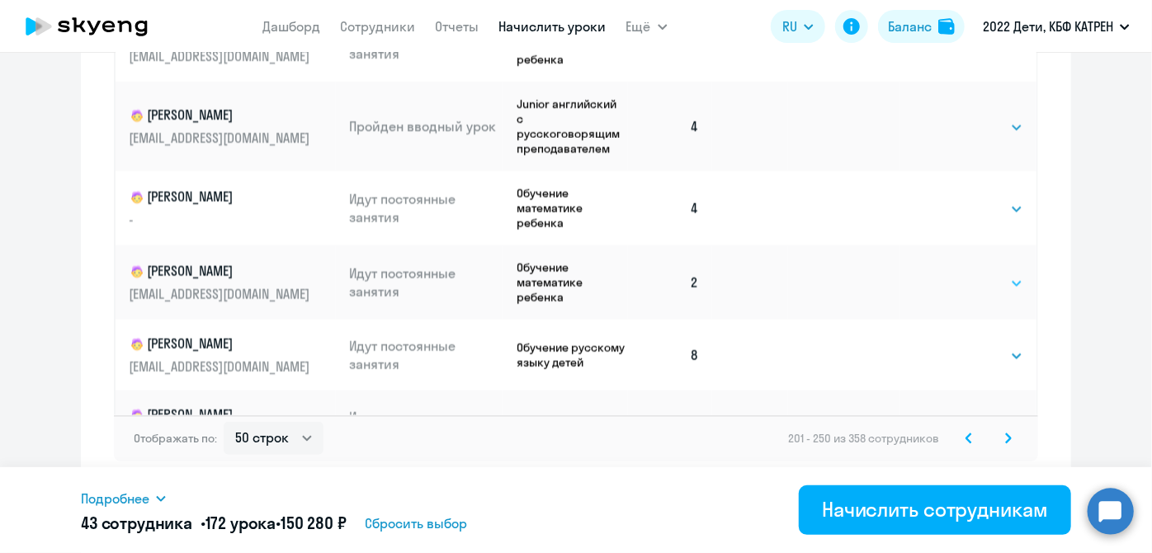
click at [993, 274] on select "Выбрать 4 8 16 32 64 128" at bounding box center [989, 284] width 68 height 20
select select "4"
click at [955, 274] on select "Выбрать 4 8 16 32 64 128" at bounding box center [989, 284] width 68 height 20
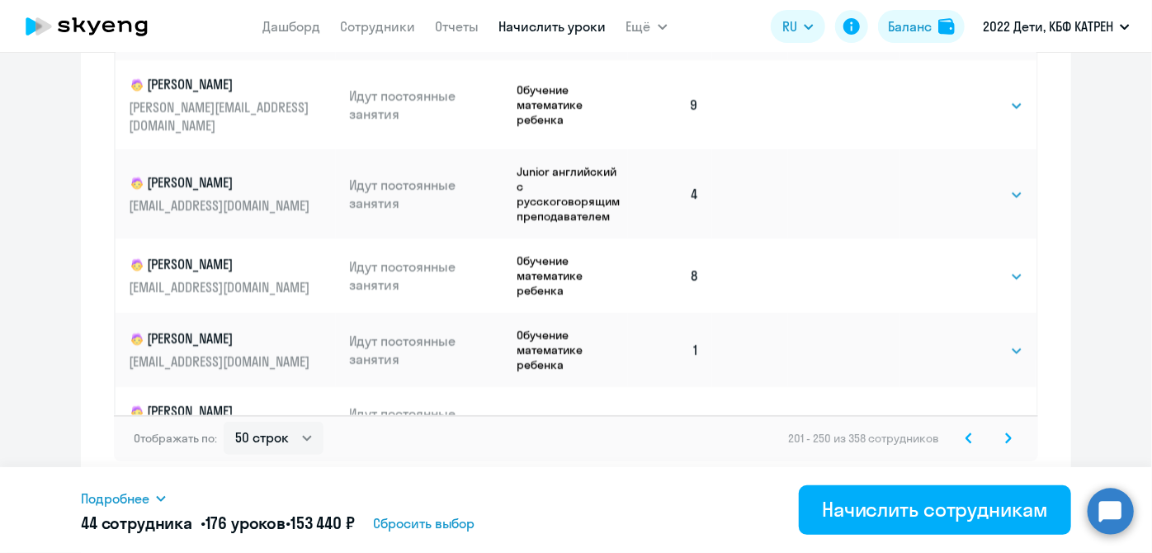
scroll to position [2850, 0]
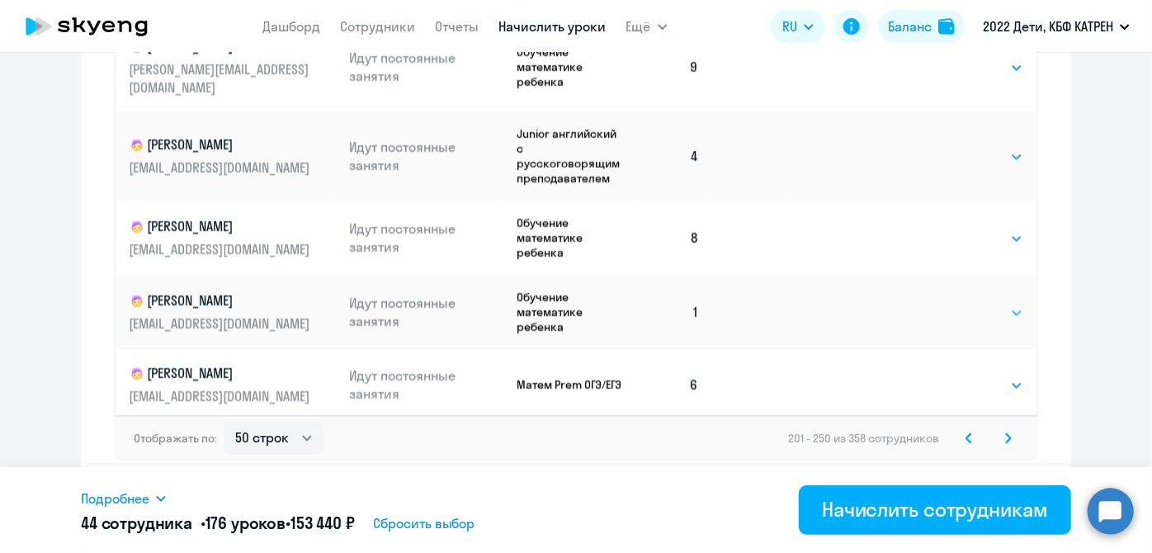
click at [990, 303] on select "Выбрать 4 8 16 32 64 128" at bounding box center [989, 313] width 68 height 20
select select "4"
click at [955, 303] on select "Выбрать 4 8 16 32 64 128" at bounding box center [989, 313] width 68 height 20
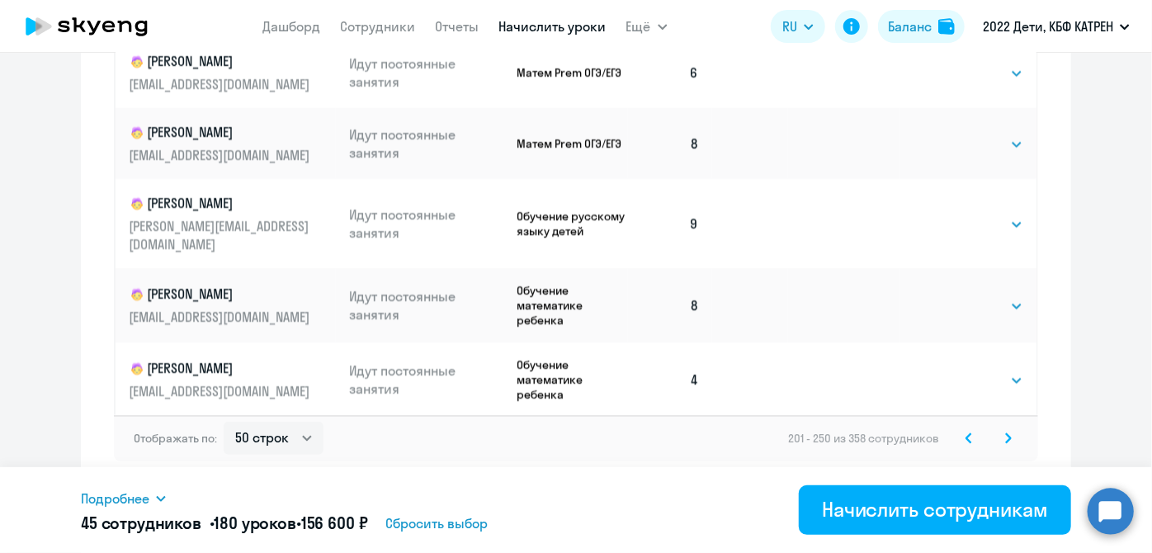
scroll to position [3166, 0]
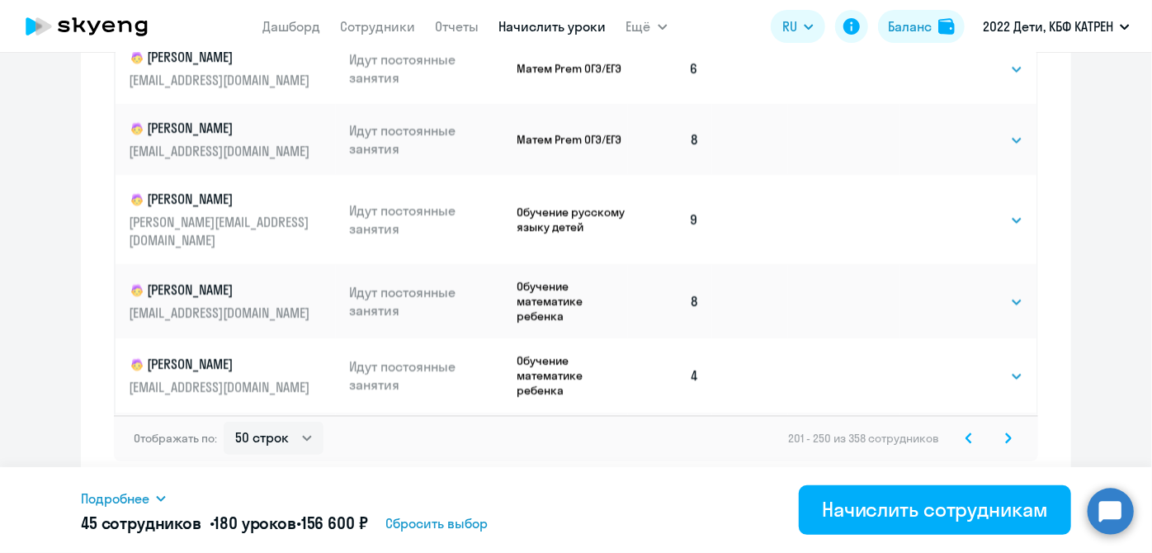
click at [1005, 433] on icon at bounding box center [1008, 438] width 7 height 12
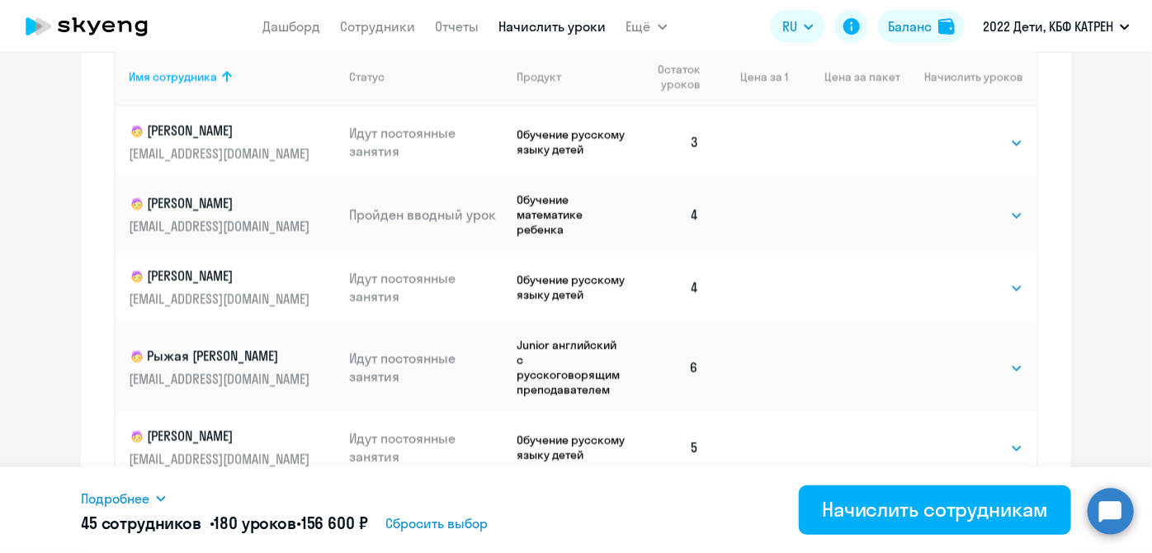
scroll to position [739, 0]
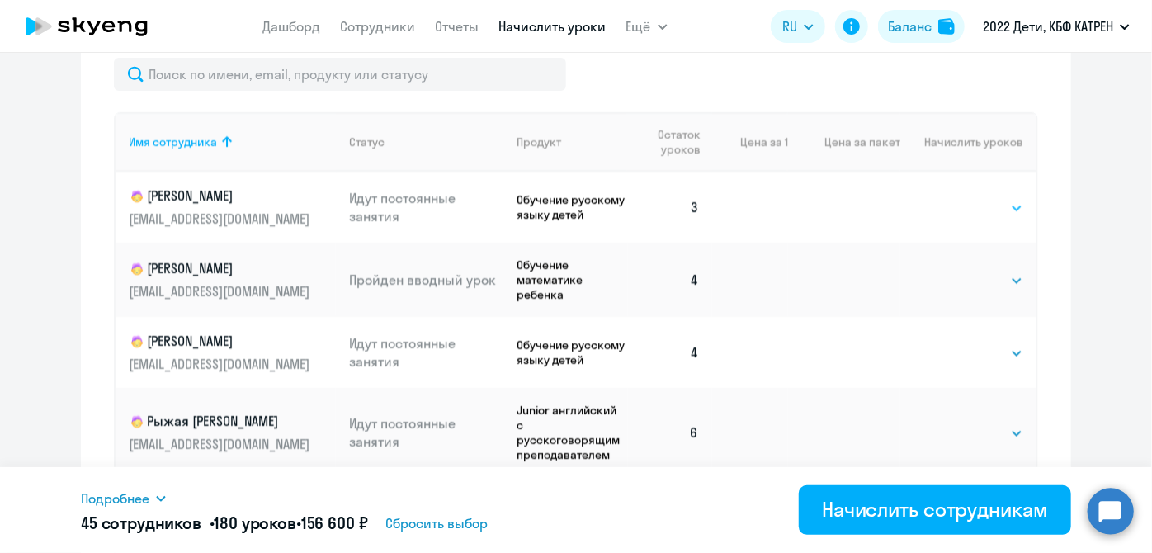
drag, startPoint x: 1001, startPoint y: 208, endPoint x: 997, endPoint y: 216, distance: 9.2
click at [1001, 208] on select "Выбрать 4 8 16 32 64 128" at bounding box center [989, 208] width 68 height 20
select select "4"
click at [955, 199] on select "Выбрать 4 8 16 32 64 128" at bounding box center [989, 208] width 68 height 20
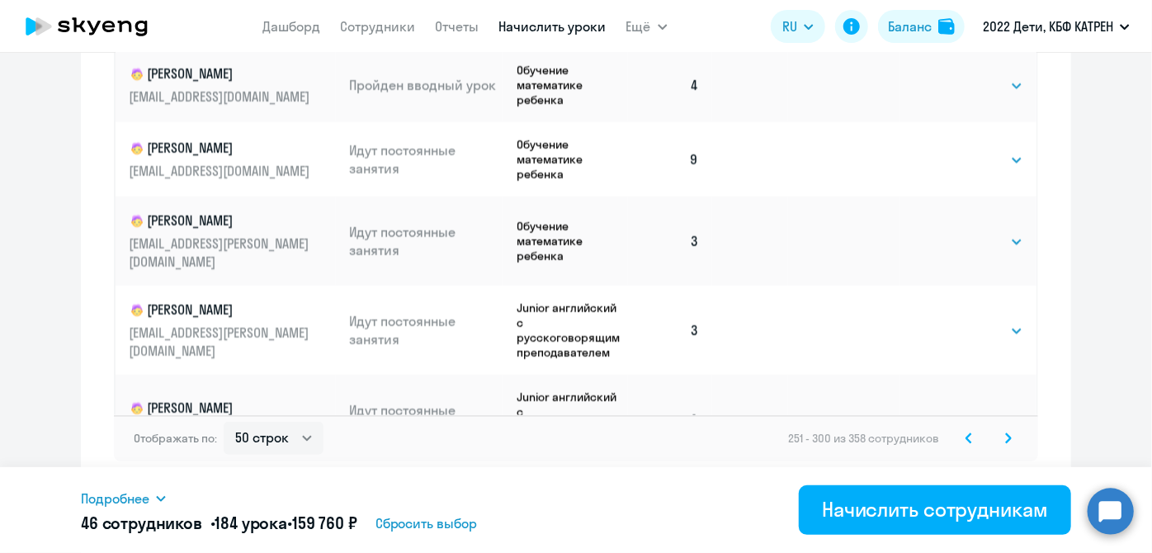
scroll to position [74, 0]
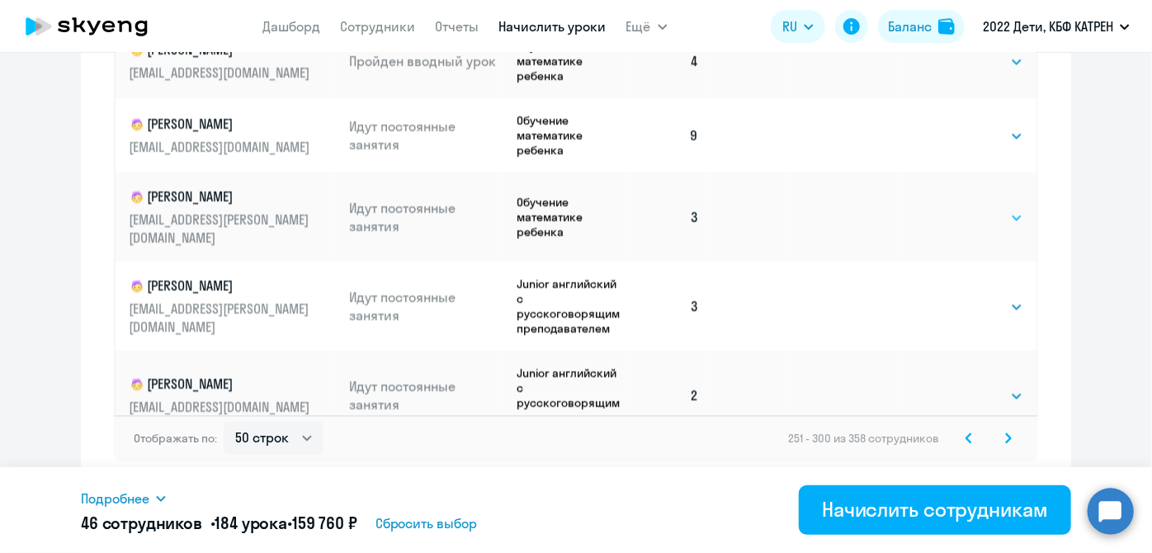
click at [1005, 216] on select "Выбрать 4 8 16 32 64 128" at bounding box center [989, 218] width 68 height 20
select select "4"
click at [955, 209] on select "Выбрать 4 8 16 32 64 128" at bounding box center [989, 218] width 68 height 20
click at [1001, 306] on select "Выбрать 4 8 16 32 64 128" at bounding box center [989, 307] width 68 height 20
select select "4"
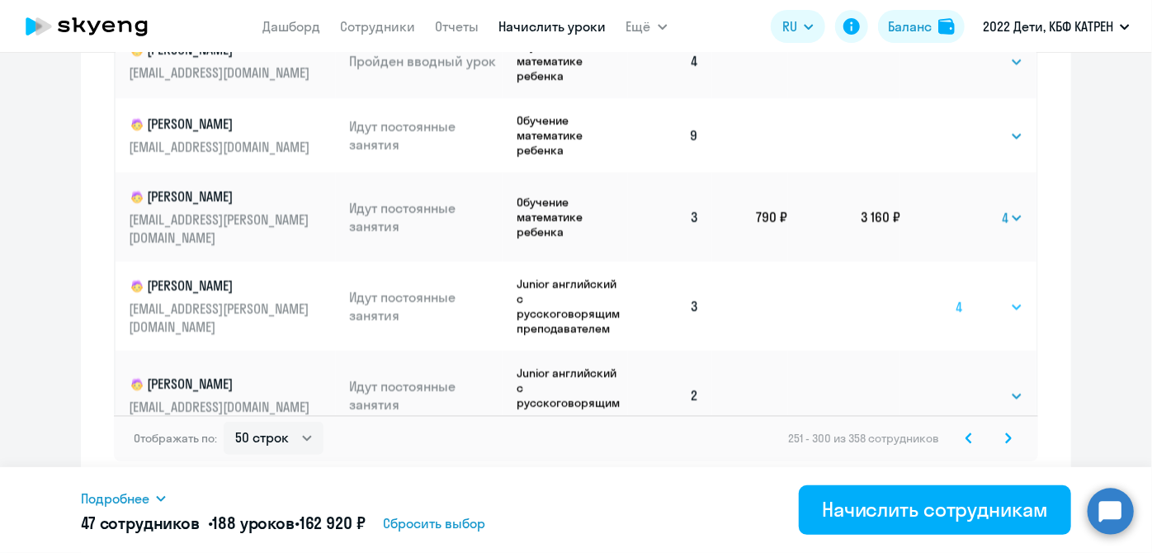
click at [955, 297] on select "Выбрать 4 8 16 32 64 128" at bounding box center [989, 307] width 68 height 20
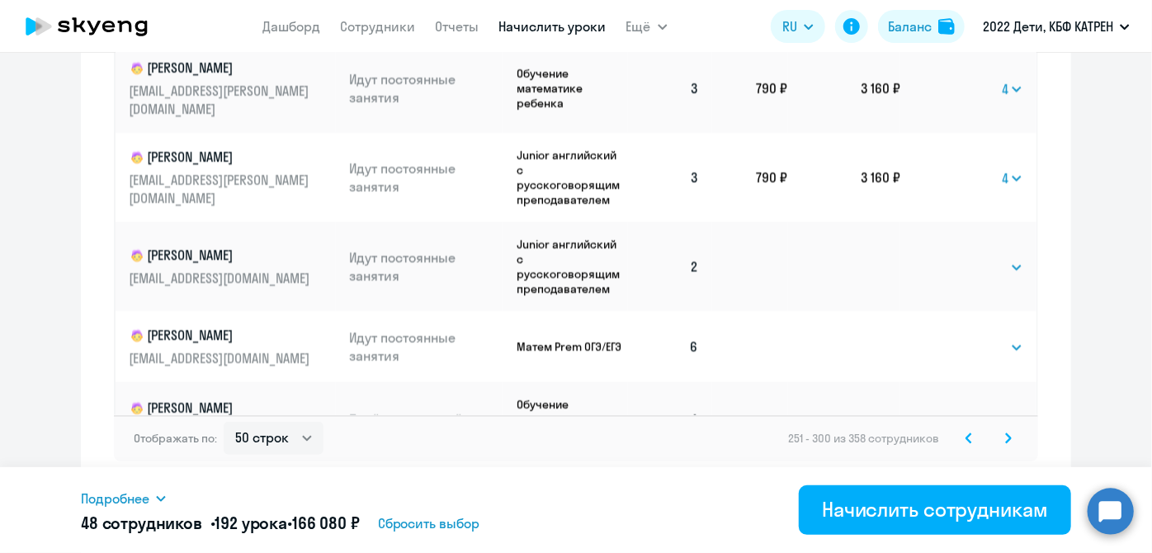
scroll to position [224, 0]
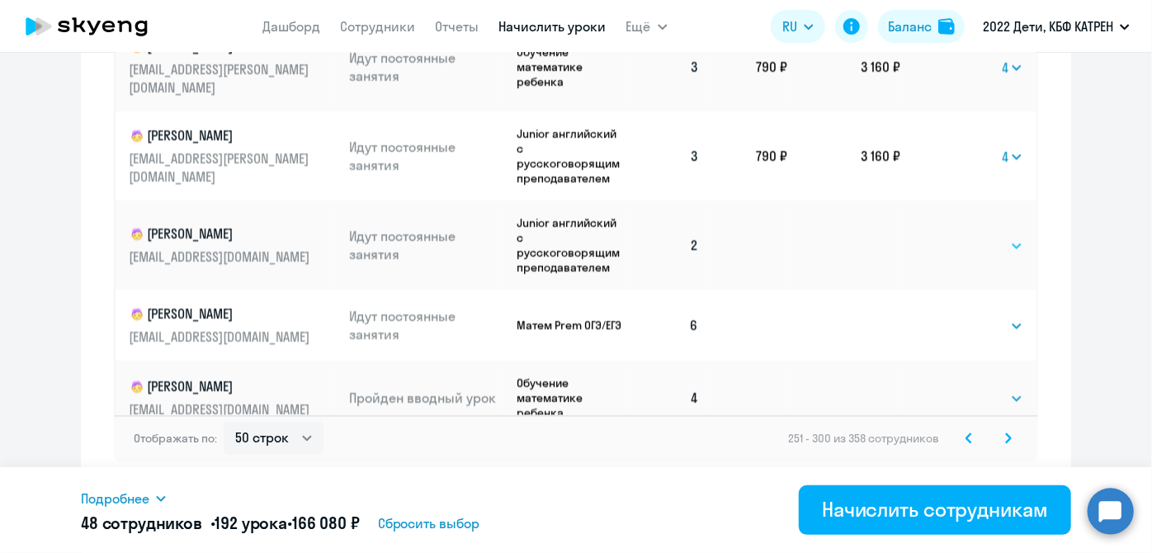
click at [1005, 243] on select "Выбрать 4 8 16 32 64 128" at bounding box center [989, 246] width 68 height 20
select select "4"
click at [955, 236] on select "Выбрать 4 8 16 32 64 128" at bounding box center [989, 246] width 68 height 20
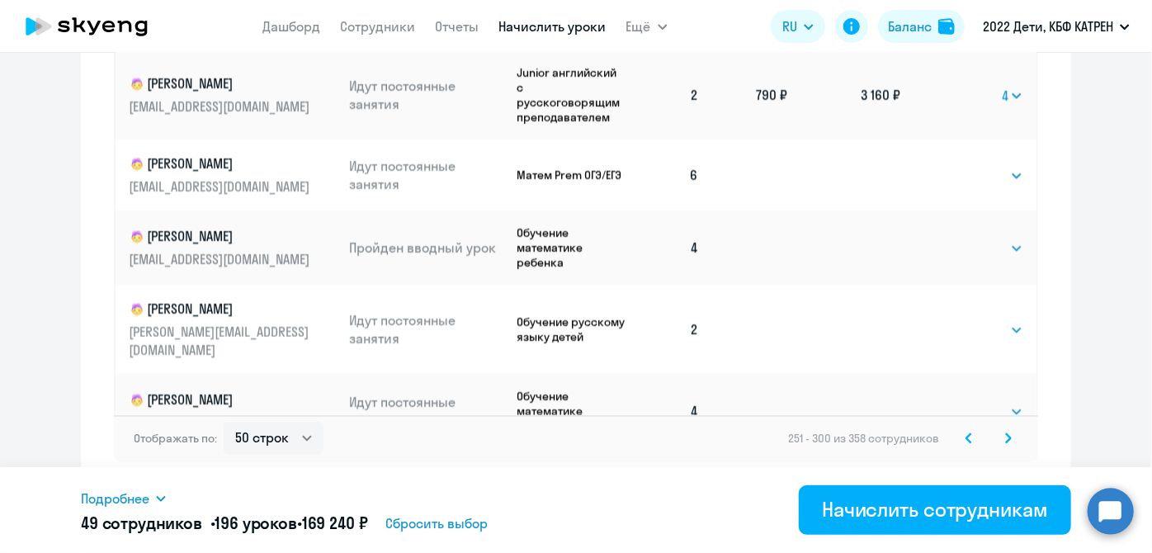
scroll to position [450, 0]
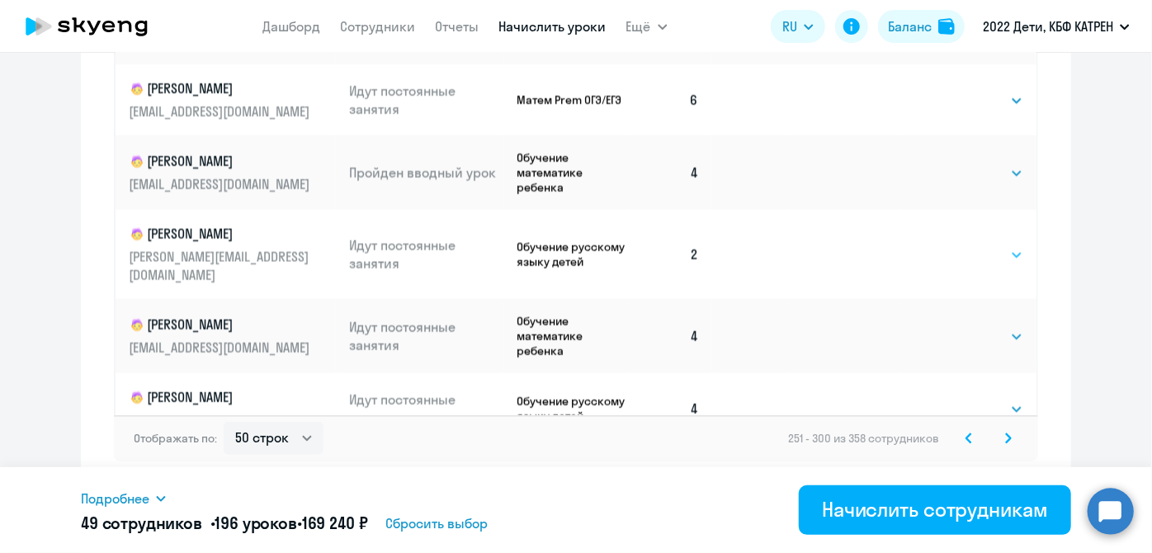
click at [1003, 245] on select "Выбрать 4 8 16 32 64 128" at bounding box center [989, 255] width 68 height 20
select select "4"
click at [955, 245] on select "Выбрать 4 8 16 32 64 128" at bounding box center [989, 255] width 68 height 20
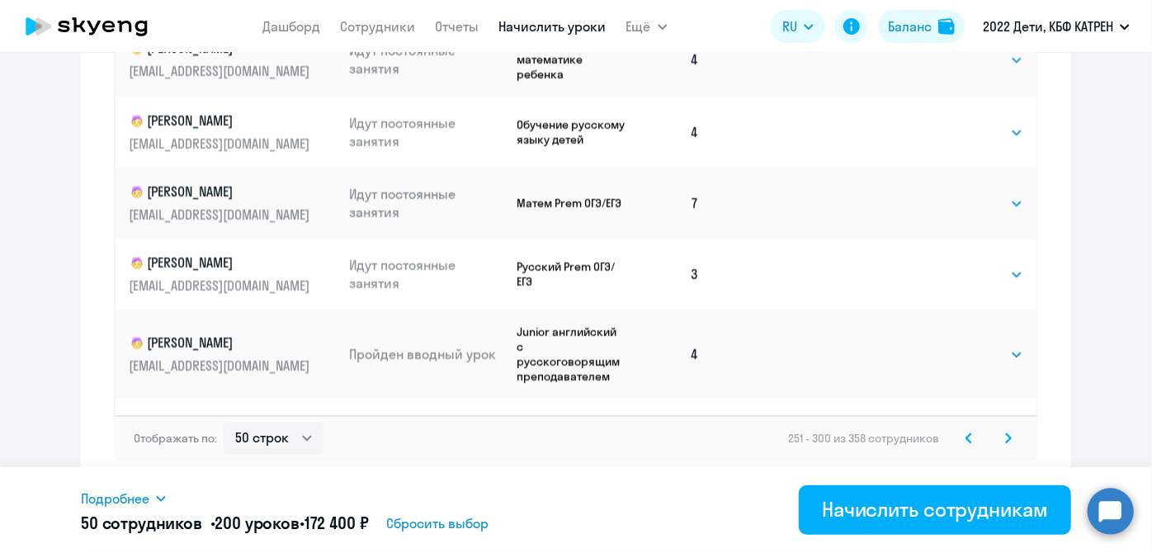
scroll to position [750, 0]
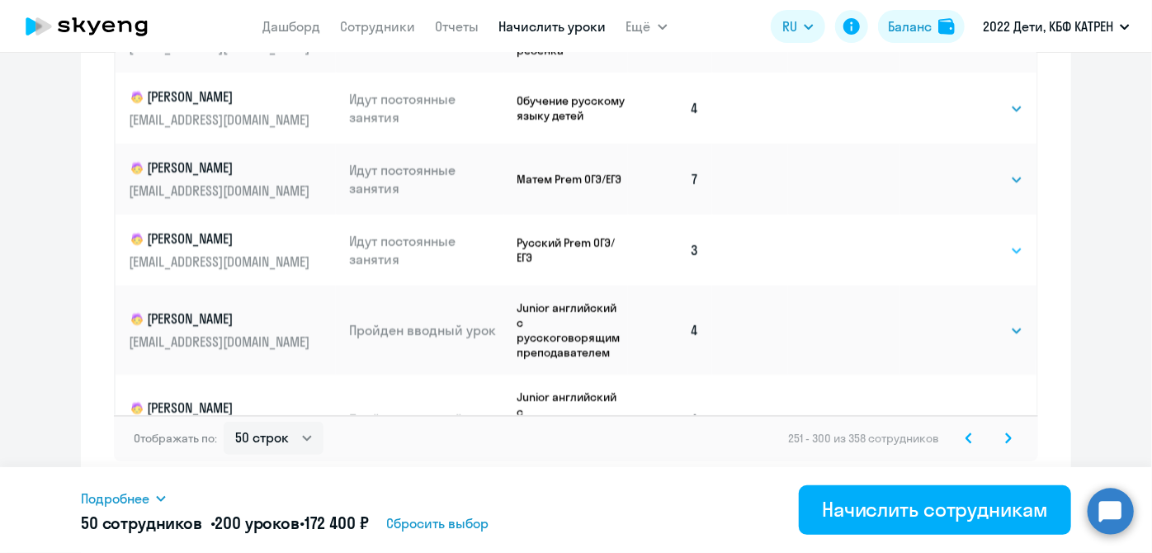
click at [1001, 241] on select "Выбрать 4 8 16 32 64 128" at bounding box center [989, 251] width 68 height 20
select select "4"
click at [955, 241] on select "Выбрать 4 8 16 32 64 128" at bounding box center [989, 251] width 68 height 20
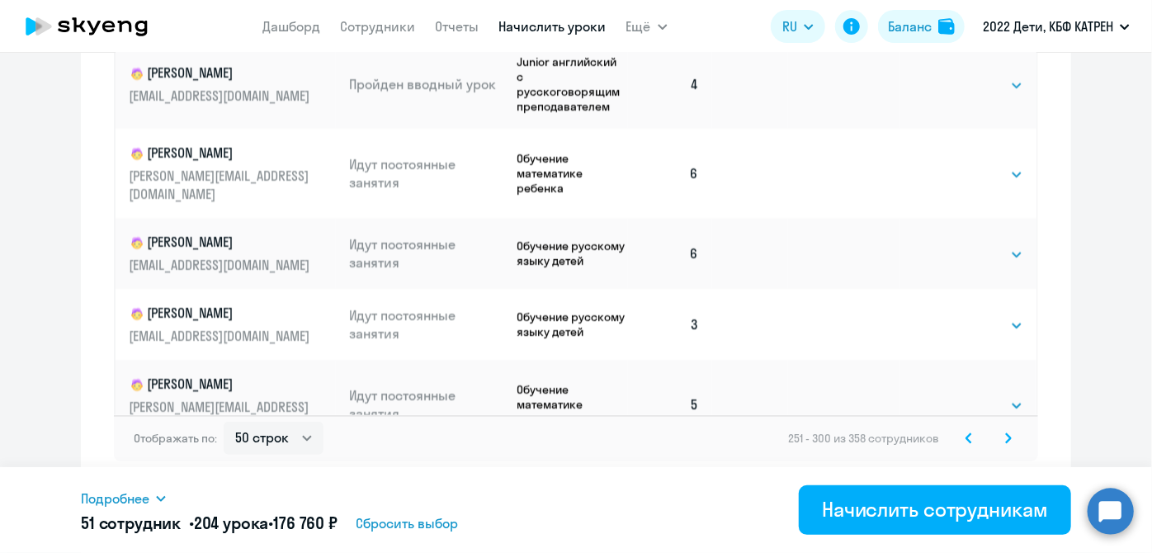
scroll to position [1575, 0]
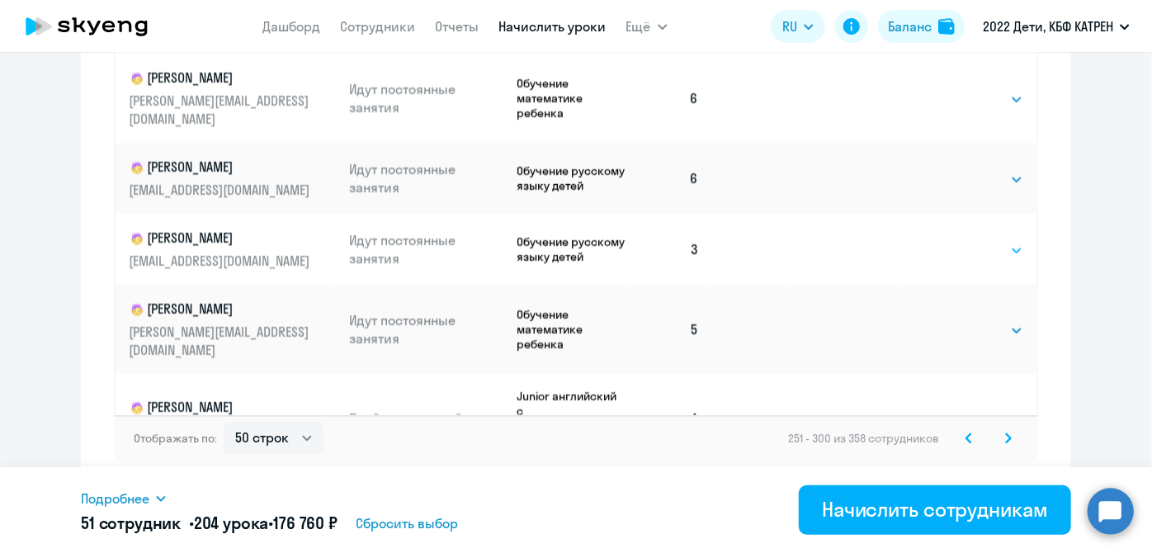
click at [1002, 241] on select "Выбрать 4 8 16 32 64 128" at bounding box center [989, 251] width 68 height 20
select select "4"
click at [955, 241] on select "Выбрать 4 8 16 32 64 128" at bounding box center [989, 251] width 68 height 20
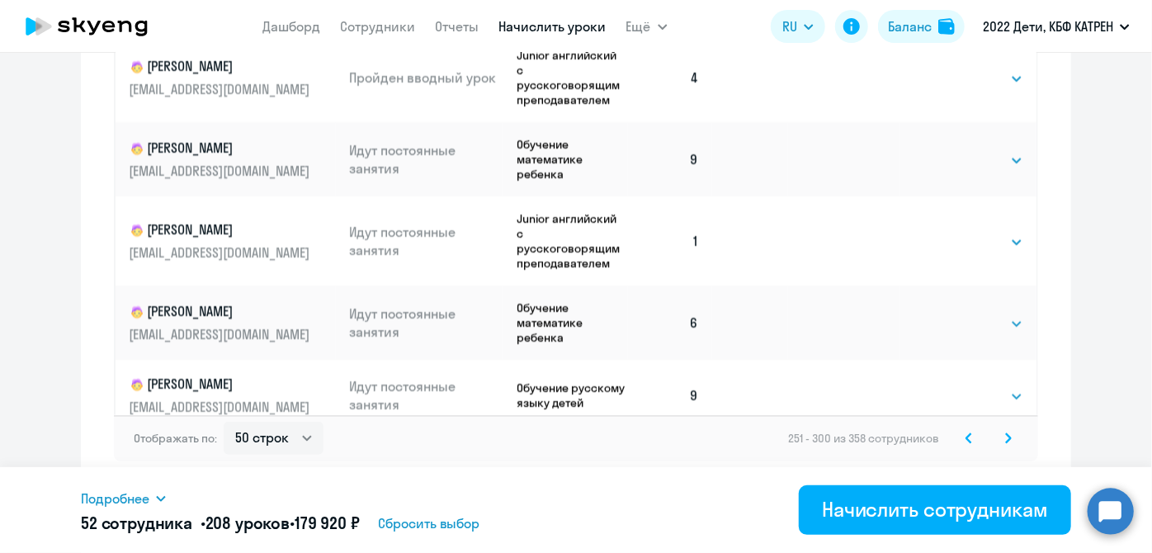
scroll to position [1950, 0]
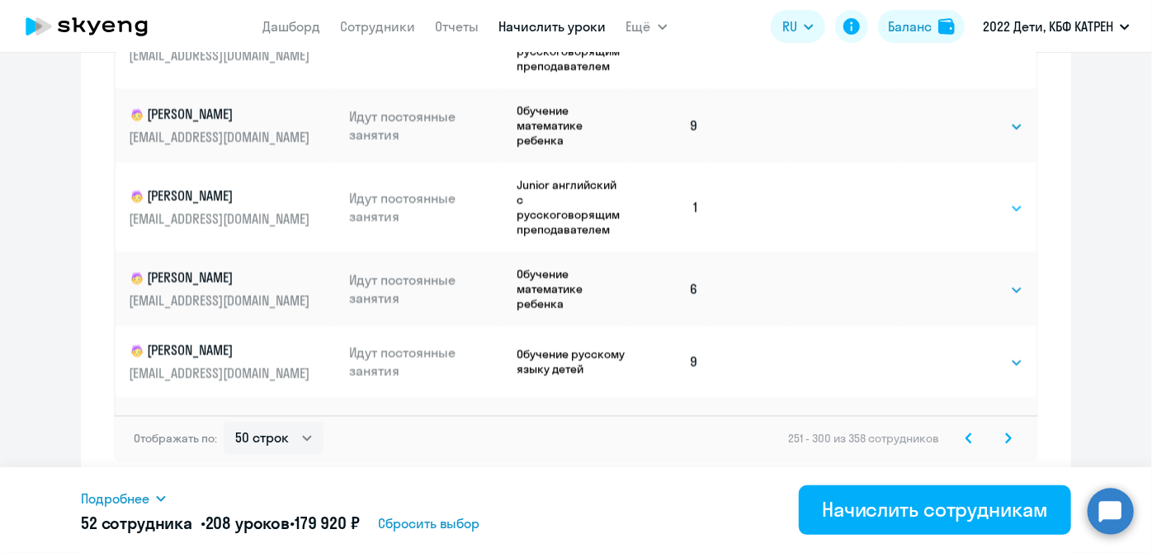
click at [1005, 199] on select "Выбрать 4 8 16 32 64 128" at bounding box center [989, 209] width 68 height 20
select select "4"
click at [955, 199] on select "Выбрать 4 8 16 32 64 128" at bounding box center [989, 209] width 68 height 20
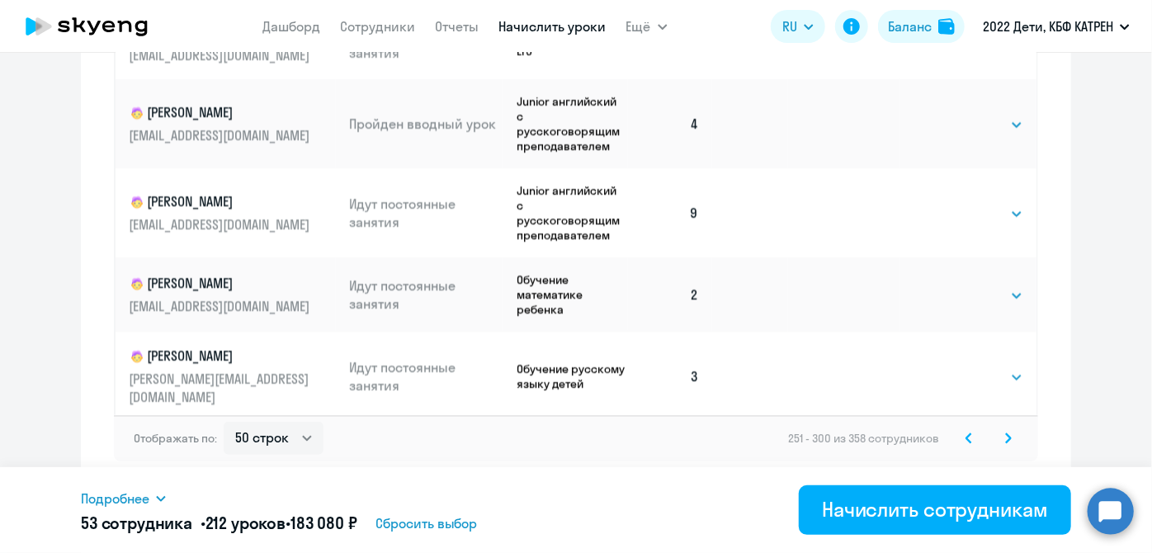
scroll to position [2624, 0]
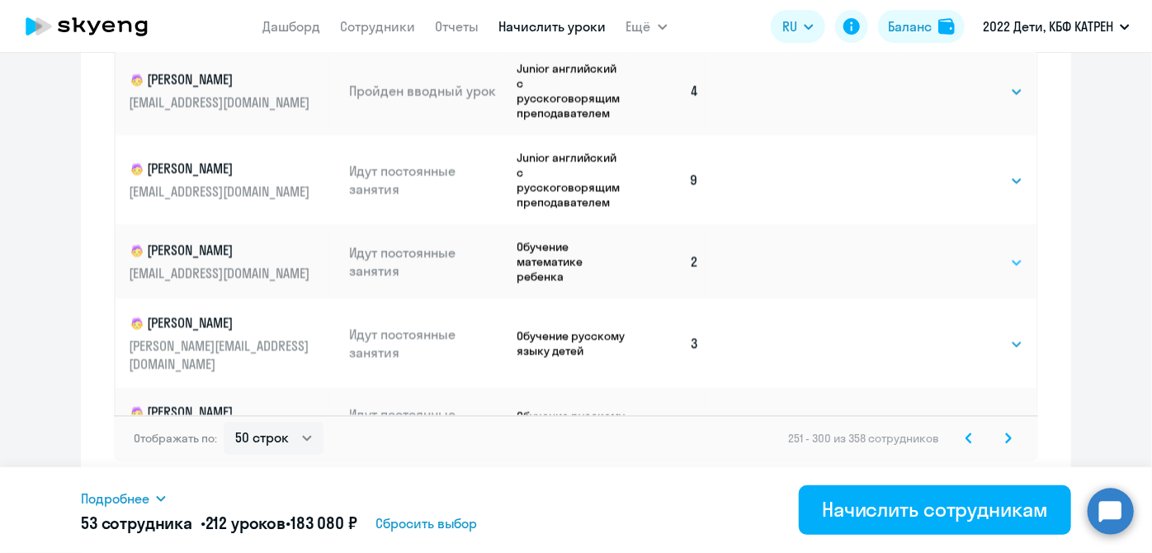
click at [998, 252] on select "Выбрать 4 8 16 32 64 128" at bounding box center [989, 262] width 68 height 20
select select "4"
click at [955, 252] on select "Выбрать 4 8 16 32 64 128" at bounding box center [989, 262] width 68 height 20
click at [1003, 334] on select "Выбрать 4 8 16 32 64 128" at bounding box center [989, 344] width 68 height 20
select select "4"
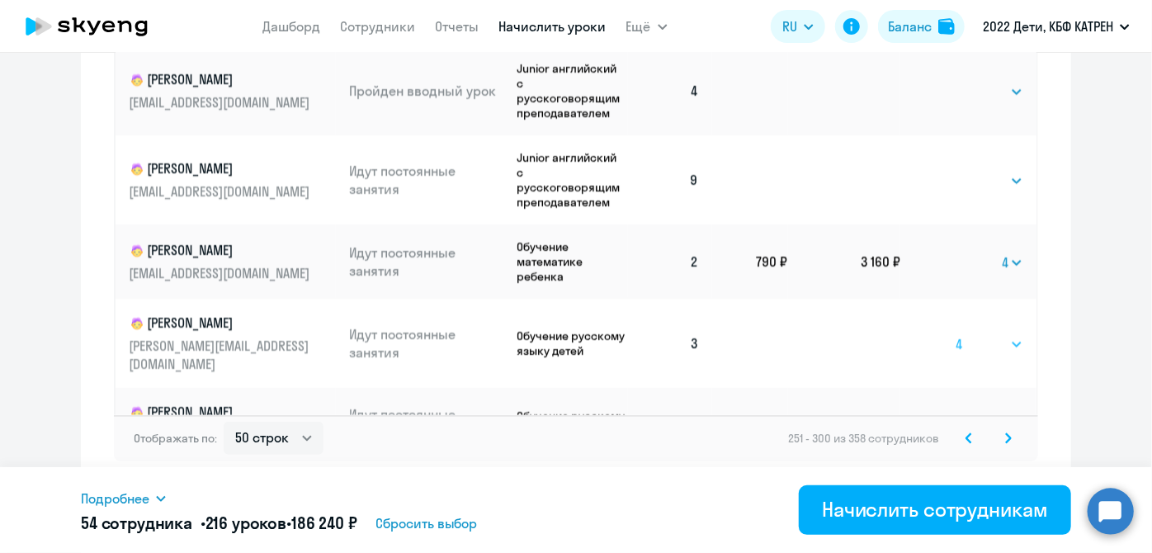
click at [955, 334] on select "Выбрать 4 8 16 32 64 128" at bounding box center [989, 344] width 68 height 20
click at [992, 414] on select "Выбрать 4 8 16 32 64 128" at bounding box center [989, 424] width 68 height 20
select select "4"
click at [955, 414] on select "Выбрать 4 8 16 32 64 128" at bounding box center [989, 424] width 68 height 20
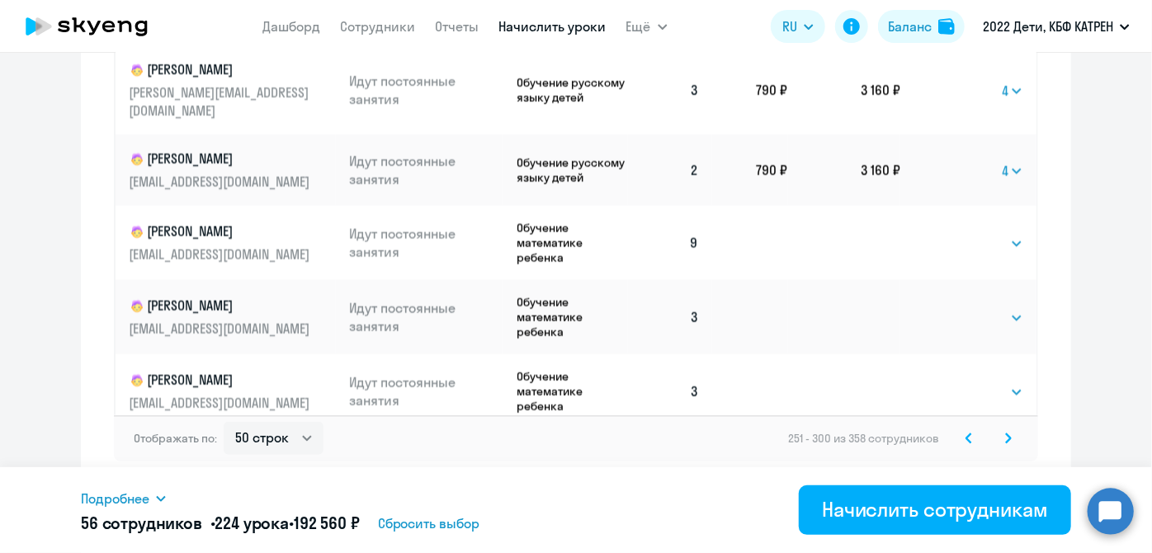
scroll to position [2925, 0]
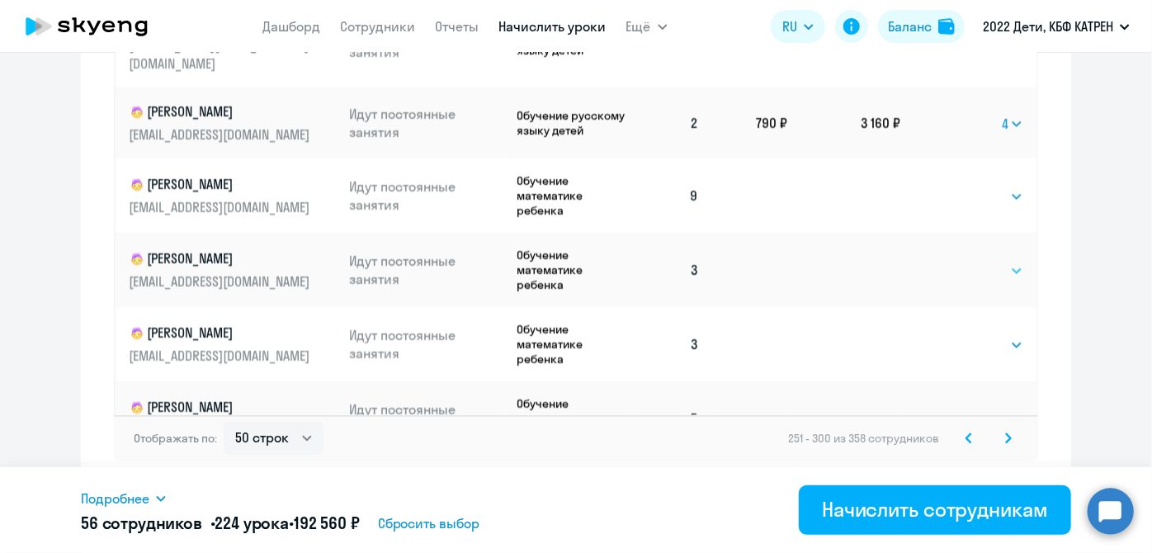
click at [997, 261] on select "Выбрать 4 8 16 32 64 128" at bounding box center [989, 271] width 68 height 20
select select "4"
click at [955, 261] on select "Выбрать 4 8 16 32 64 128" at bounding box center [989, 271] width 68 height 20
click at [1003, 335] on select "Выбрать 4 8 16 32 64 128" at bounding box center [989, 345] width 68 height 20
select select "4"
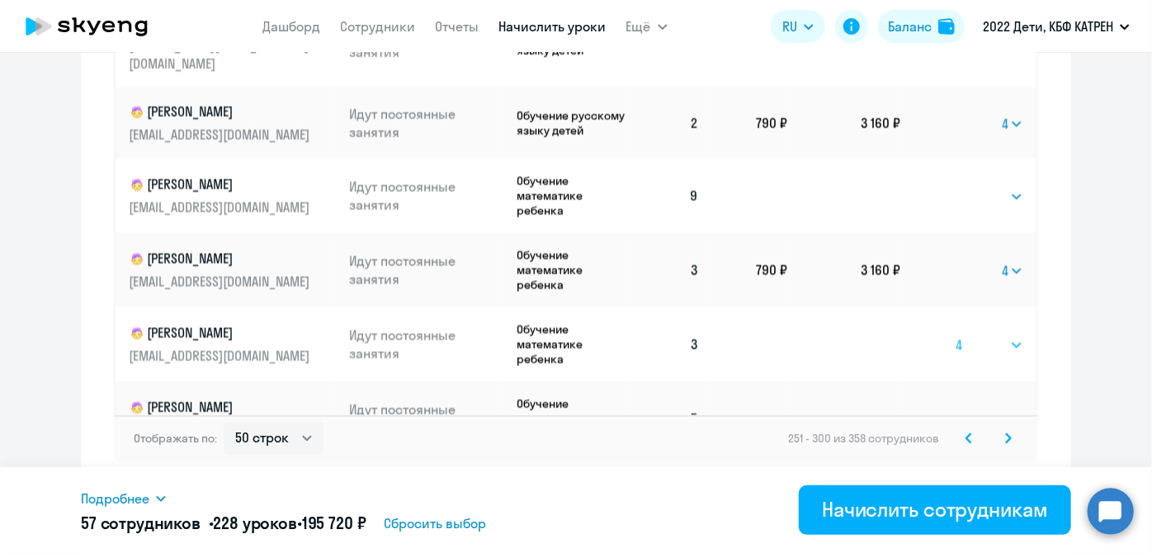
click at [955, 335] on select "Выбрать 4 8 16 32 64 128" at bounding box center [989, 345] width 68 height 20
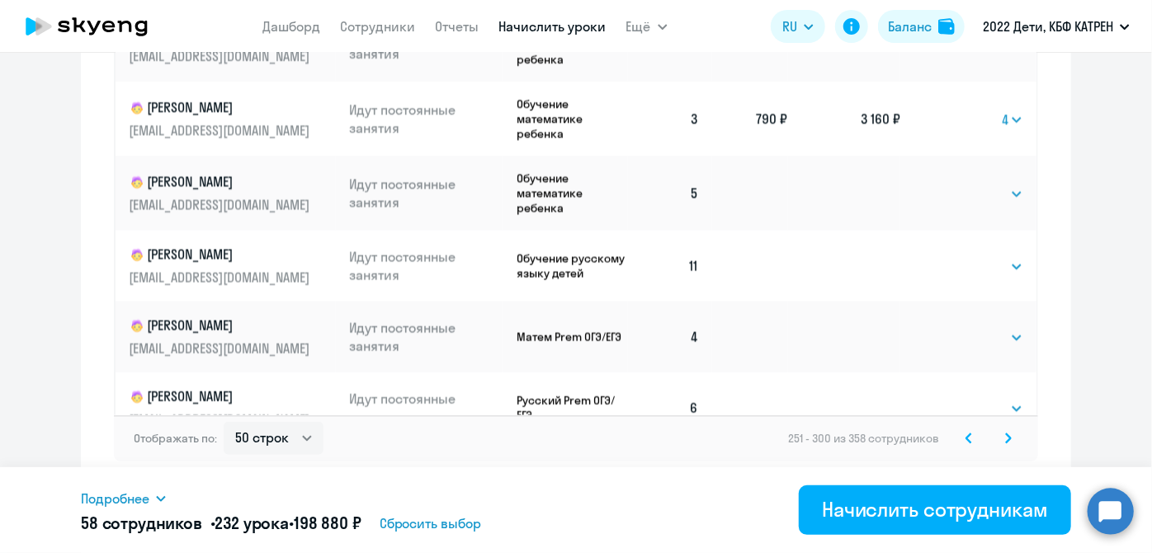
scroll to position [3191, 0]
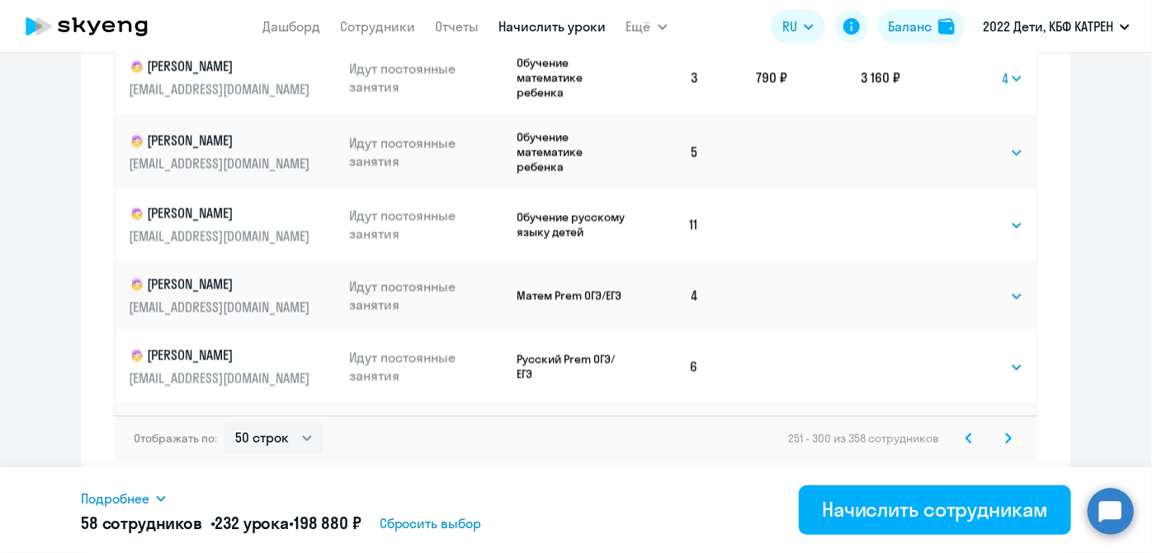
click at [998, 439] on svg-icon at bounding box center [1008, 438] width 20 height 20
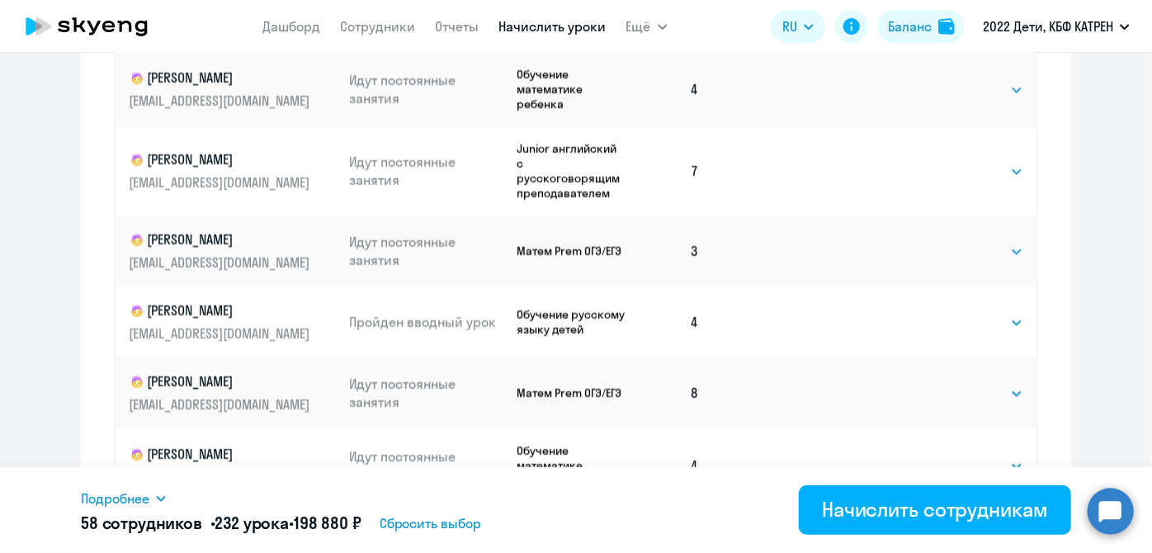
scroll to position [1189, 0]
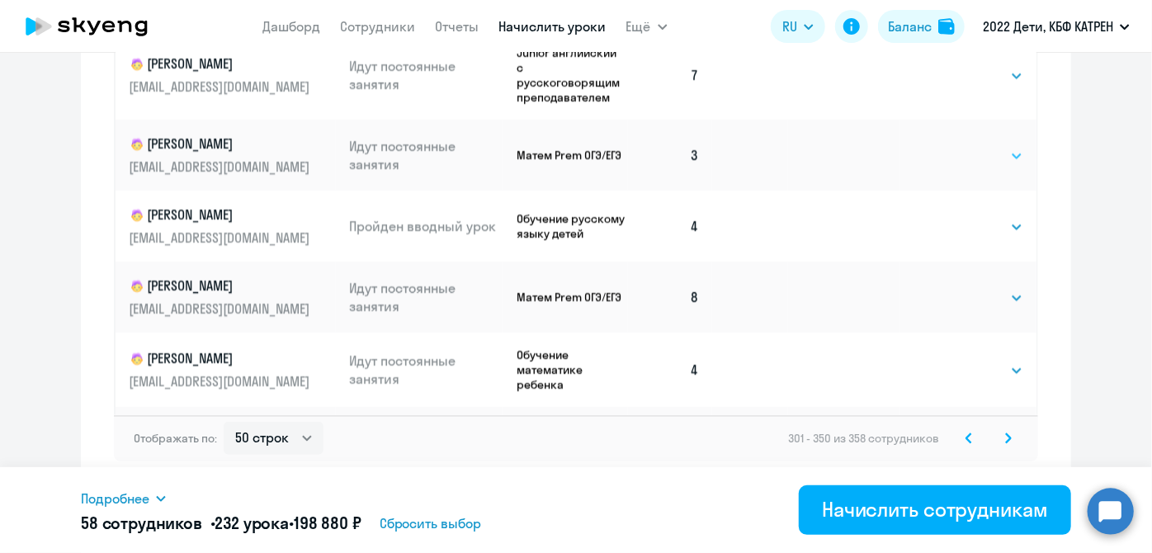
click at [1003, 152] on select "Выбрать 4 8 16 32 64 128" at bounding box center [989, 156] width 68 height 20
select select "4"
click at [955, 146] on select "Выбрать 4 8 16 32 64 128" at bounding box center [989, 156] width 68 height 20
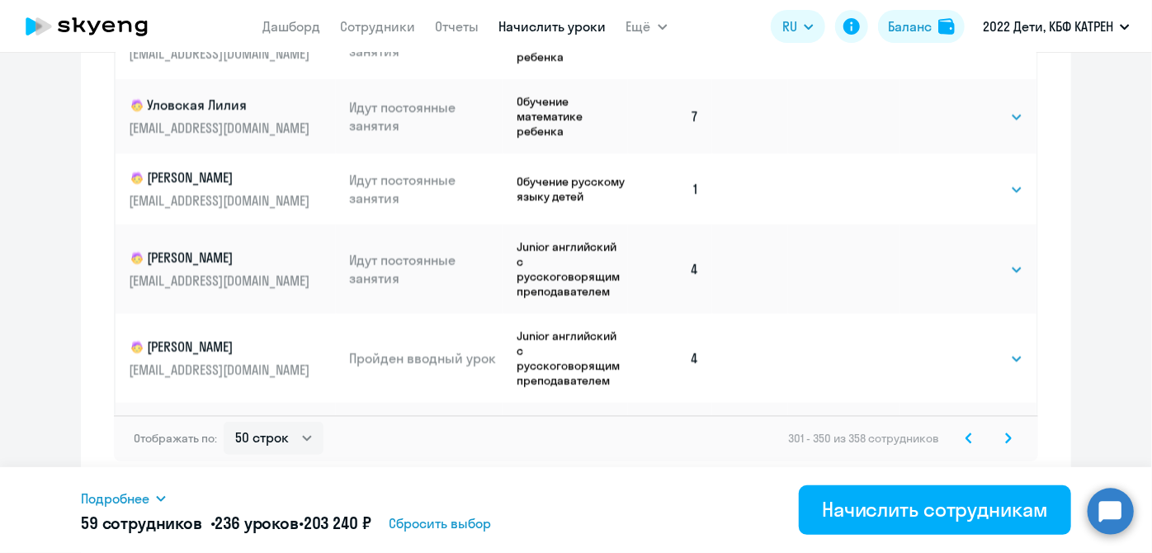
scroll to position [825, 0]
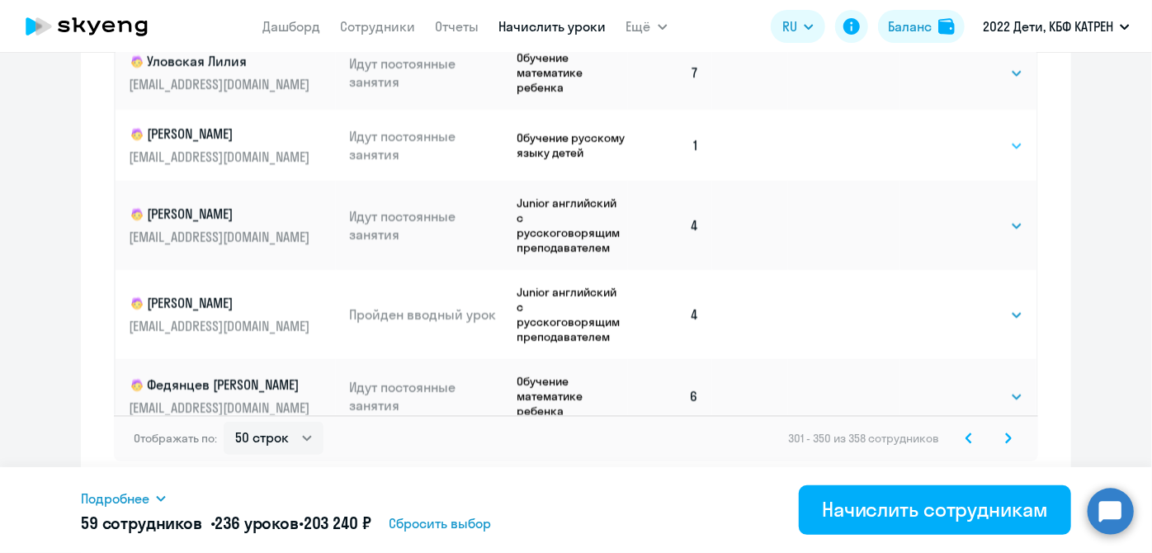
click at [1002, 144] on select "Выбрать 4 8 16 32 64 128" at bounding box center [989, 146] width 68 height 20
select select "4"
click at [955, 136] on select "Выбрать 4 8 16 32 64 128" at bounding box center [989, 146] width 68 height 20
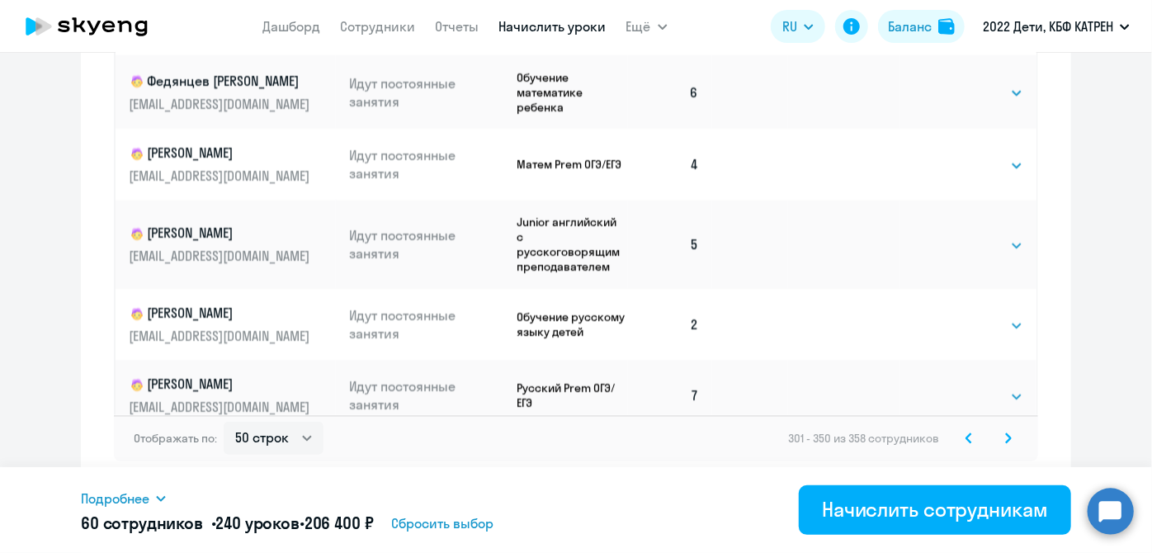
scroll to position [1200, 0]
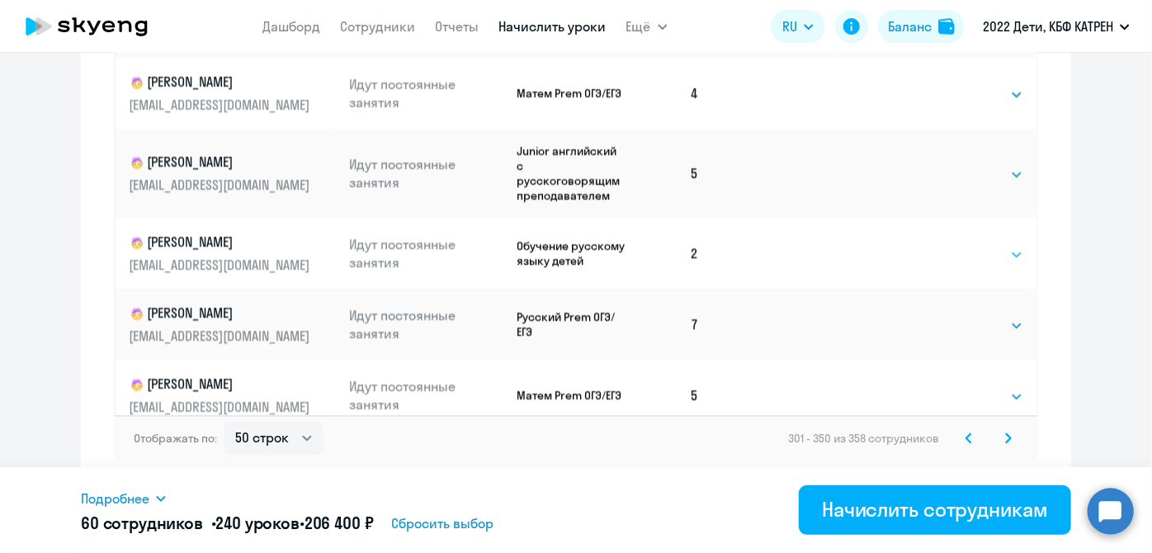
click at [1005, 249] on select "Выбрать 4 8 16 32 64 128" at bounding box center [989, 255] width 68 height 20
select select "4"
click at [955, 245] on select "Выбрать 4 8 16 32 64 128" at bounding box center [989, 255] width 68 height 20
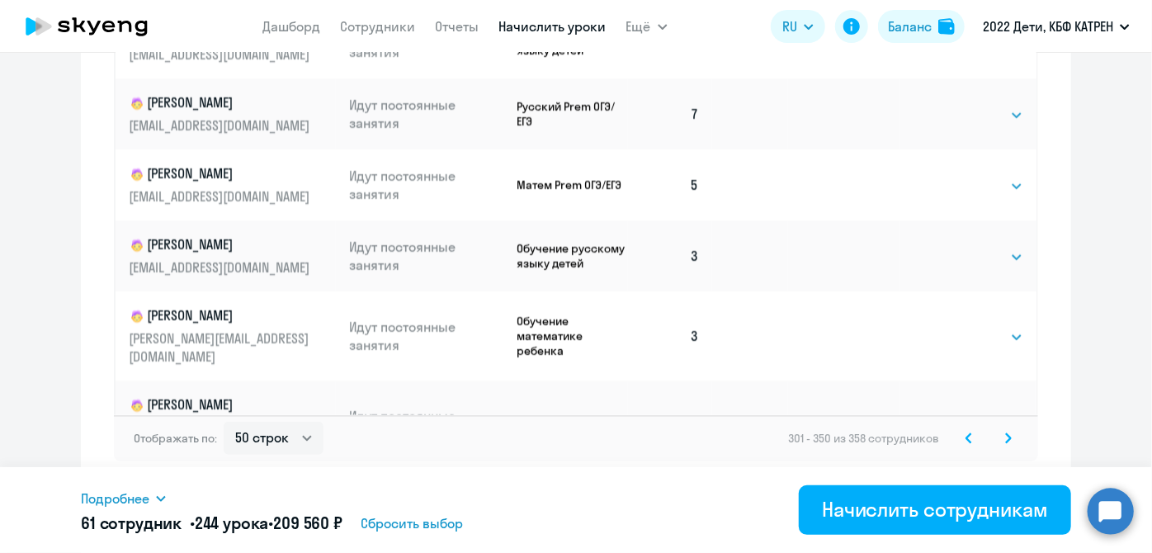
scroll to position [1425, 0]
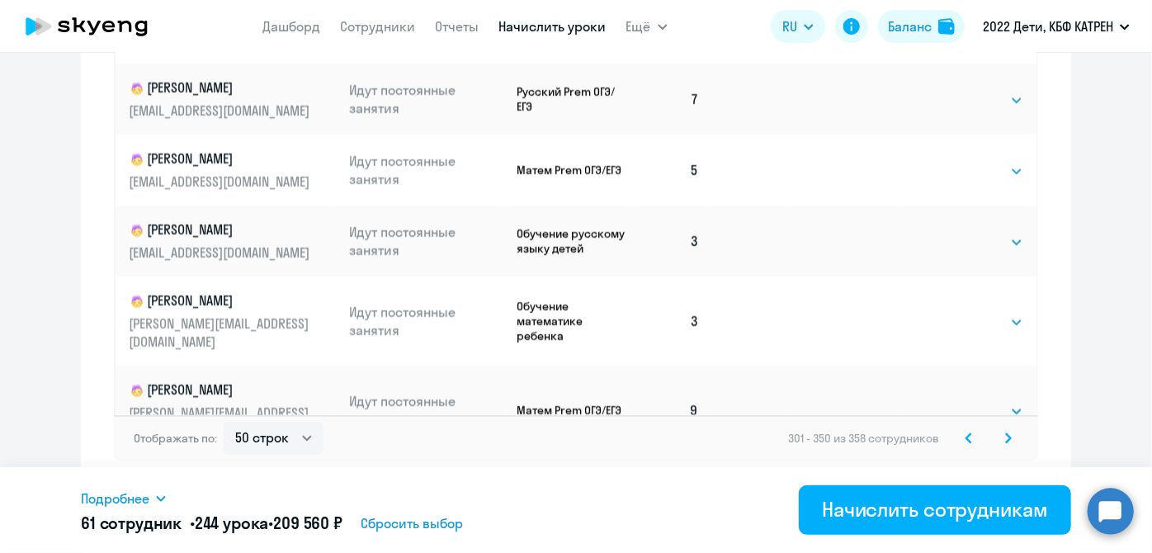
click at [1007, 243] on td "Выбрать 4 8 16 32 64 128 Выбрать" at bounding box center [968, 241] width 136 height 71
click at [997, 243] on select "Выбрать 4 8 16 32 64 128" at bounding box center [989, 243] width 68 height 20
select select "4"
click at [955, 233] on select "Выбрать 4 8 16 32 64 128" at bounding box center [989, 243] width 68 height 20
click at [1001, 315] on select "Выбрать 4 8 16 32 64 128" at bounding box center [989, 323] width 68 height 20
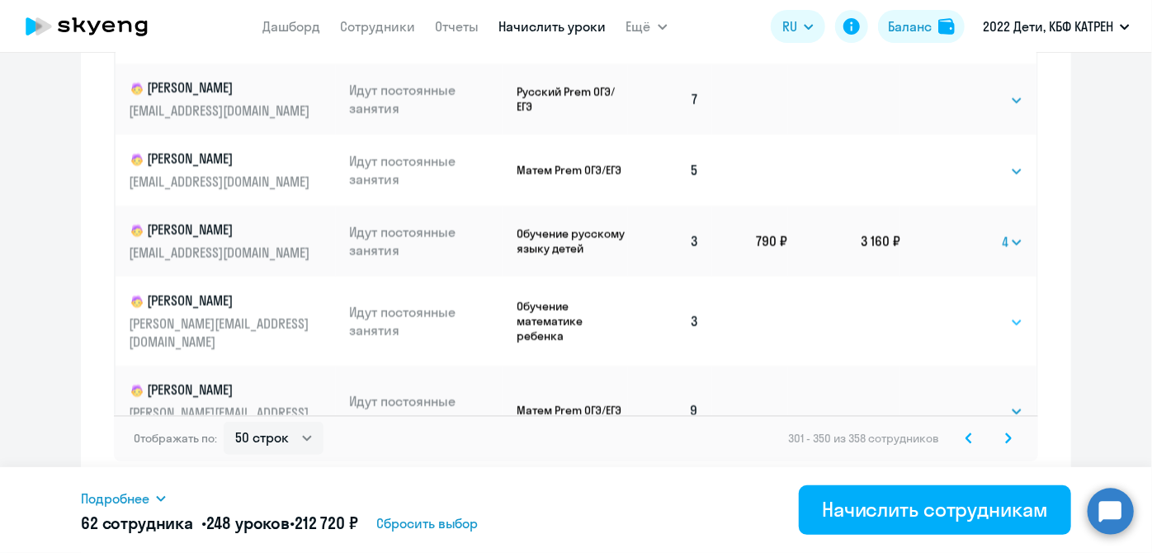
select select "4"
click at [955, 313] on select "Выбрать 4 8 16 32 64 128" at bounding box center [989, 323] width 68 height 20
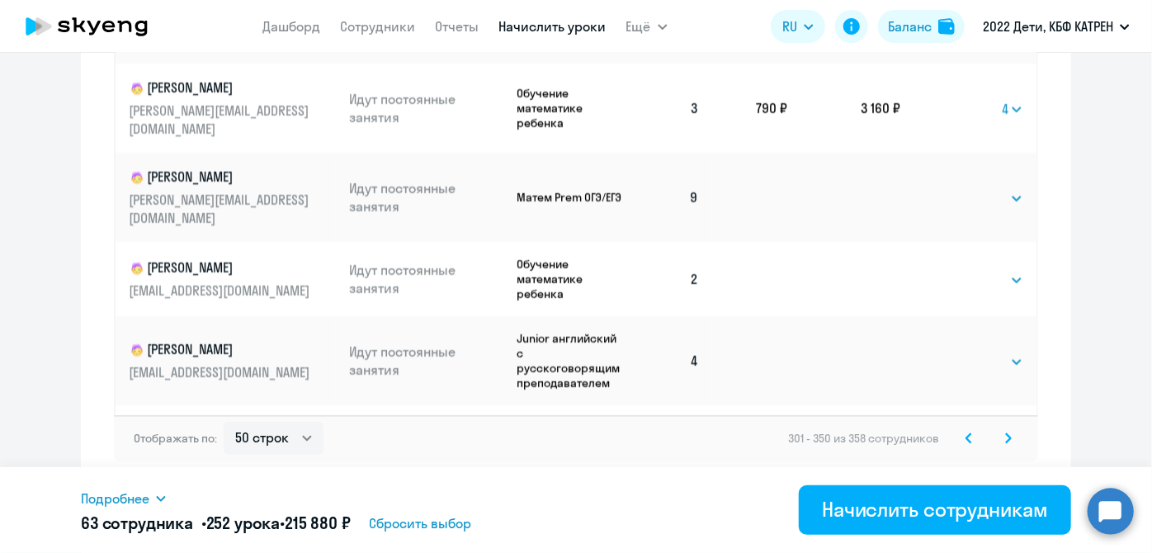
scroll to position [1650, 0]
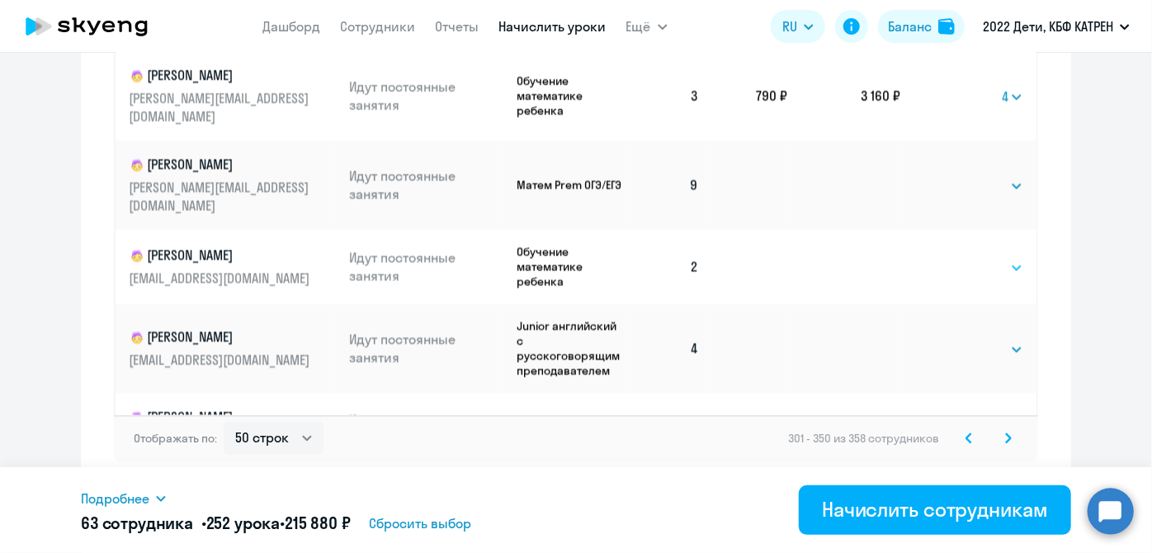
click at [999, 258] on select "Выбрать 4 8 16 32 64 128" at bounding box center [989, 268] width 68 height 20
select select "4"
click at [955, 258] on select "Выбрать 4 8 16 32 64 128" at bounding box center [989, 268] width 68 height 20
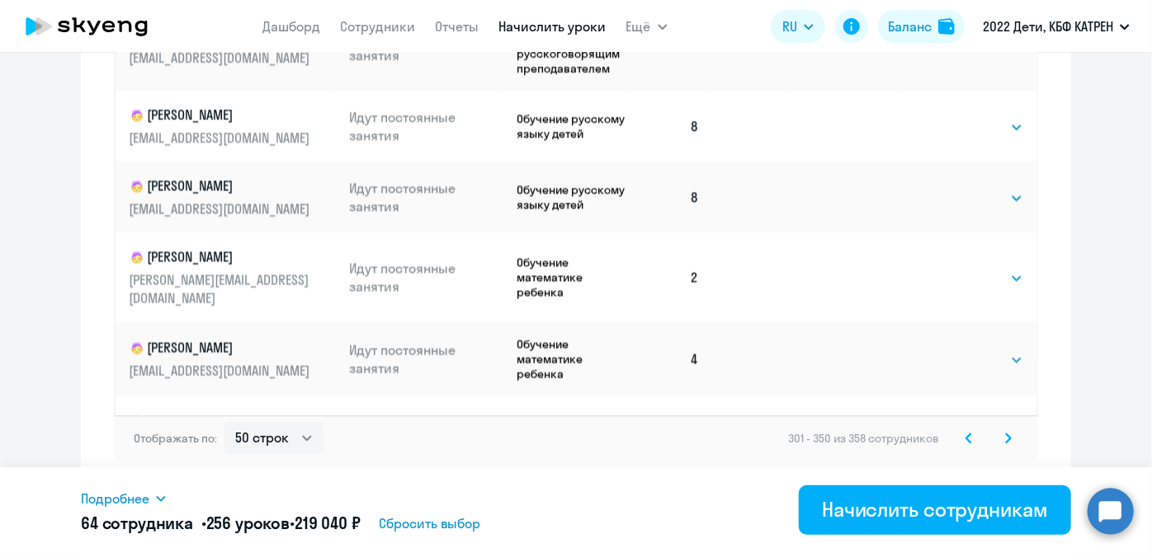
scroll to position [2624, 0]
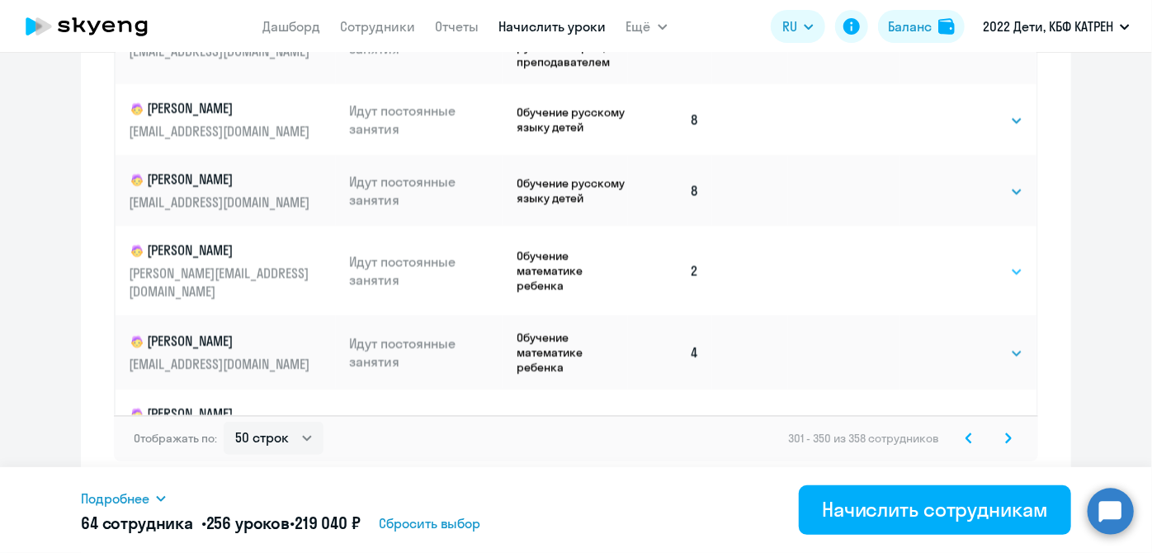
click at [992, 262] on select "Выбрать 4 8 16 32 64 128" at bounding box center [989, 272] width 68 height 20
select select "4"
click at [955, 262] on select "Выбрать 4 8 16 32 64 128" at bounding box center [989, 272] width 68 height 20
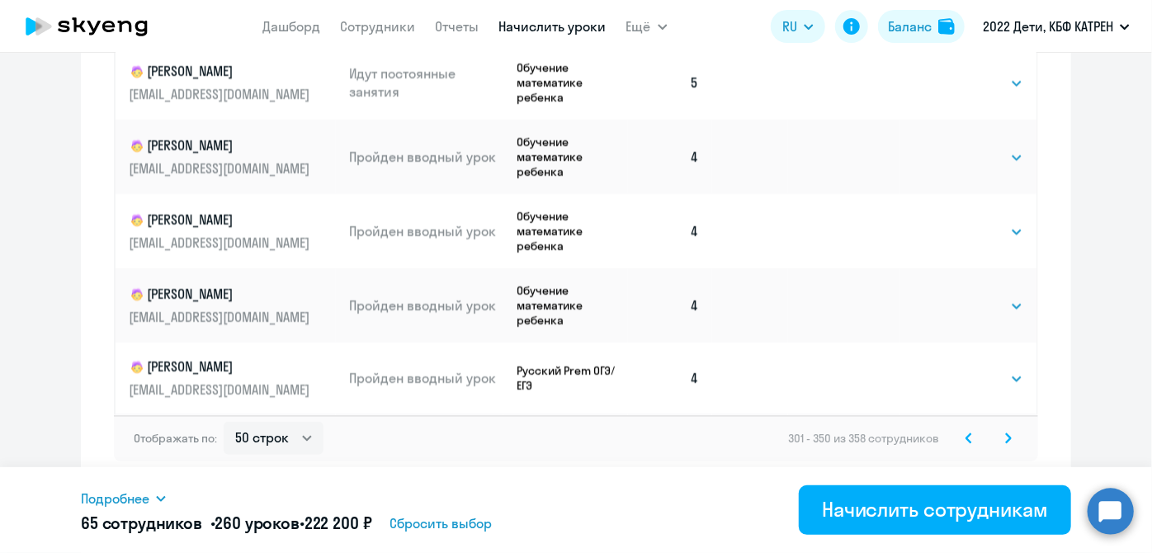
scroll to position [3147, 0]
click at [1005, 437] on icon at bounding box center [1008, 438] width 7 height 12
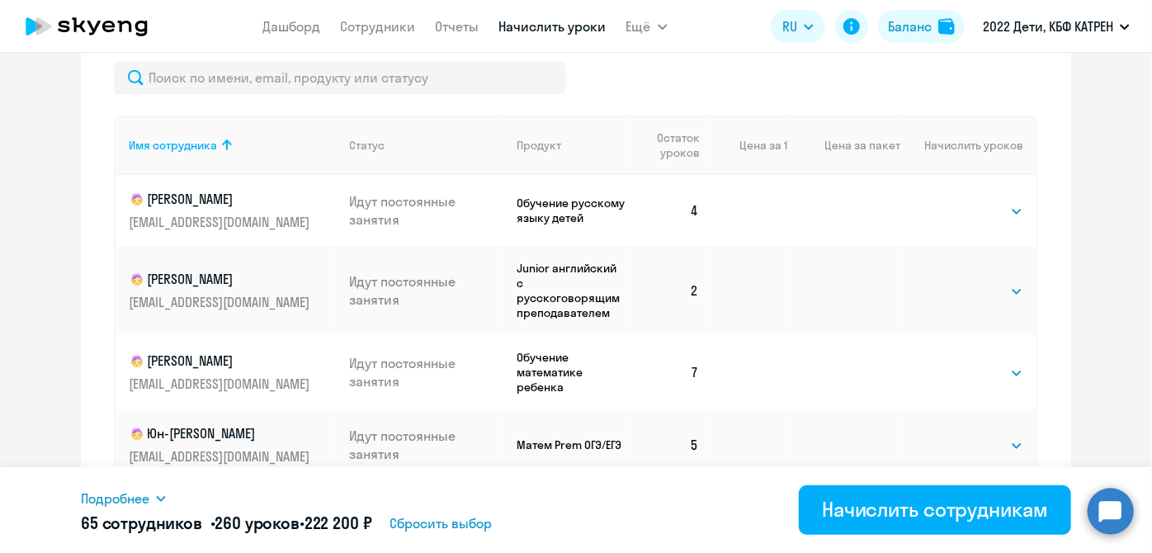
scroll to position [734, 0]
click at [1016, 295] on select "Выбрать 4 8 16 32 64 128" at bounding box center [989, 293] width 68 height 20
select select "4"
click at [955, 283] on select "Выбрать 4 8 16 32 64 128" at bounding box center [989, 293] width 68 height 20
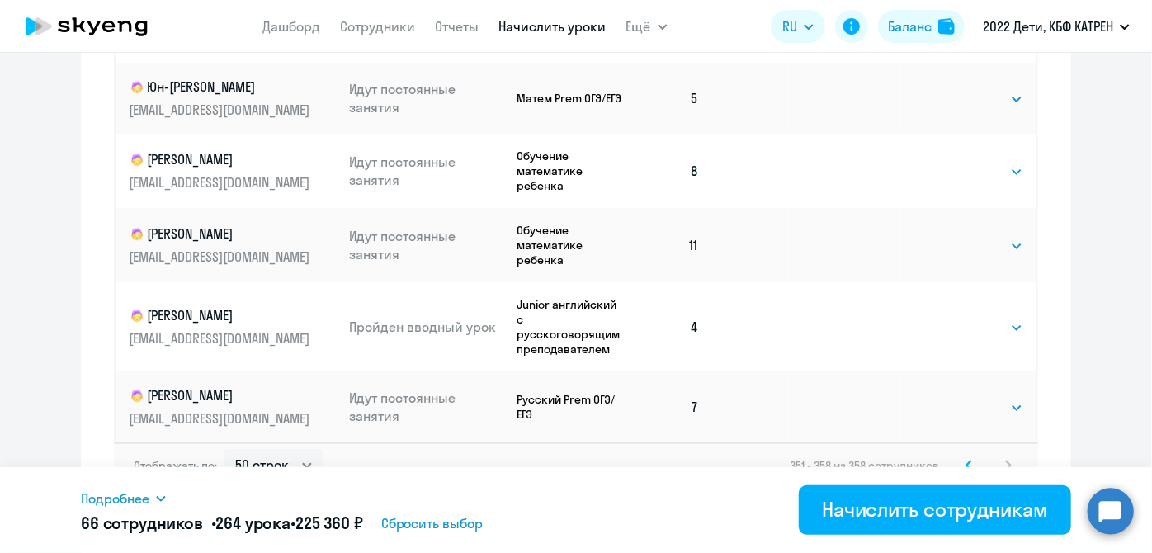
scroll to position [1109, 0]
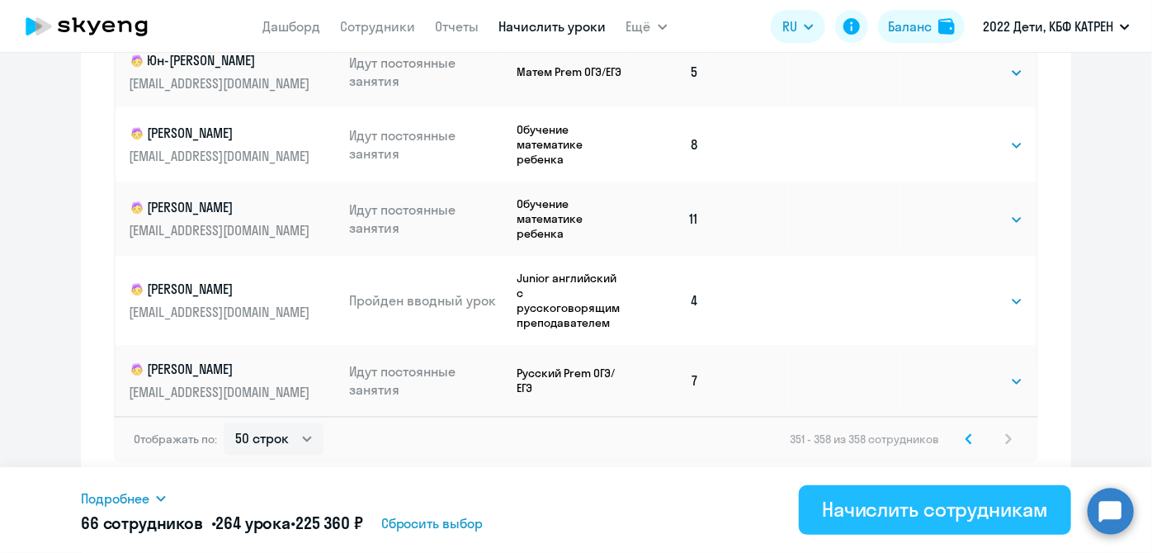
click at [850, 526] on button "Начислить сотрудникам" at bounding box center [935, 510] width 272 height 50
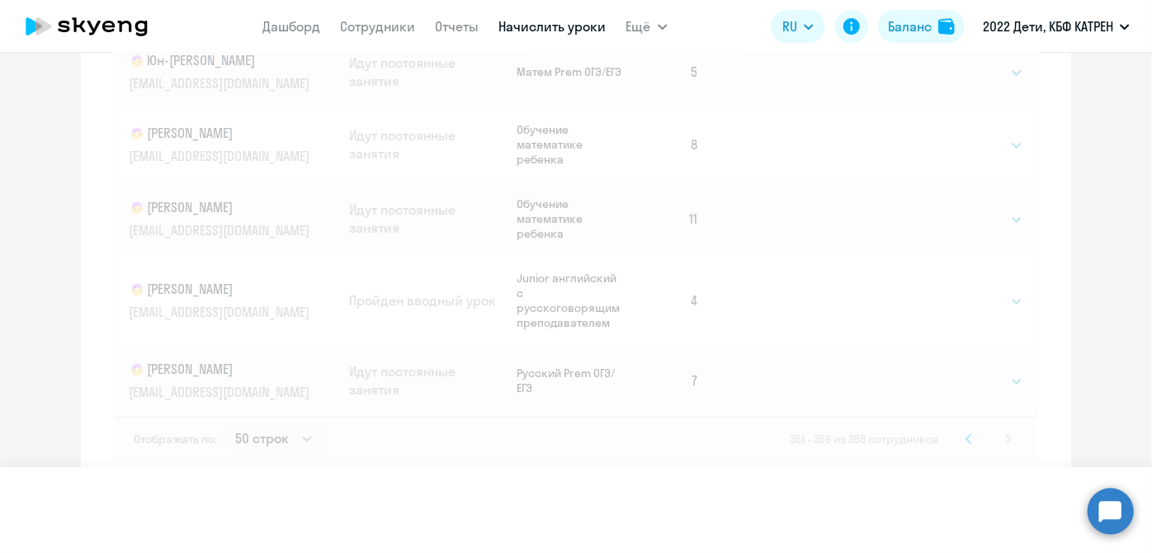
select select
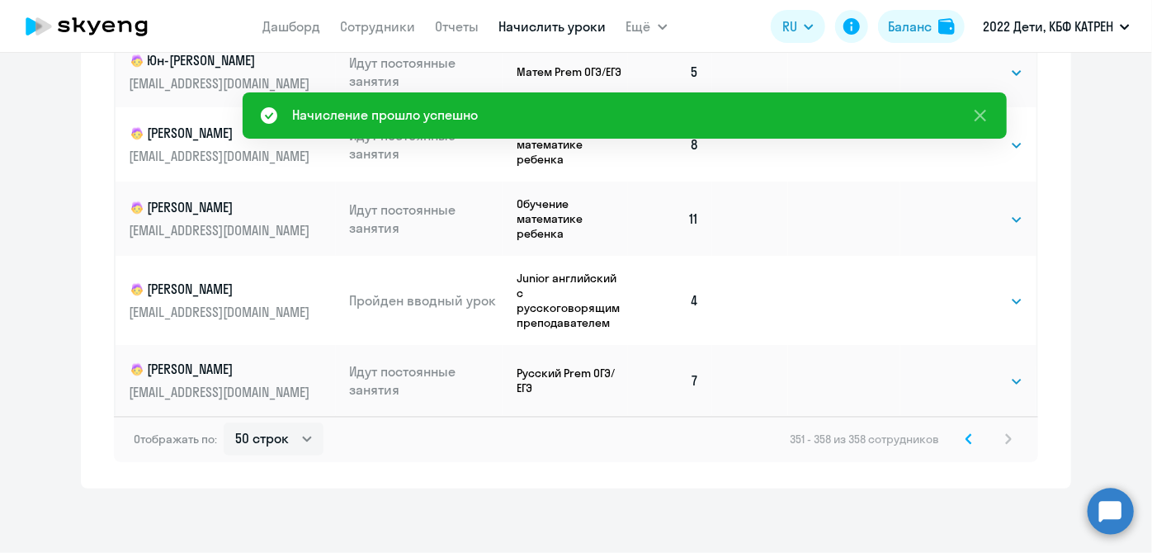
scroll to position [496, 0]
